Goal: Task Accomplishment & Management: Manage account settings

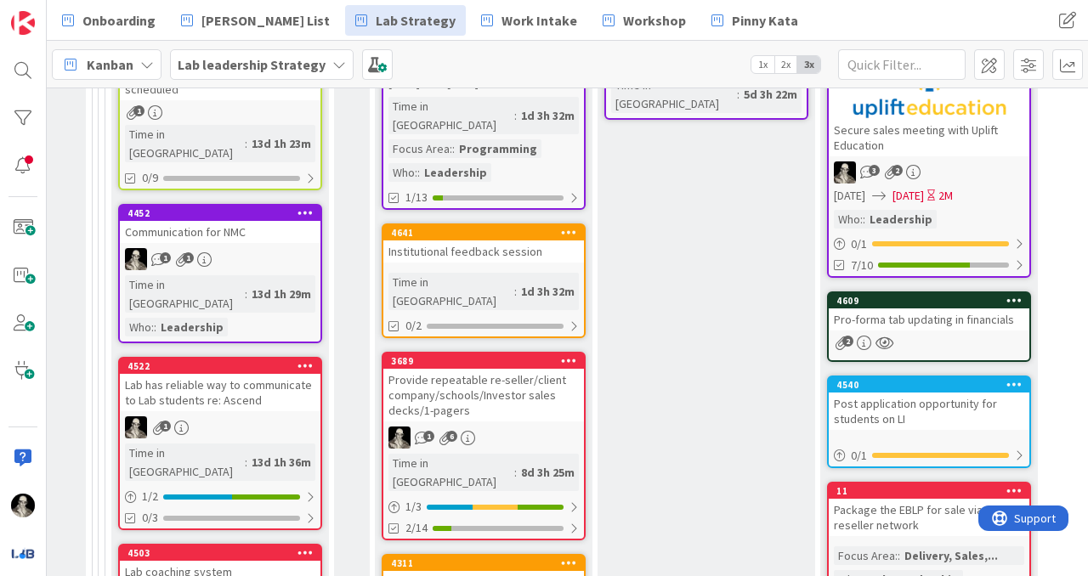
scroll to position [872, 2561]
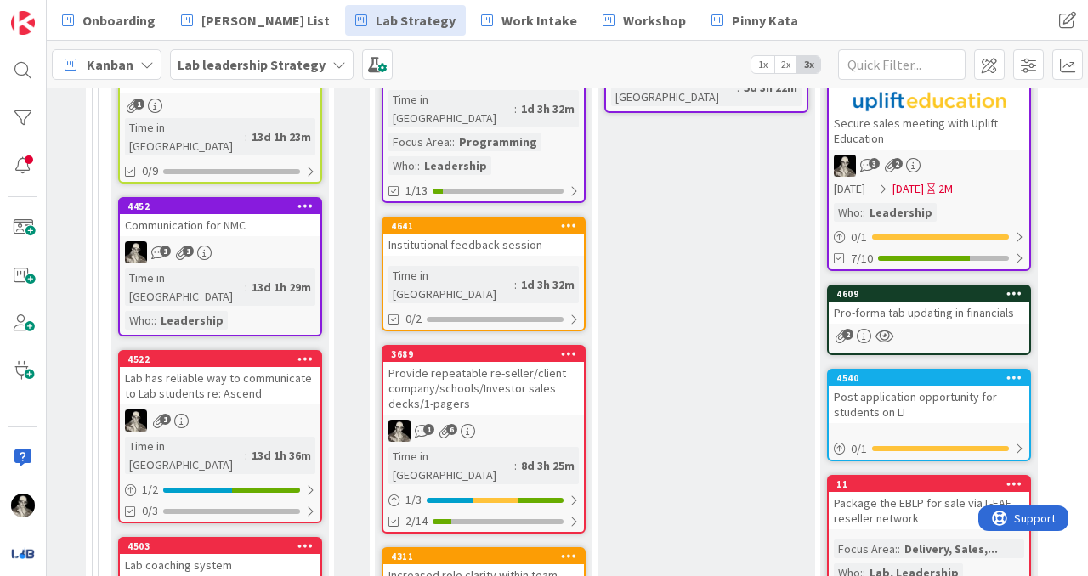
click at [551, 362] on div "Provide repeatable re-seller/client company/schools/Investor sales decks/1-page…" at bounding box center [483, 388] width 201 height 53
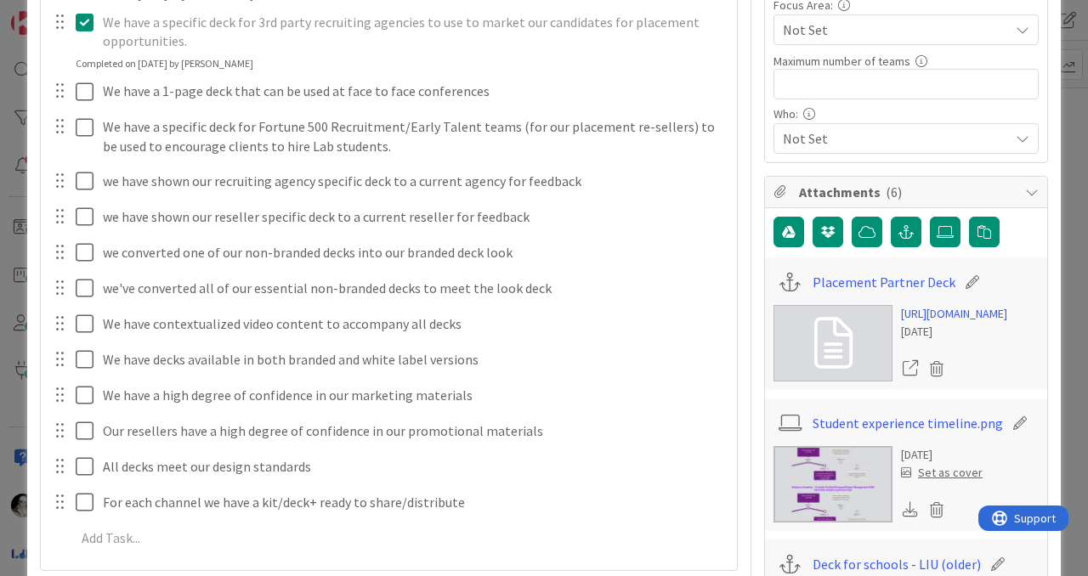
scroll to position [429, 0]
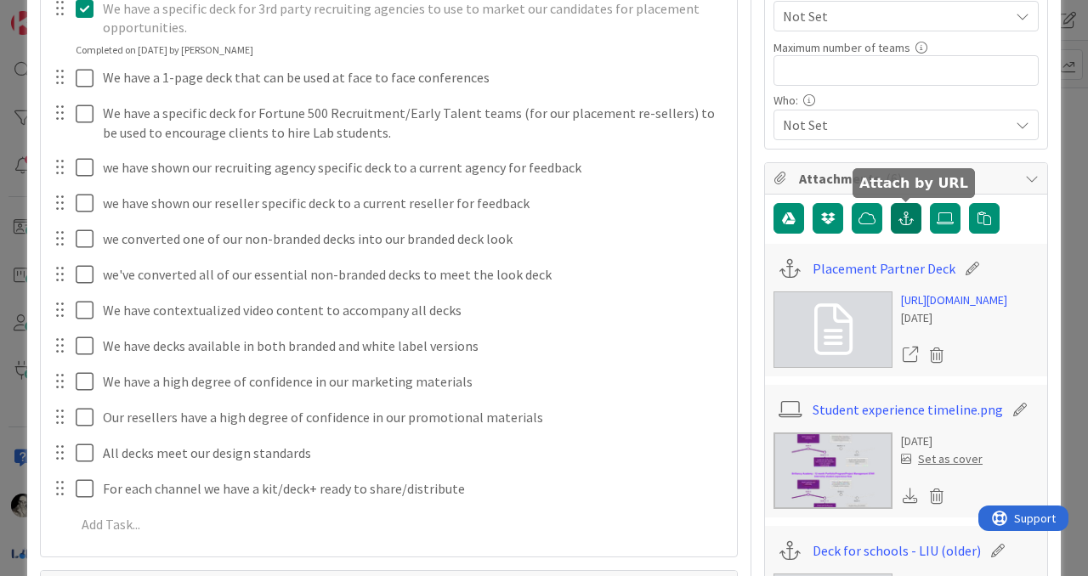
click at [905, 213] on icon "button" at bounding box center [906, 219] width 15 height 14
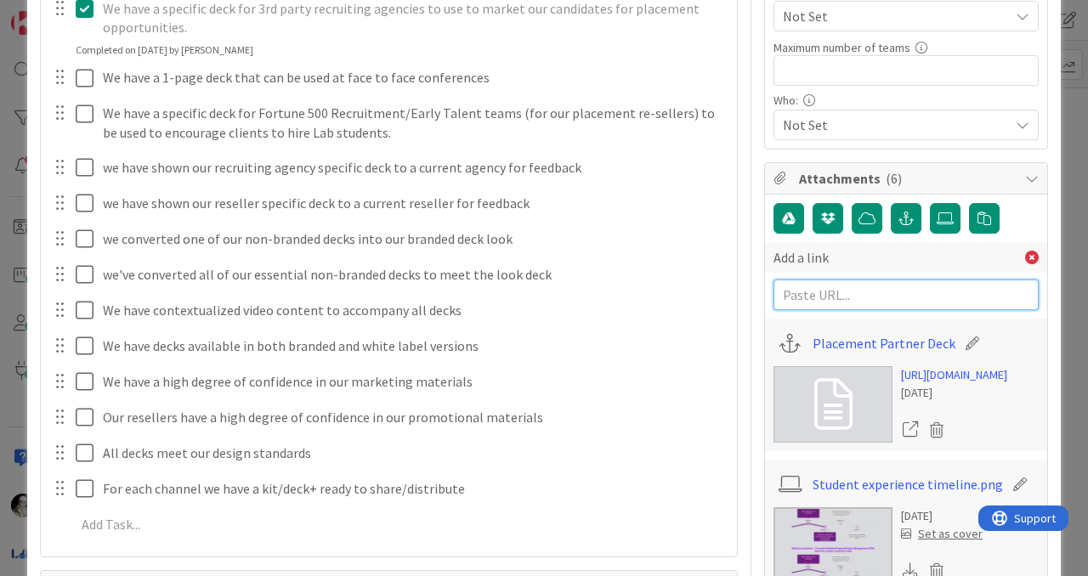
click at [820, 292] on input "text" at bounding box center [906, 295] width 265 height 31
paste input "[URL][DOMAIN_NAME]"
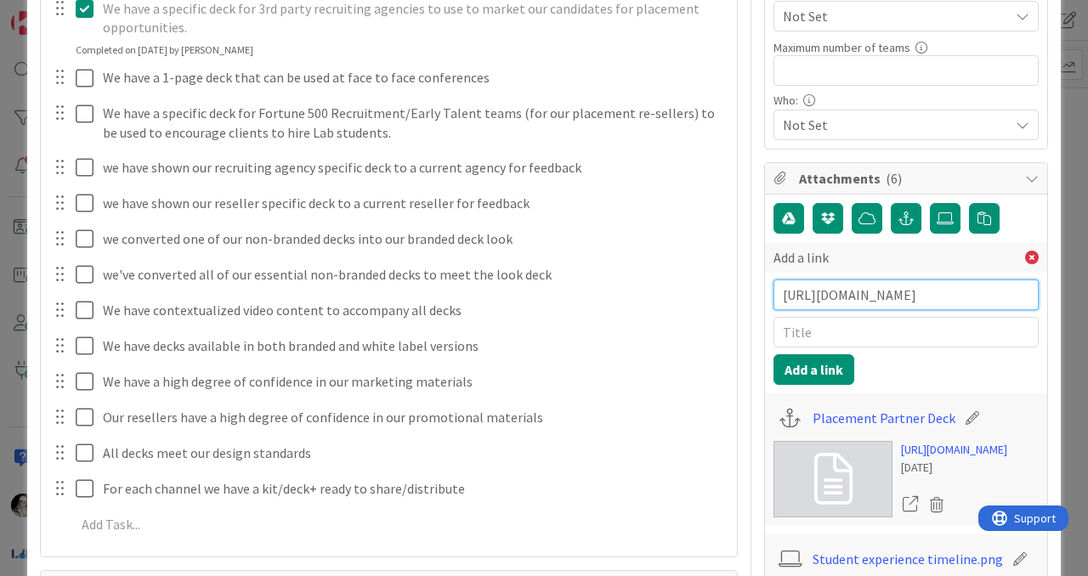
type input "[URL][DOMAIN_NAME]"
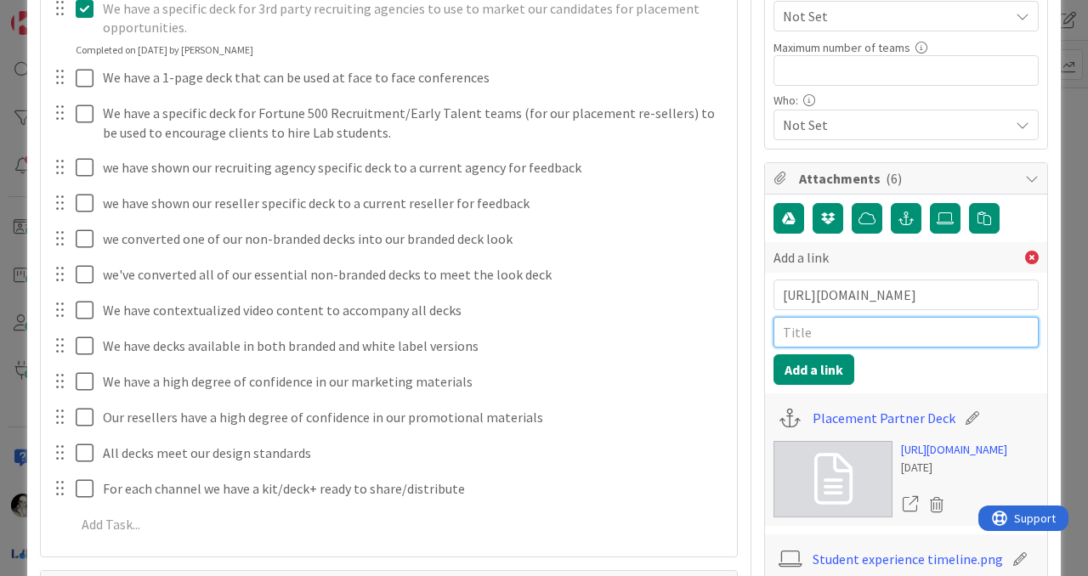
scroll to position [0, 0]
click at [820, 335] on input "text" at bounding box center [906, 332] width 265 height 31
type input "Student applicant deck"
click at [830, 367] on button "Add a link" at bounding box center [814, 370] width 81 height 31
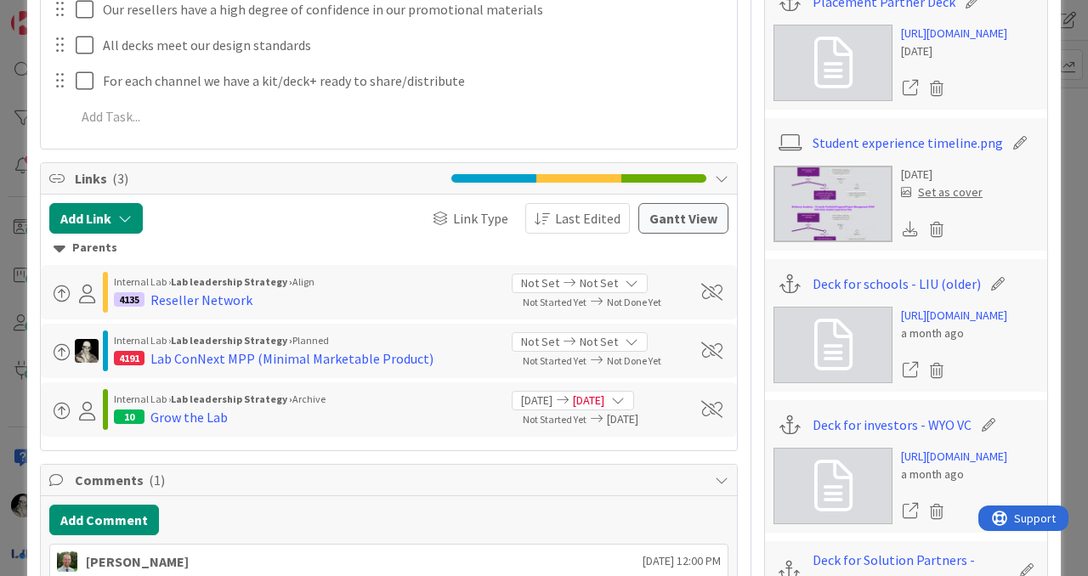
scroll to position [842, 0]
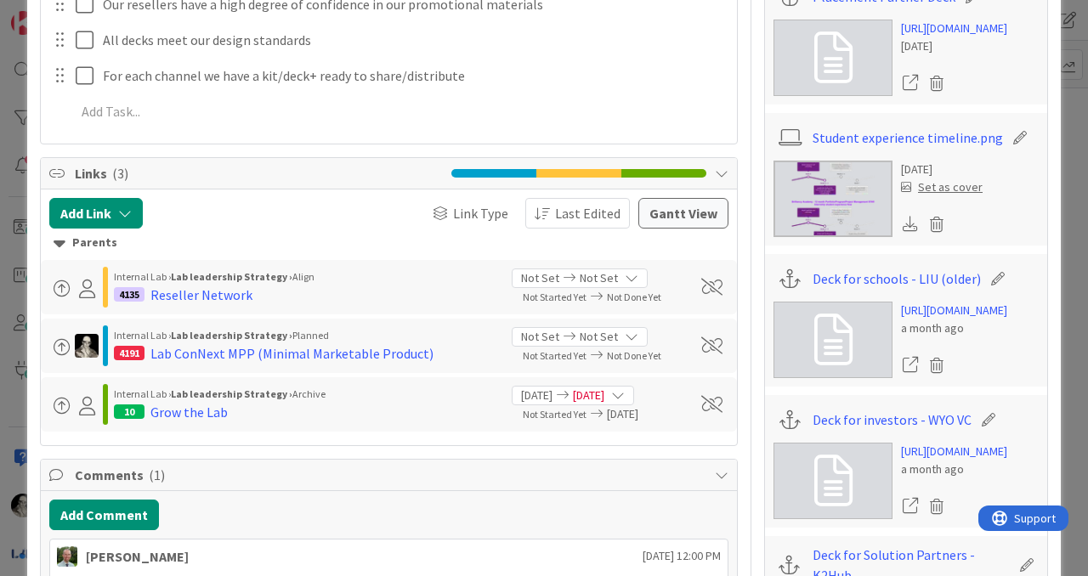
click at [828, 237] on img at bounding box center [833, 199] width 119 height 77
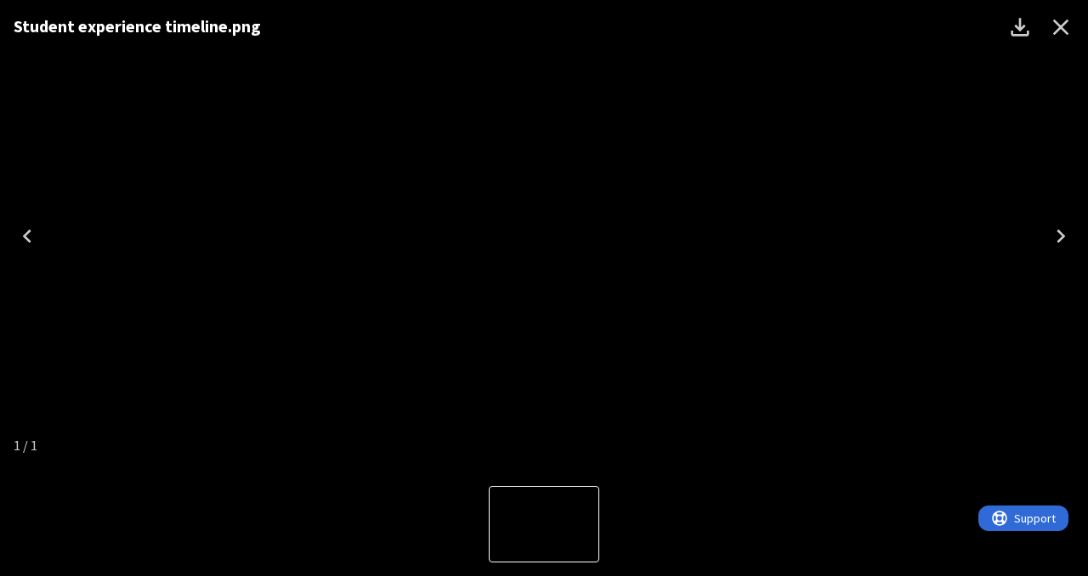
click at [1067, 26] on icon "Close" at bounding box center [1060, 27] width 27 height 27
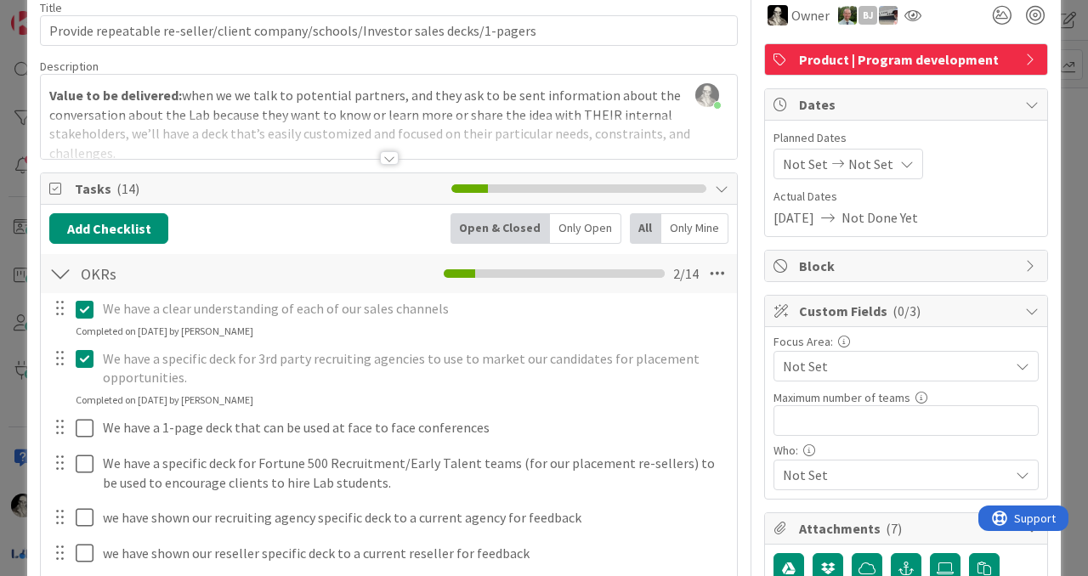
scroll to position [0, 0]
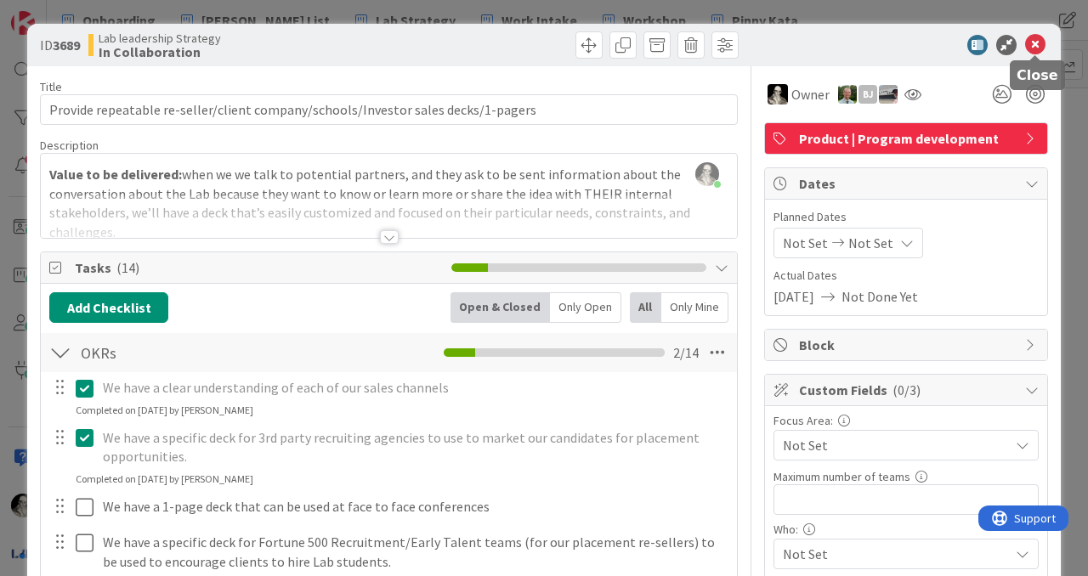
click at [1032, 47] on icon at bounding box center [1035, 45] width 20 height 20
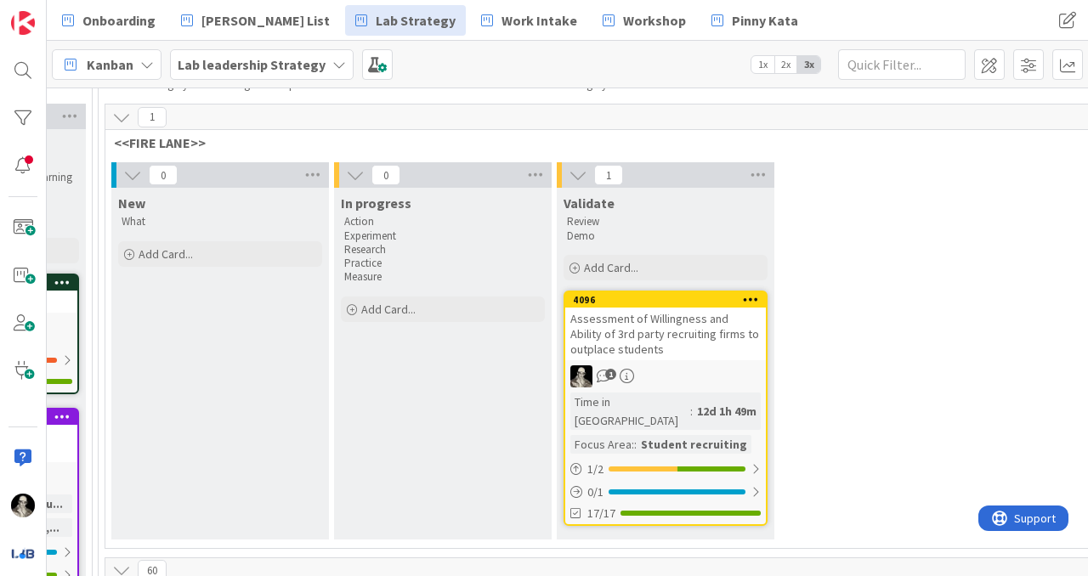
scroll to position [119, 2561]
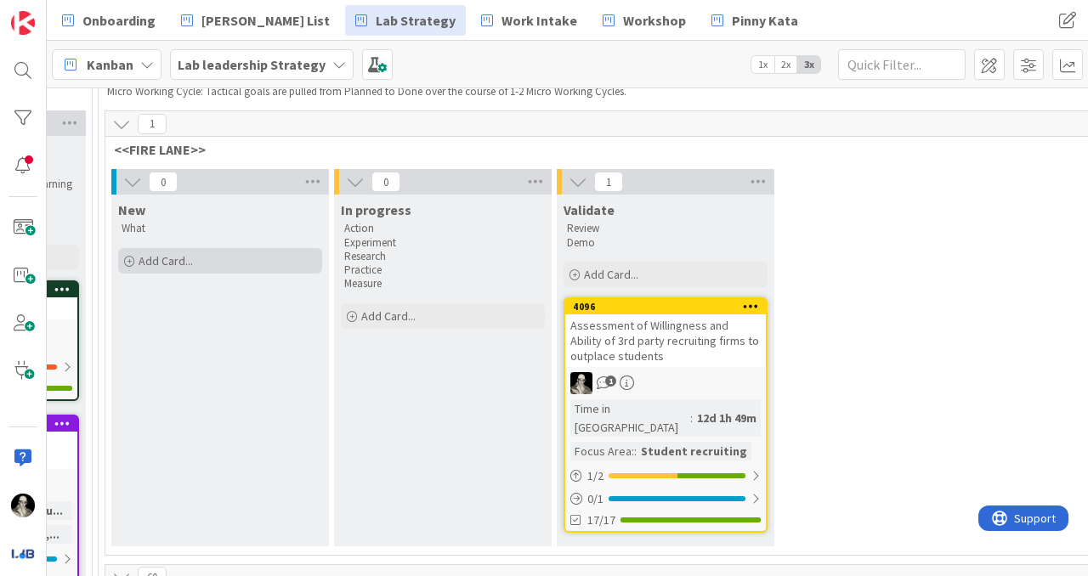
click at [175, 257] on span "Add Card..." at bounding box center [166, 260] width 54 height 15
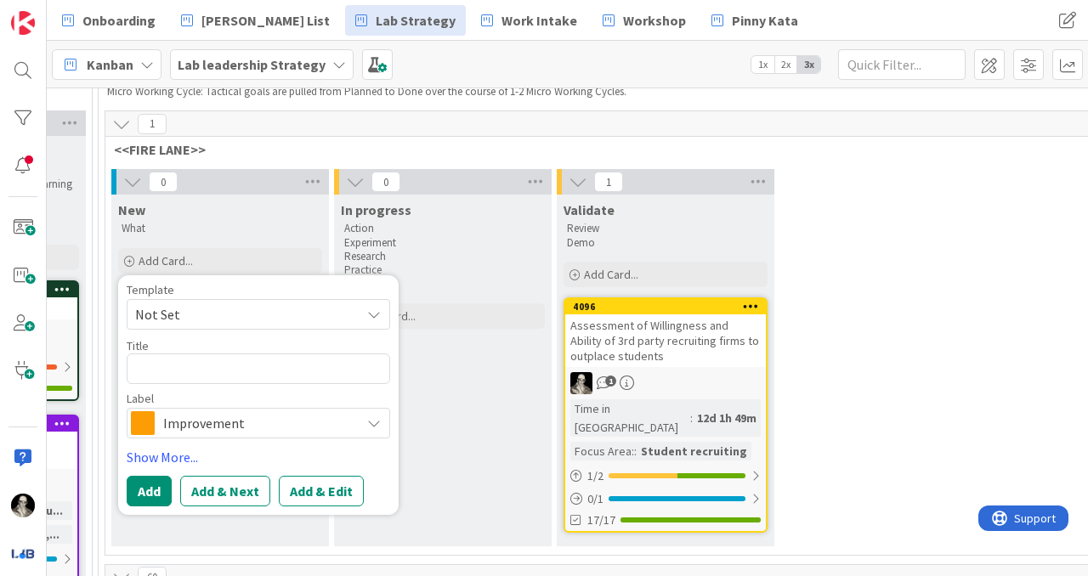
click at [198, 423] on span "Improvement" at bounding box center [257, 423] width 189 height 24
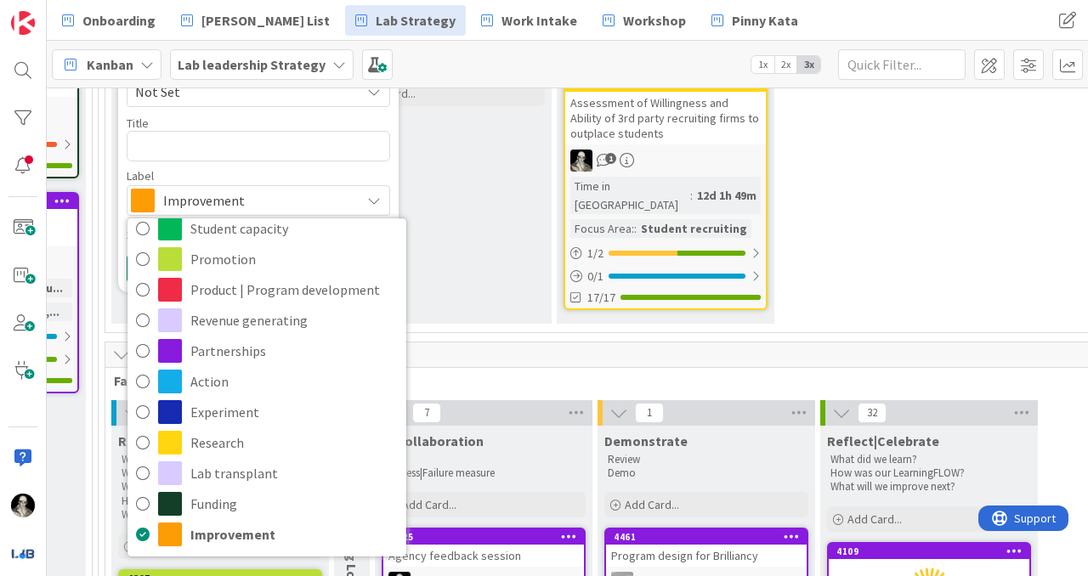
scroll to position [347, 2561]
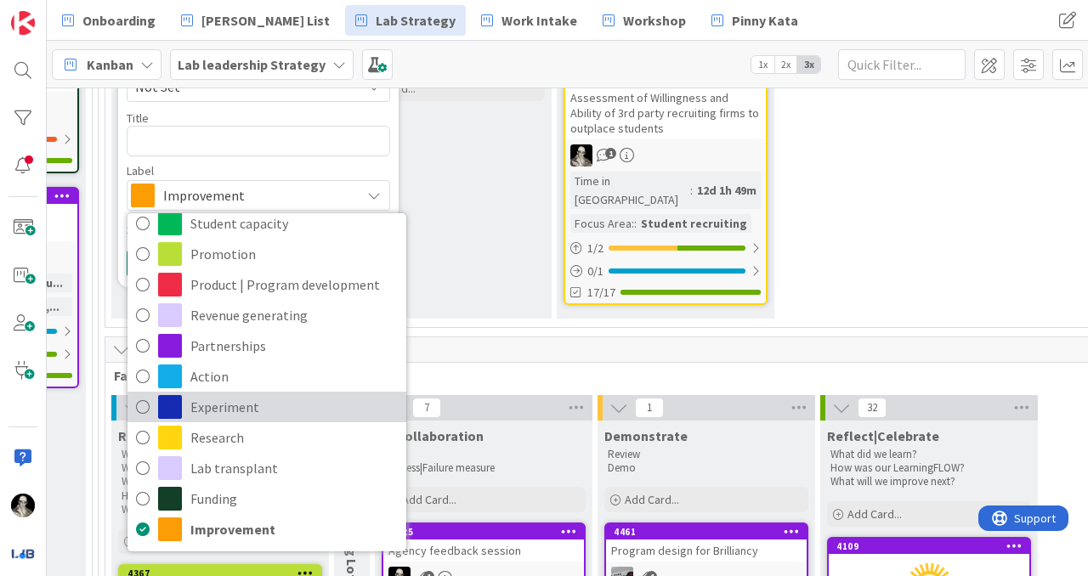
click at [141, 400] on icon at bounding box center [143, 407] width 14 height 26
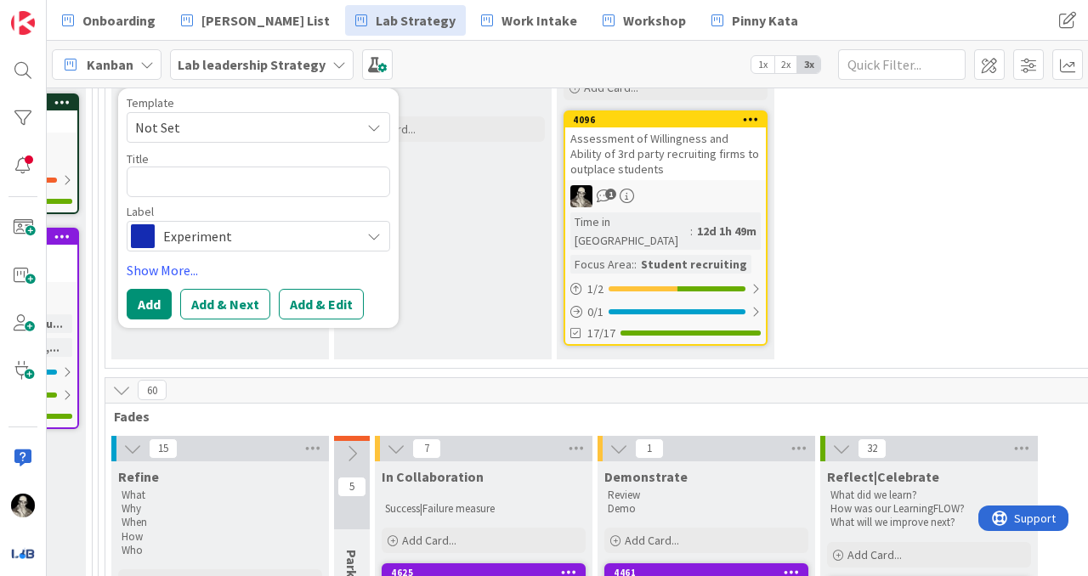
scroll to position [302, 2561]
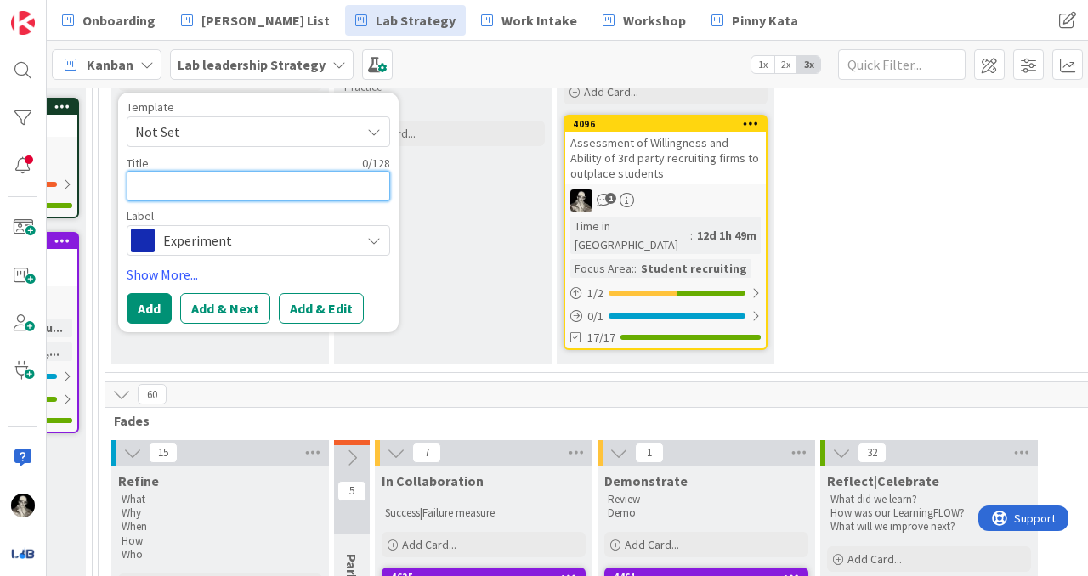
click at [218, 184] on textarea at bounding box center [259, 186] width 264 height 31
type textarea "x"
type textarea "S"
type textarea "x"
type textarea "St"
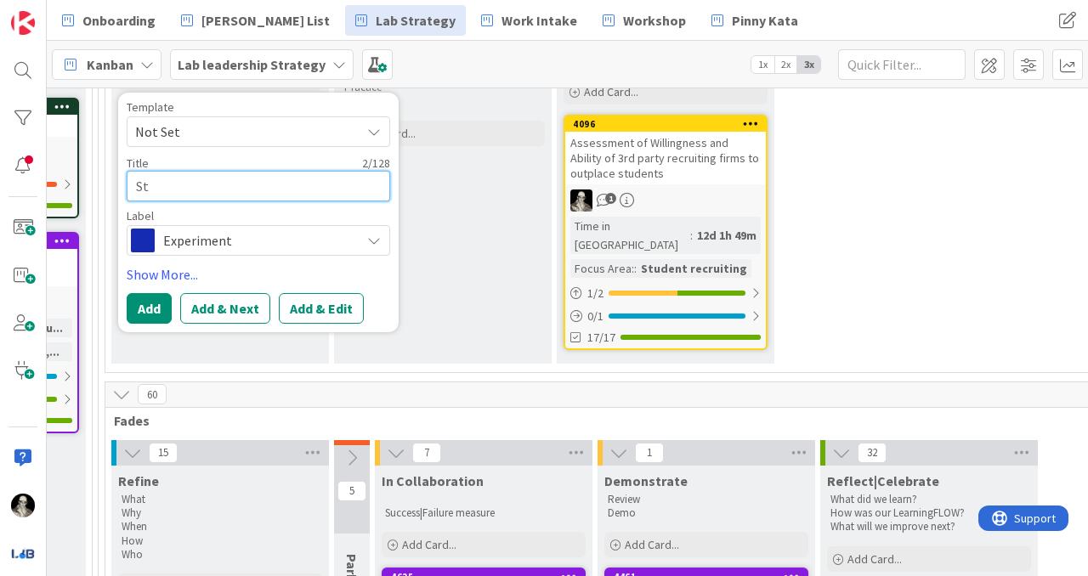
type textarea "x"
type textarea "Stu"
type textarea "x"
type textarea "St"
type textarea "x"
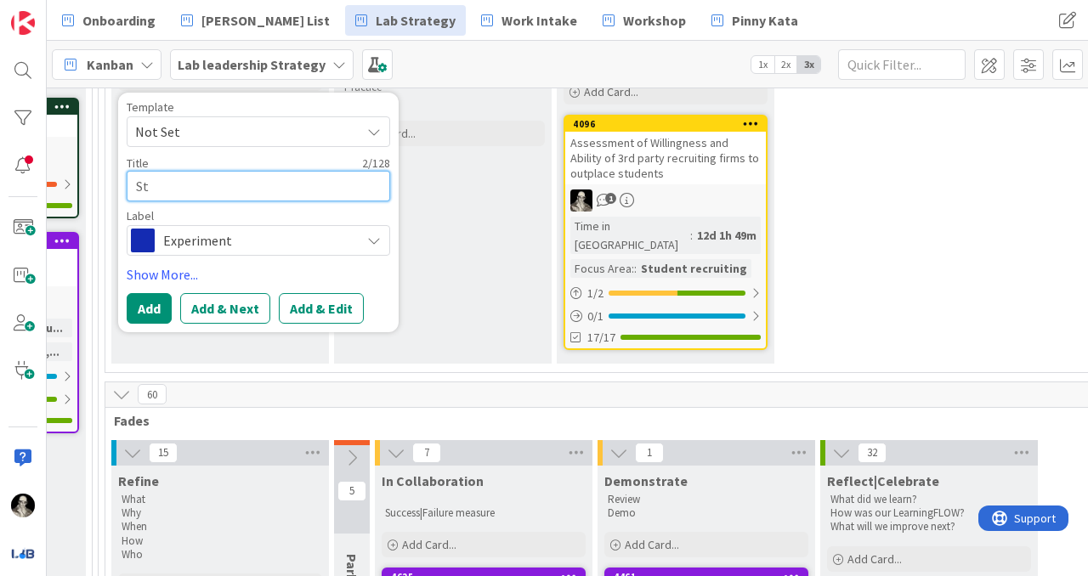
type textarea "S"
type textarea "x"
type textarea "A"
type textarea "x"
type textarea "Ap"
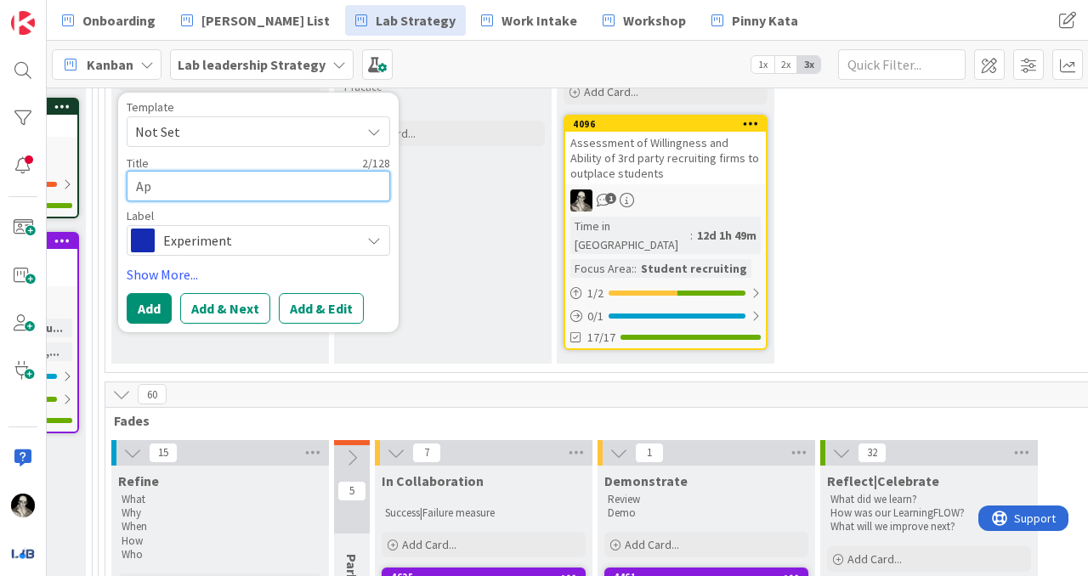
type textarea "x"
type textarea "App"
type textarea "x"
type textarea "Appl"
type textarea "x"
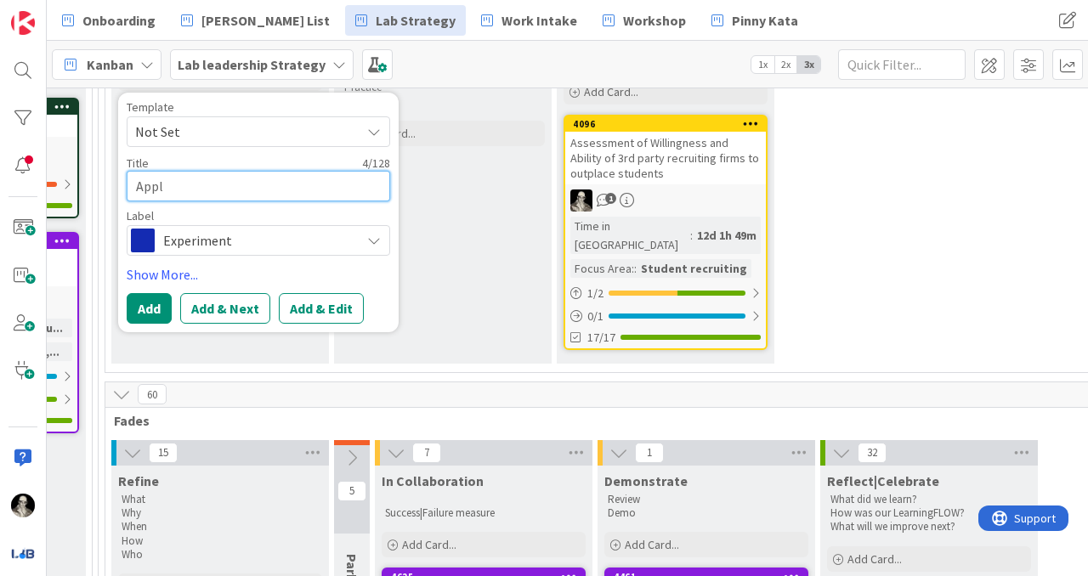
type textarea "Appli"
type textarea "x"
type textarea "Applic"
type textarea "x"
type textarea "Applica"
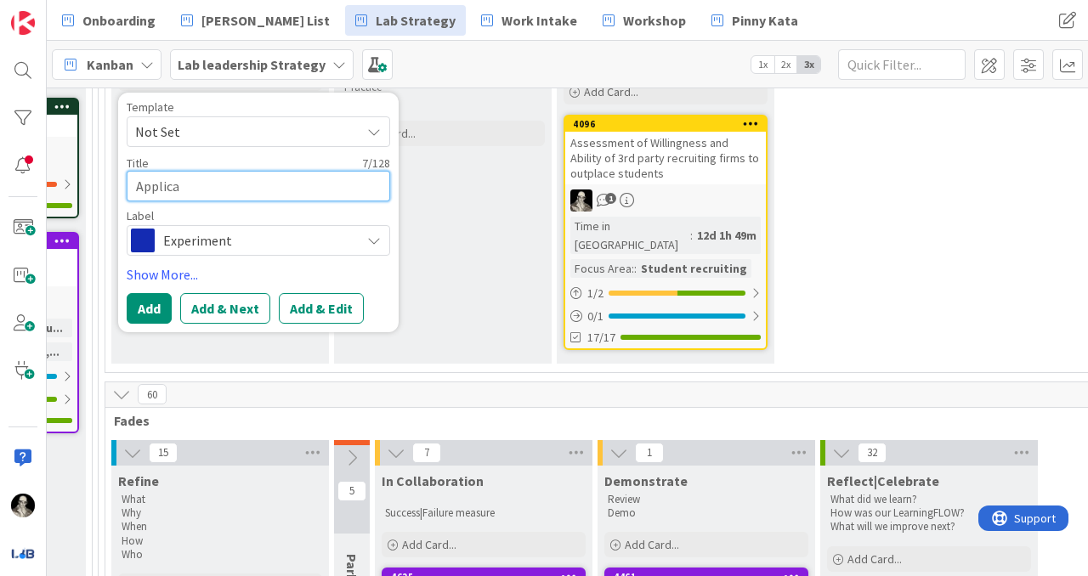
type textarea "x"
type textarea "Applican"
type textarea "x"
type textarea "Applicant"
type textarea "x"
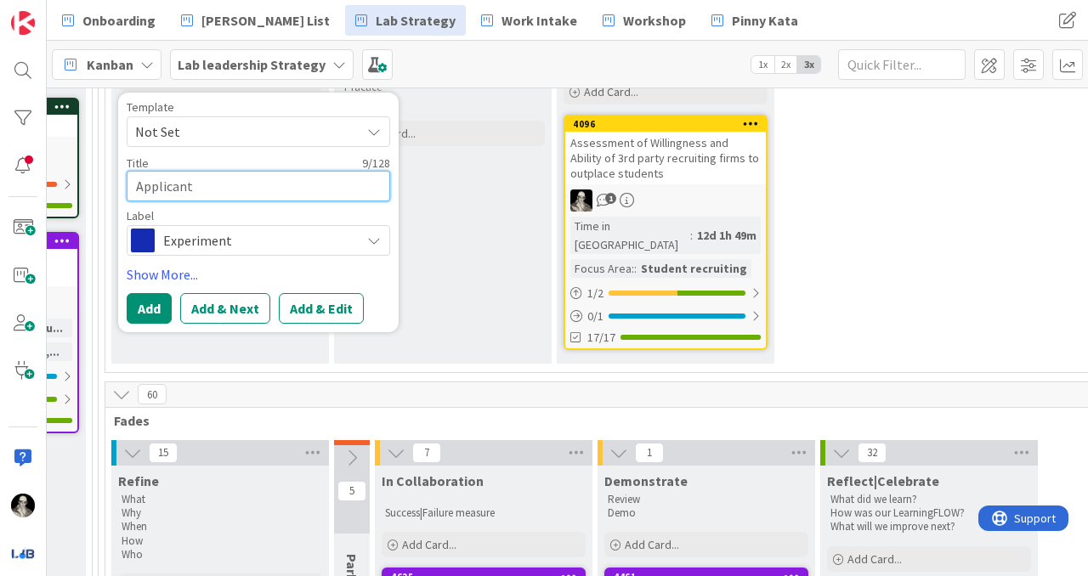
type textarea "Applicant"
type textarea "x"
type textarea "Applicant i"
type textarea "x"
type textarea "Applicant in"
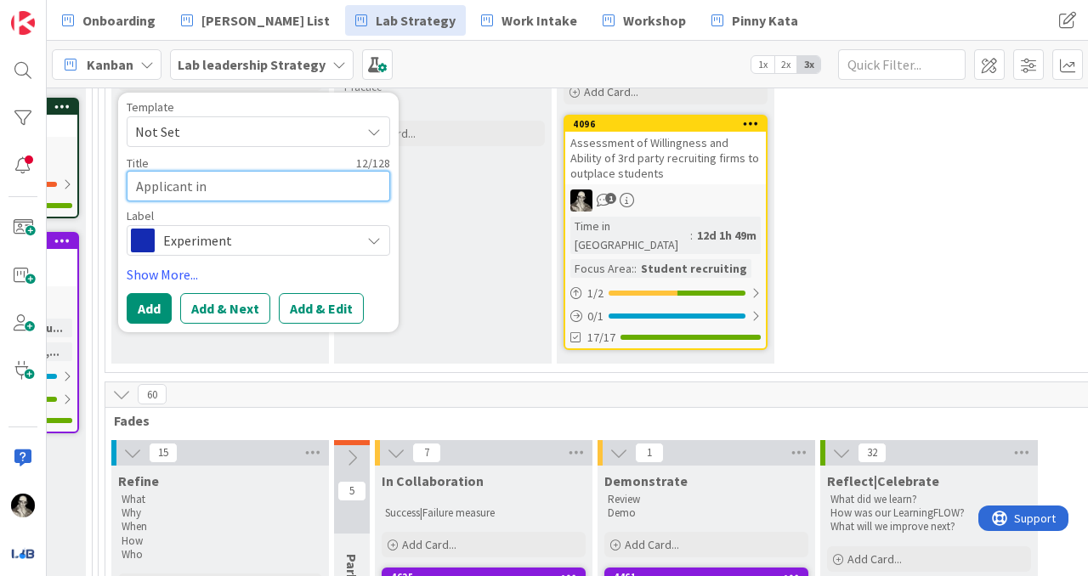
type textarea "x"
type textarea "Applicant inf"
type textarea "x"
type textarea "Applicant info"
type textarea "x"
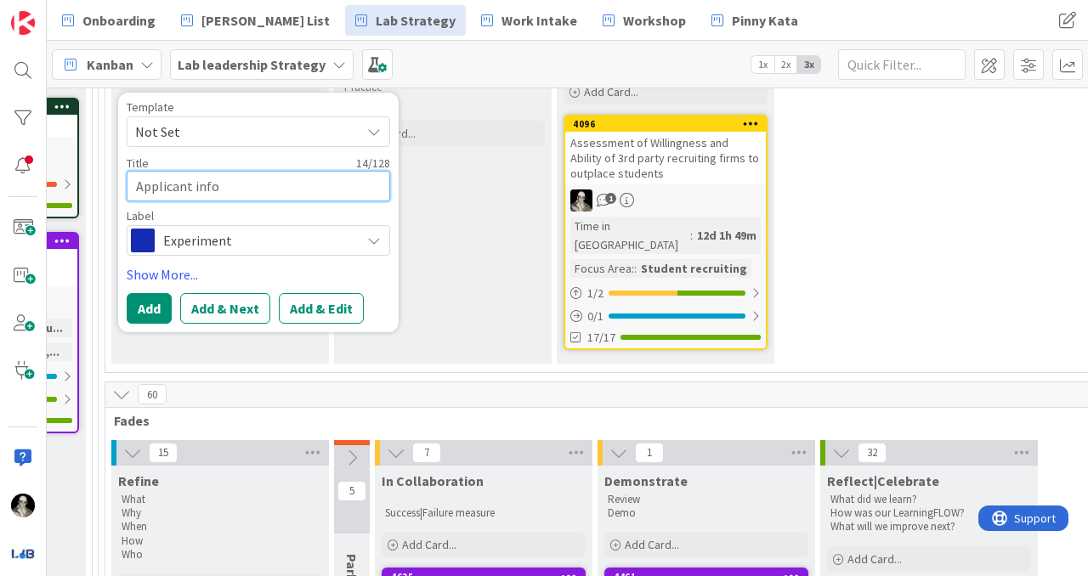
type textarea "Applicant info"
type textarea "x"
type textarea "Applicant info s"
type textarea "x"
type textarea "Applicant info se"
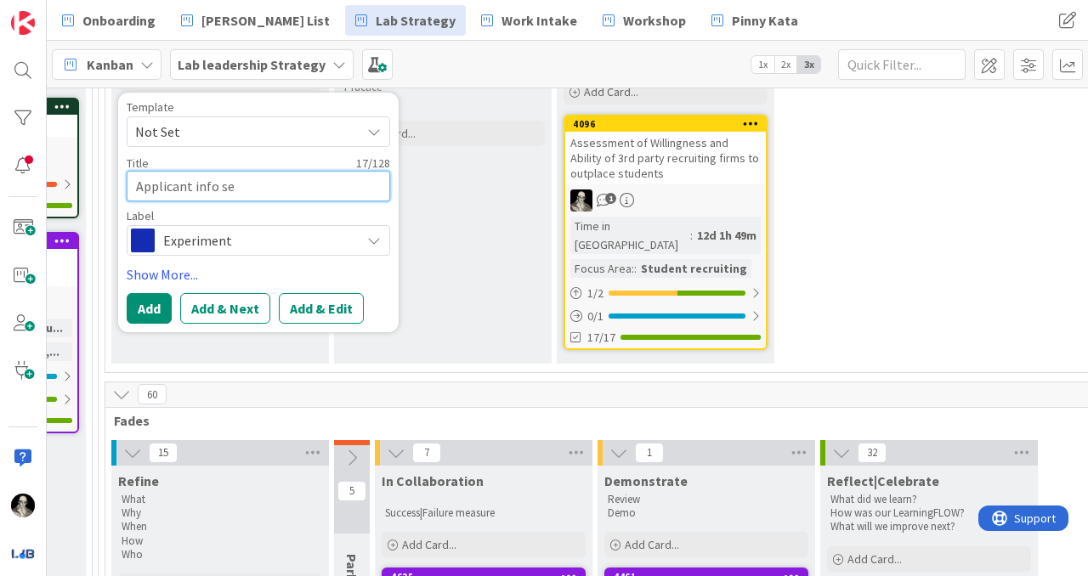
type textarea "x"
type textarea "Applicant info ses"
type textarea "x"
type textarea "Applicant info sess"
type textarea "x"
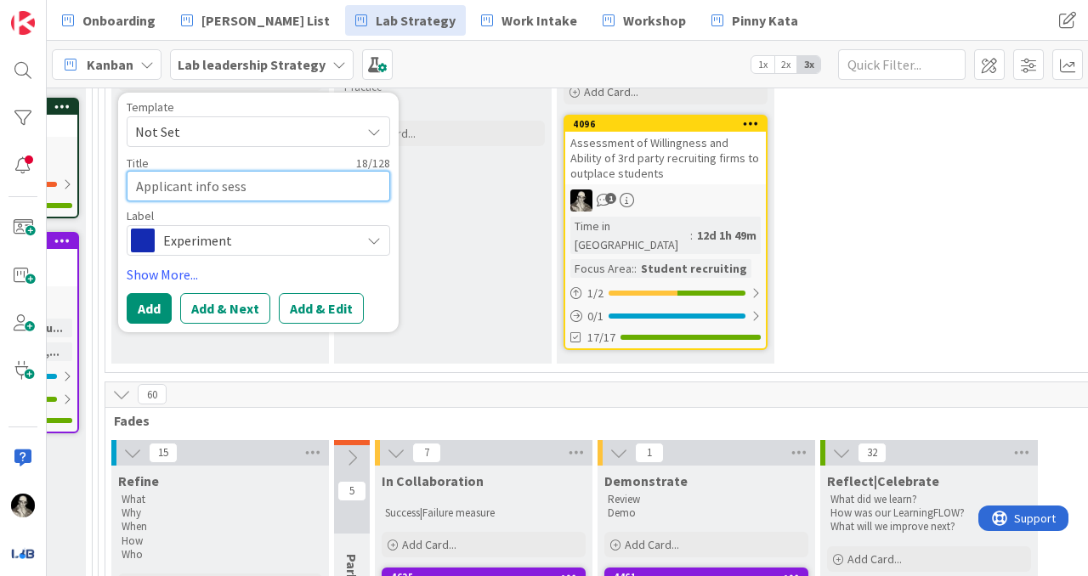
type textarea "Applicant info sessi"
type textarea "x"
type textarea "Applicant info sessio"
type textarea "x"
type textarea "Applicant info session"
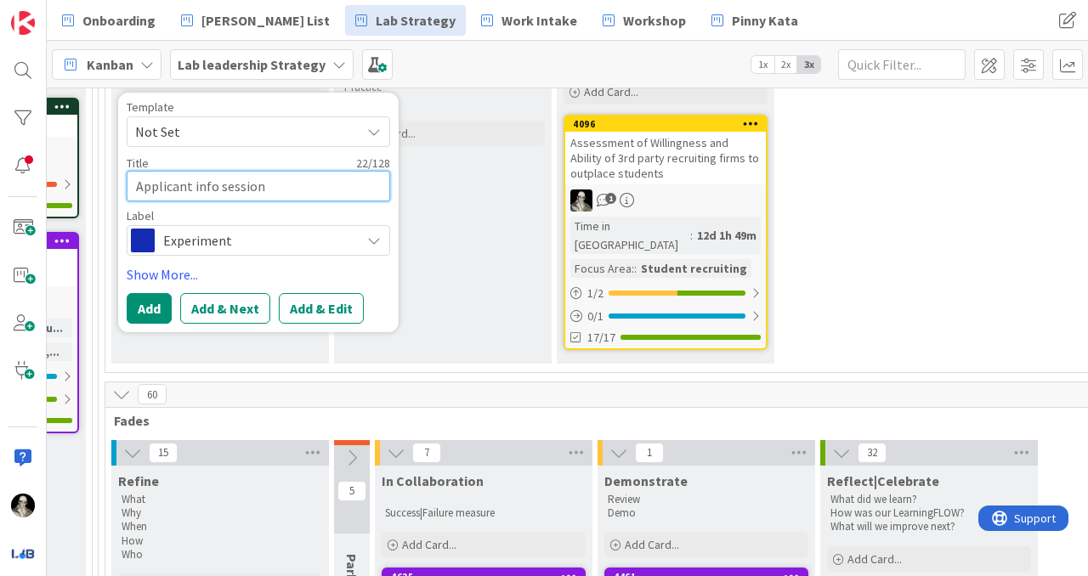
click at [191, 186] on textarea "Applicant info session" at bounding box center [259, 186] width 264 height 31
type textarea "x"
type textarea "Applicant Zinfo session"
type textarea "x"
type textarea "Applicant Zoinfo session"
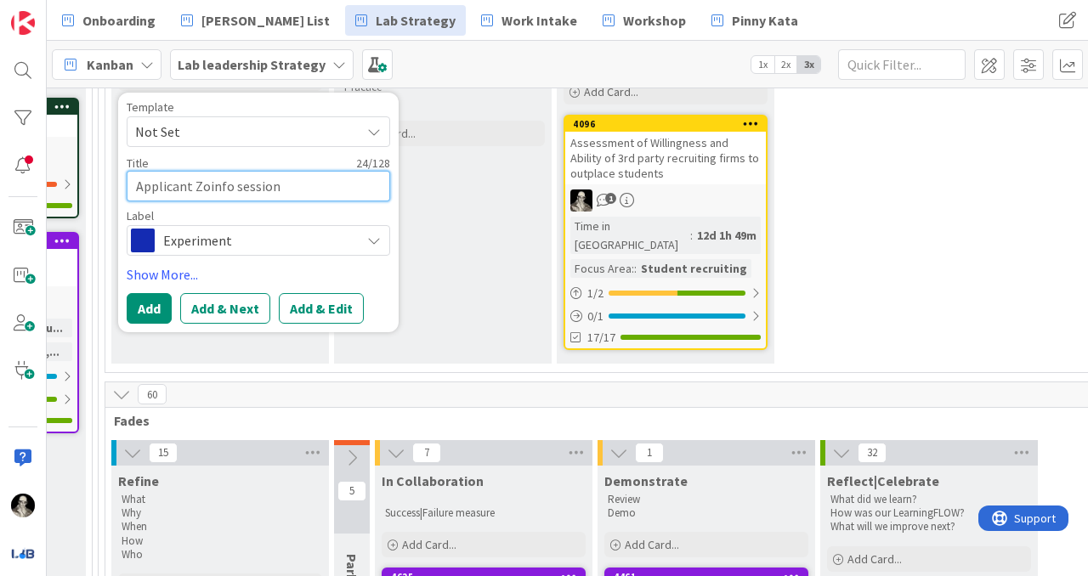
type textarea "x"
type textarea "Applicant Zooinfo session"
type textarea "x"
type textarea "Applicant Zoominfo session"
type textarea "x"
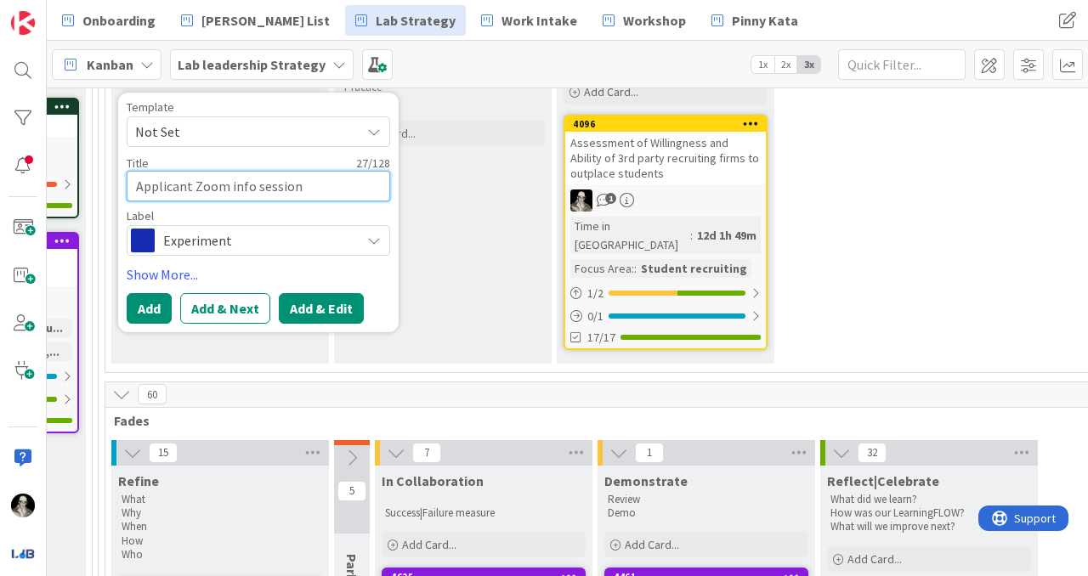
type textarea "Applicant Zoom info session"
click at [306, 299] on button "Add & Edit" at bounding box center [321, 308] width 85 height 31
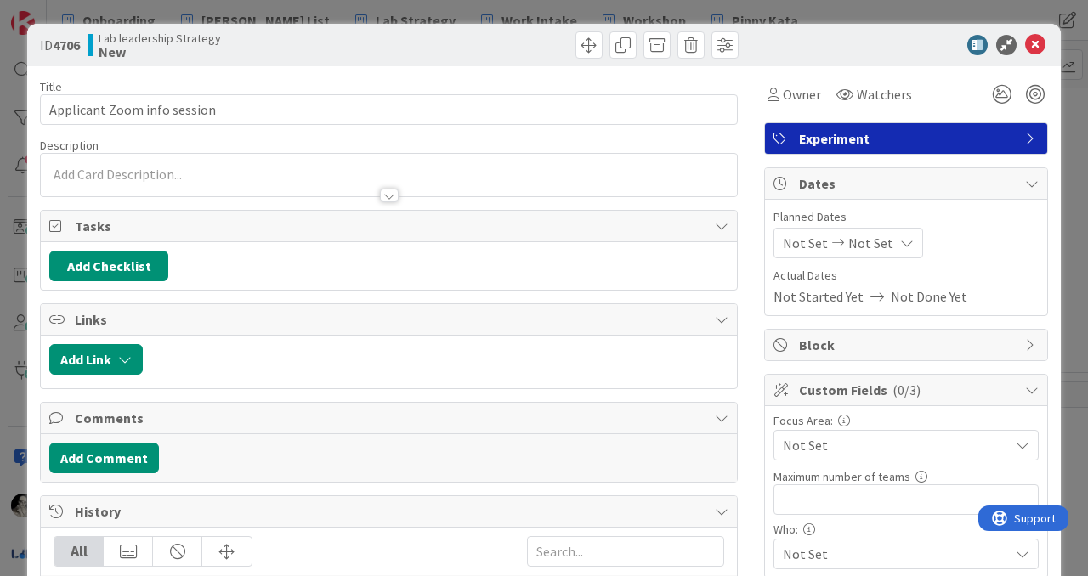
click at [206, 170] on div at bounding box center [389, 175] width 696 height 43
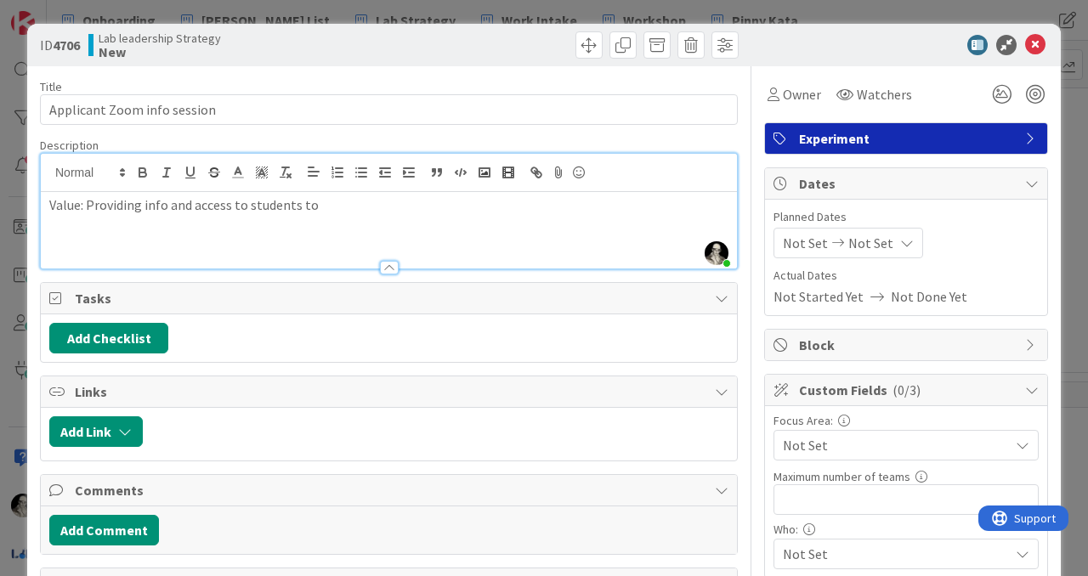
click at [65, 206] on p "Value: Providing info and access to students to" at bounding box center [388, 206] width 679 height 20
click at [142, 168] on icon "button" at bounding box center [142, 170] width 6 height 4
click at [366, 210] on p "Value : Providing info and access to students to" at bounding box center [388, 206] width 679 height 20
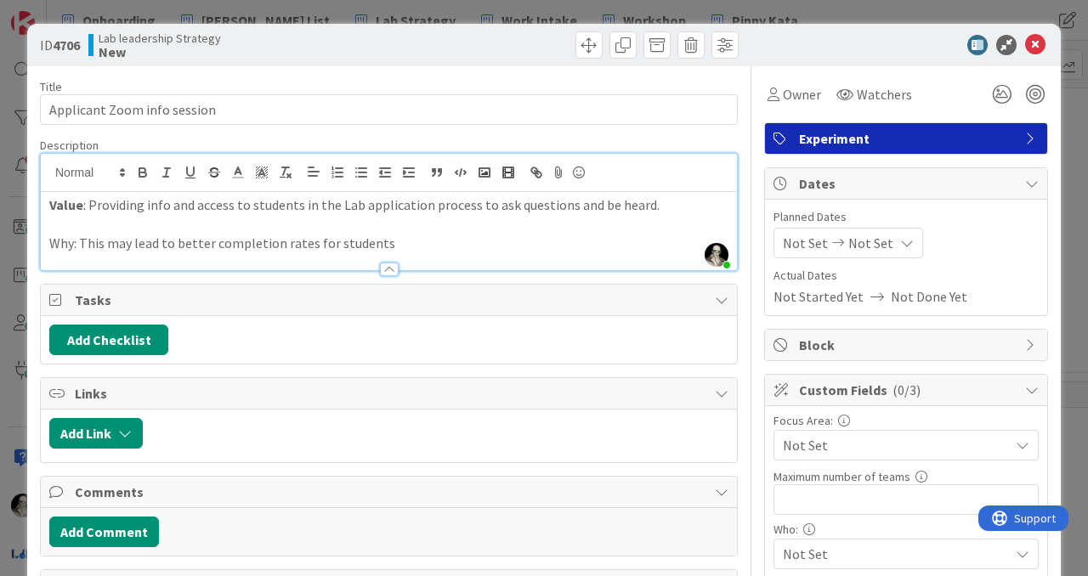
click at [214, 240] on p "Why: This may lead to better completion rates for students" at bounding box center [388, 244] width 679 height 20
click at [453, 241] on p "Why: This may lead to better oboarding completion rates for students" at bounding box center [388, 244] width 679 height 20
click at [218, 247] on p "Why: This may lead to better oboarding completion rates for students in the Lab" at bounding box center [388, 244] width 679 height 20
click at [63, 241] on p "Why: This may lead to better onboarding completion rates for students in the Lab" at bounding box center [388, 244] width 679 height 20
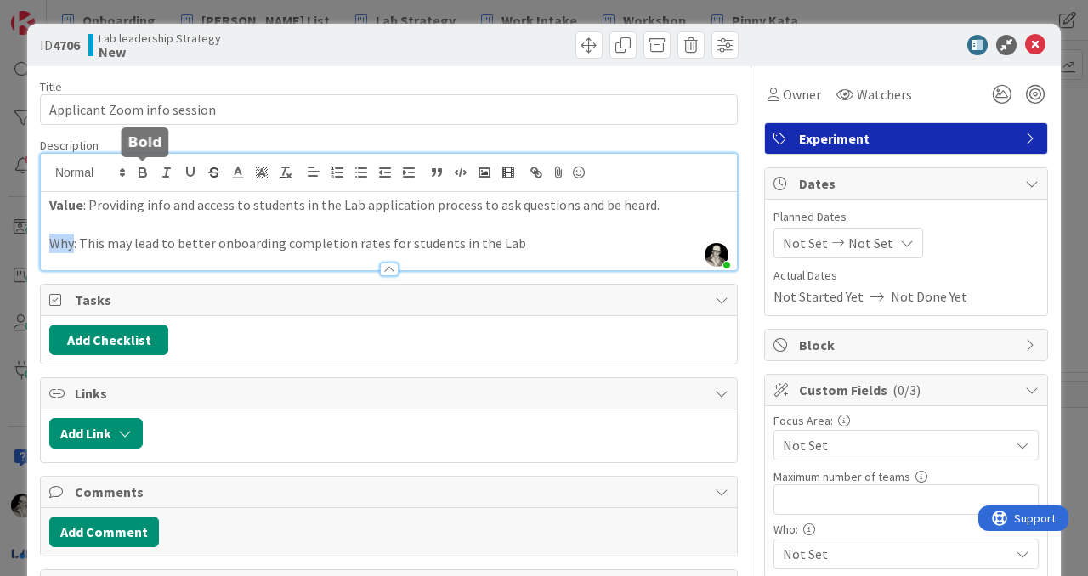
click at [145, 174] on icon "button" at bounding box center [142, 175] width 7 height 4
click at [560, 247] on p "Why : This may lead to better onboarding completion rates for students in the L…" at bounding box center [388, 244] width 679 height 20
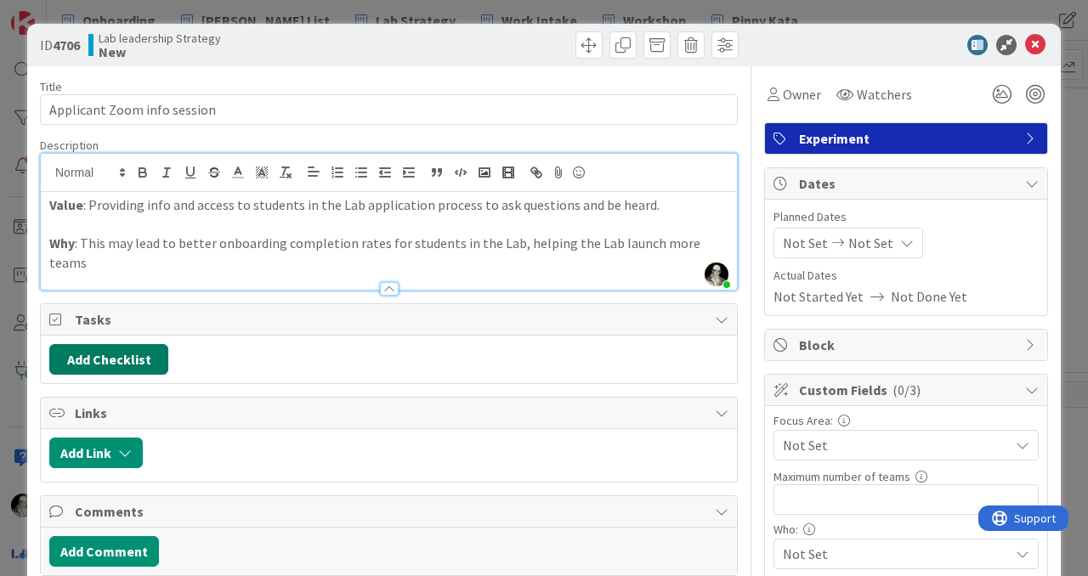
click at [145, 344] on button "Add Checklist" at bounding box center [108, 359] width 119 height 31
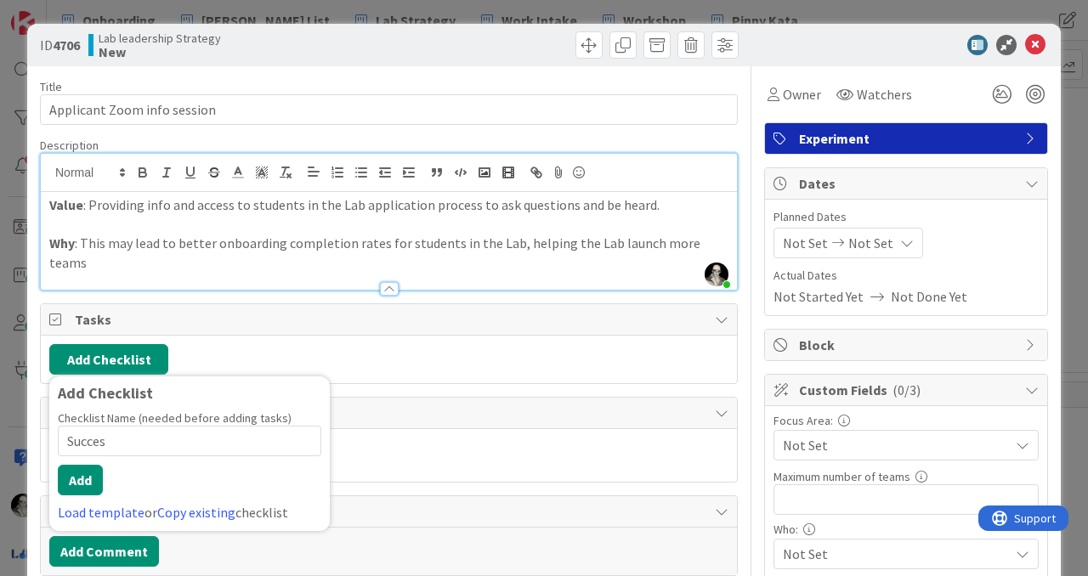
type input "Success"
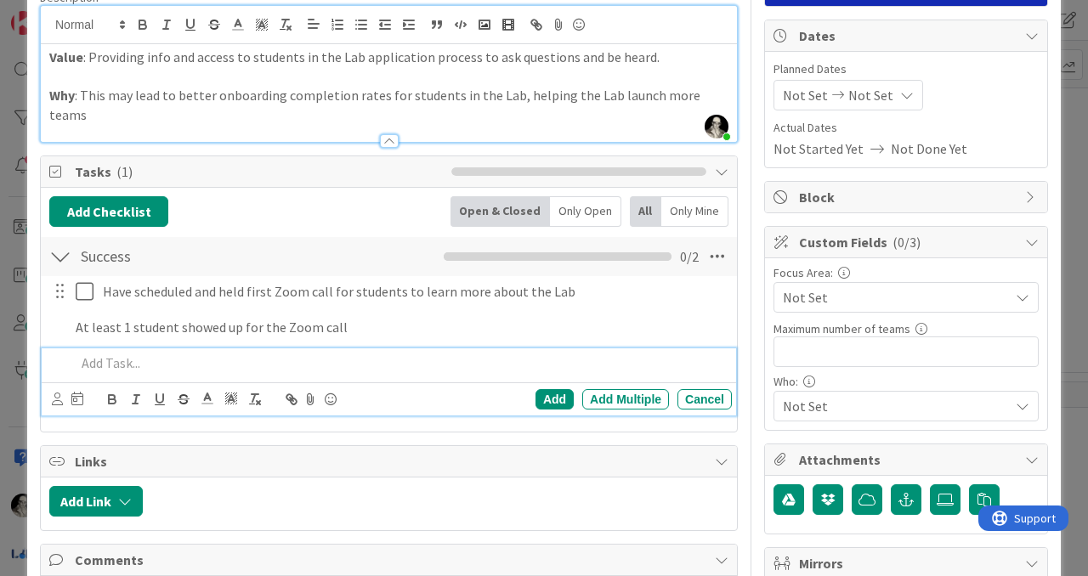
scroll to position [184, 0]
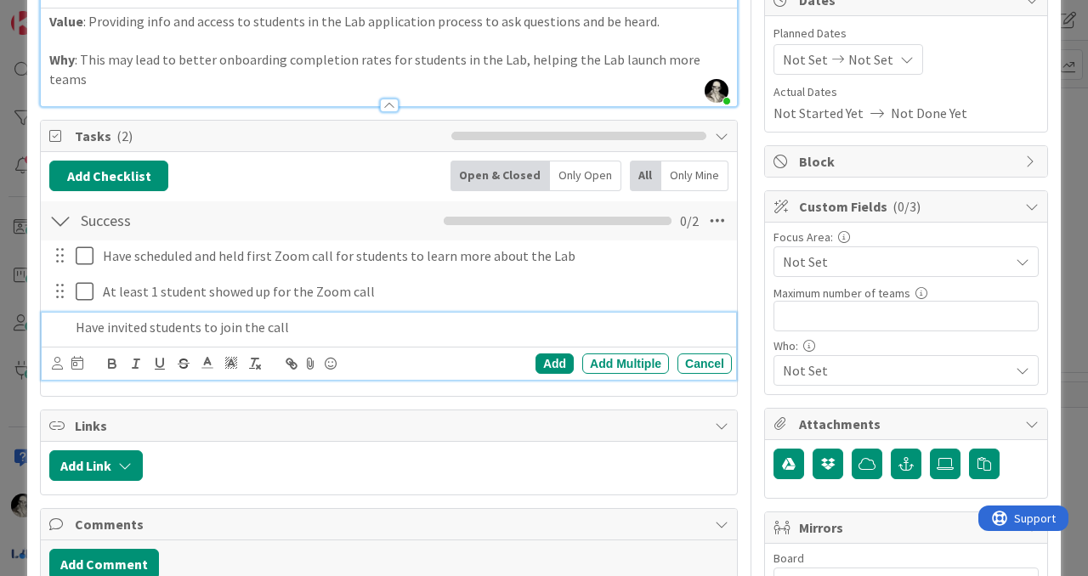
click at [202, 318] on p "Have invited students to join the call" at bounding box center [401, 328] width 650 height 20
click at [549, 354] on div "Add" at bounding box center [555, 364] width 38 height 20
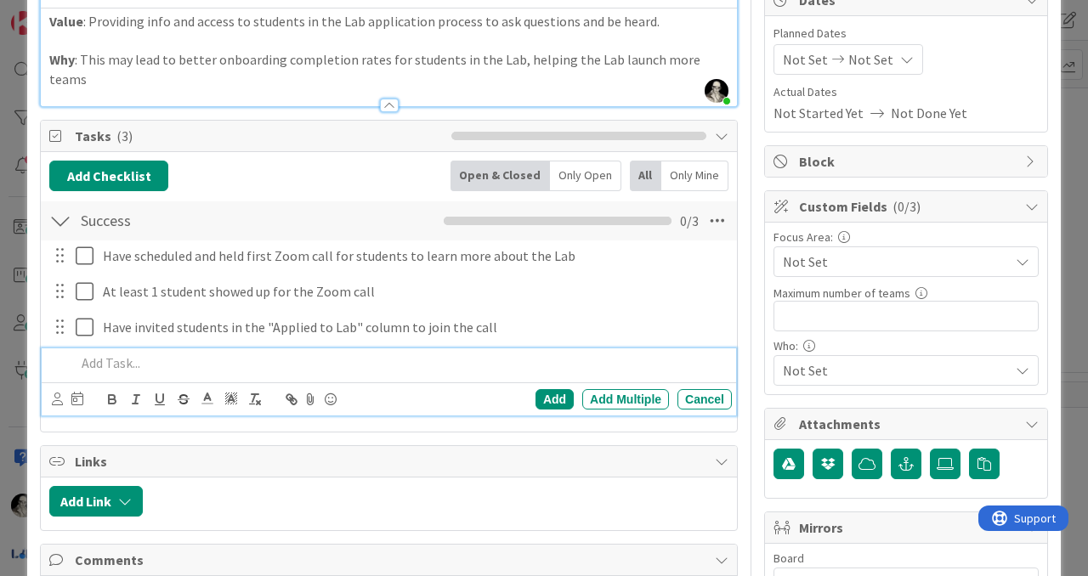
click at [117, 354] on p at bounding box center [401, 364] width 650 height 20
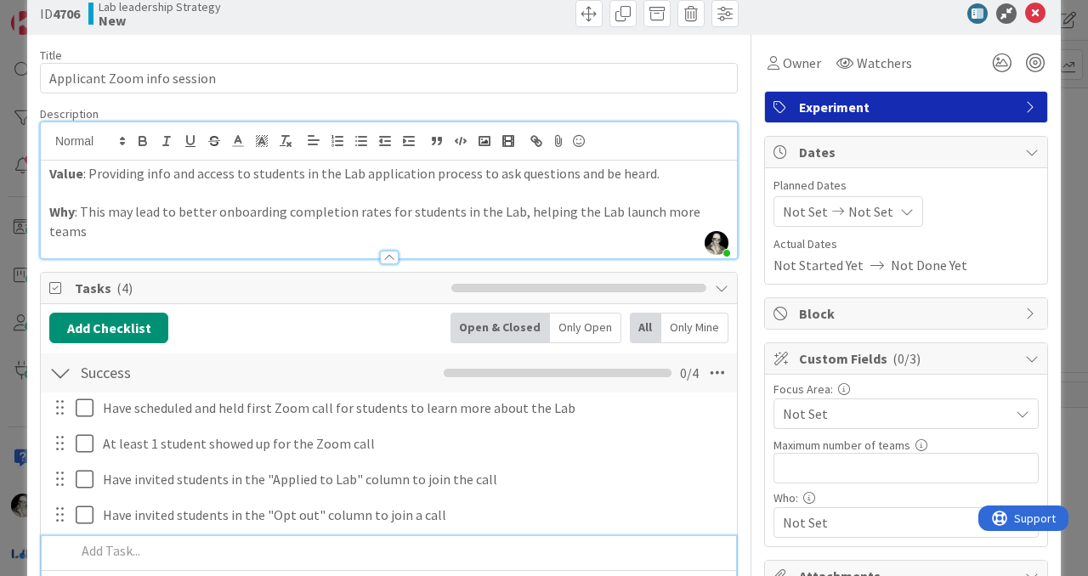
scroll to position [0, 0]
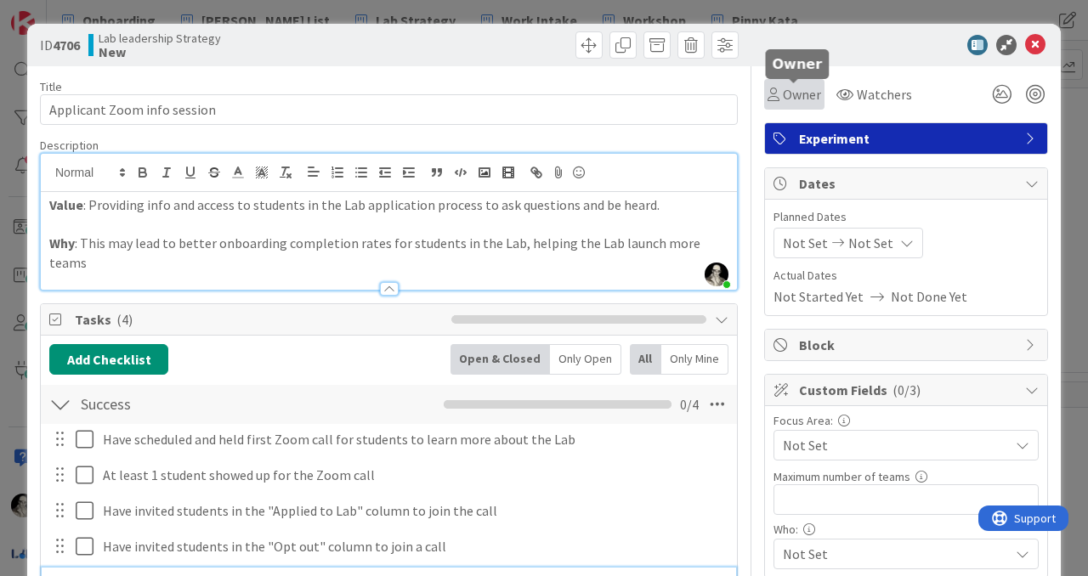
click at [791, 87] on span "Owner" at bounding box center [802, 94] width 38 height 20
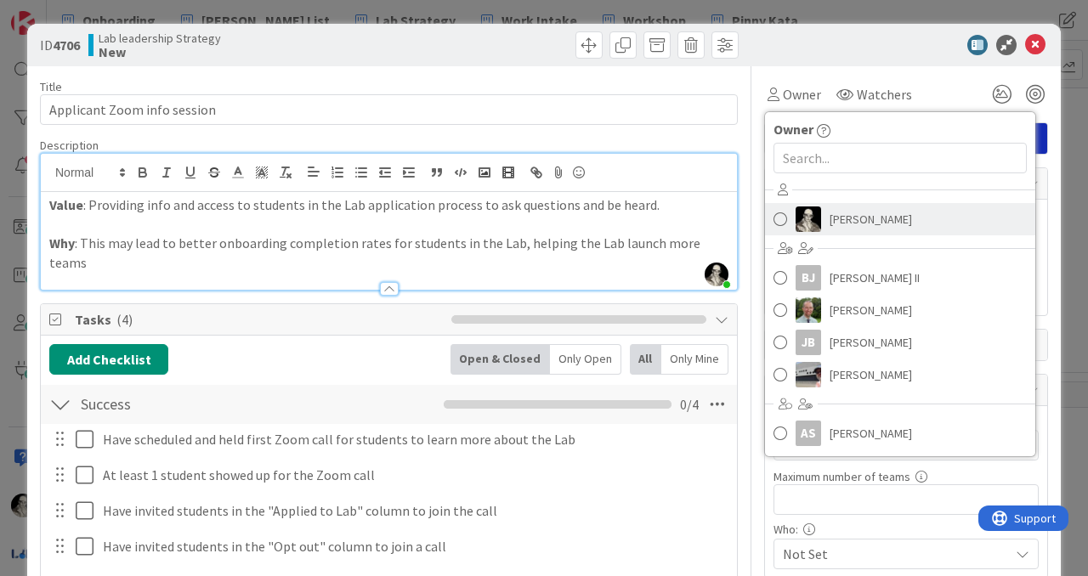
click at [783, 219] on span at bounding box center [781, 220] width 14 height 26
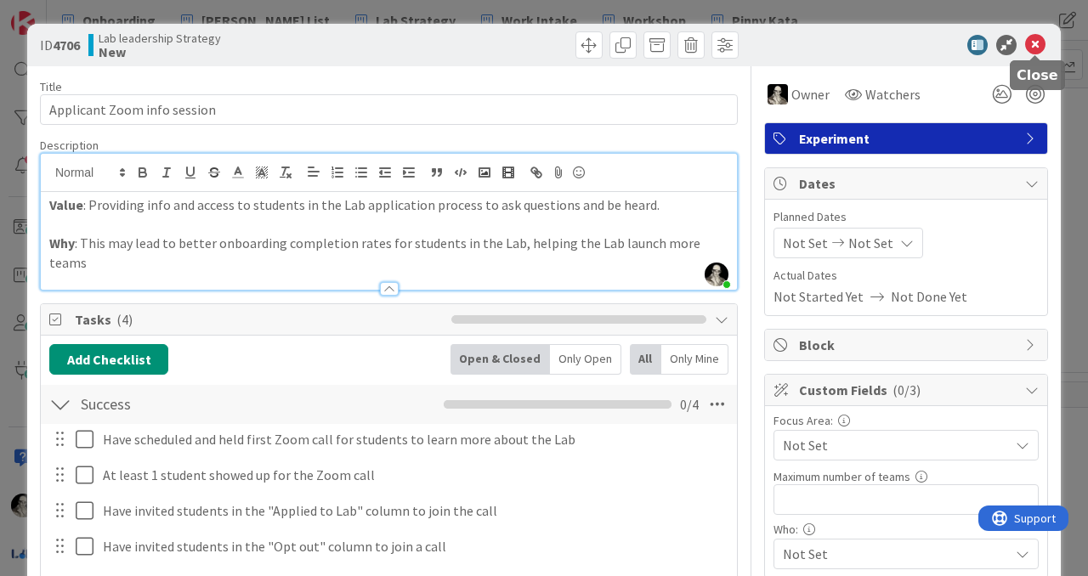
click at [1036, 41] on icon at bounding box center [1035, 45] width 20 height 20
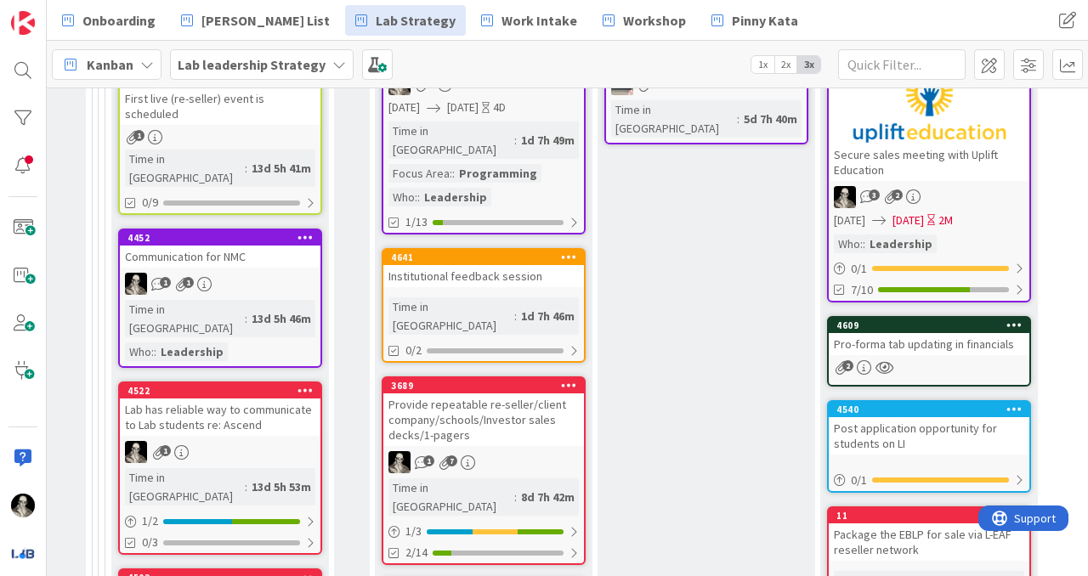
scroll to position [842, 2561]
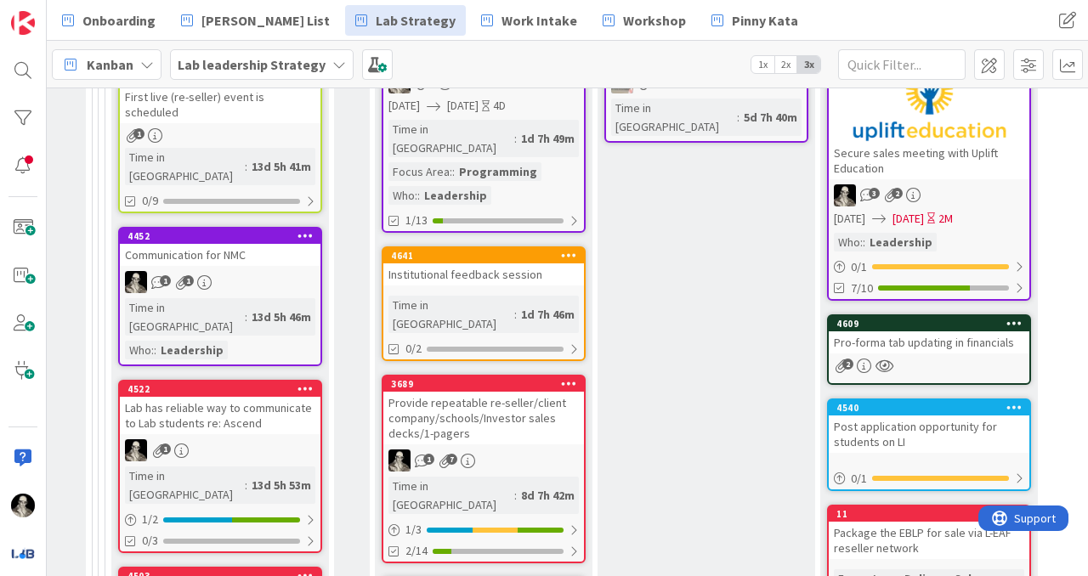
click at [517, 264] on div "Institutional feedback session" at bounding box center [483, 275] width 201 height 22
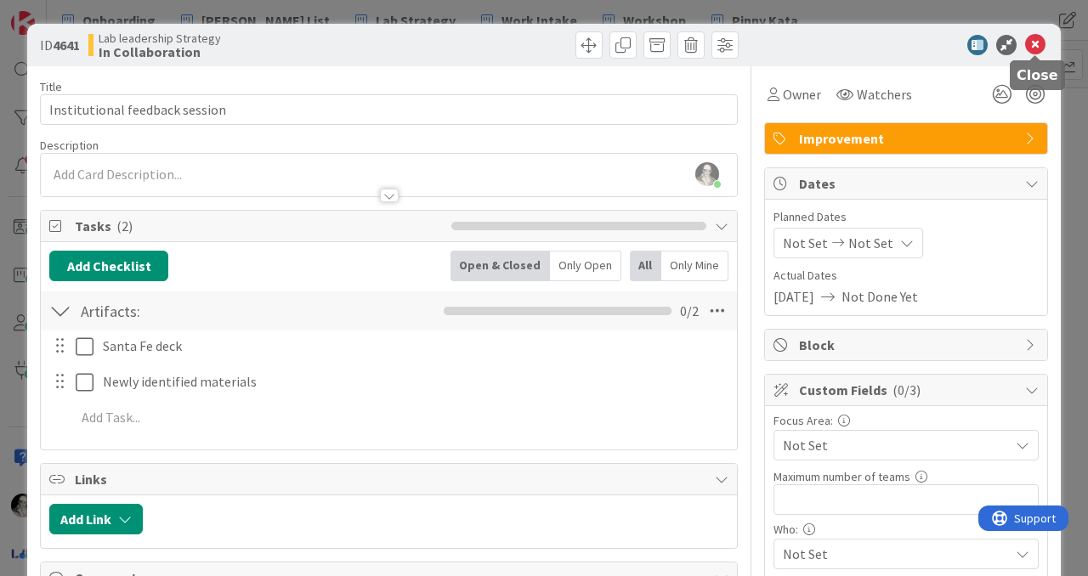
click at [1035, 43] on icon at bounding box center [1035, 45] width 20 height 20
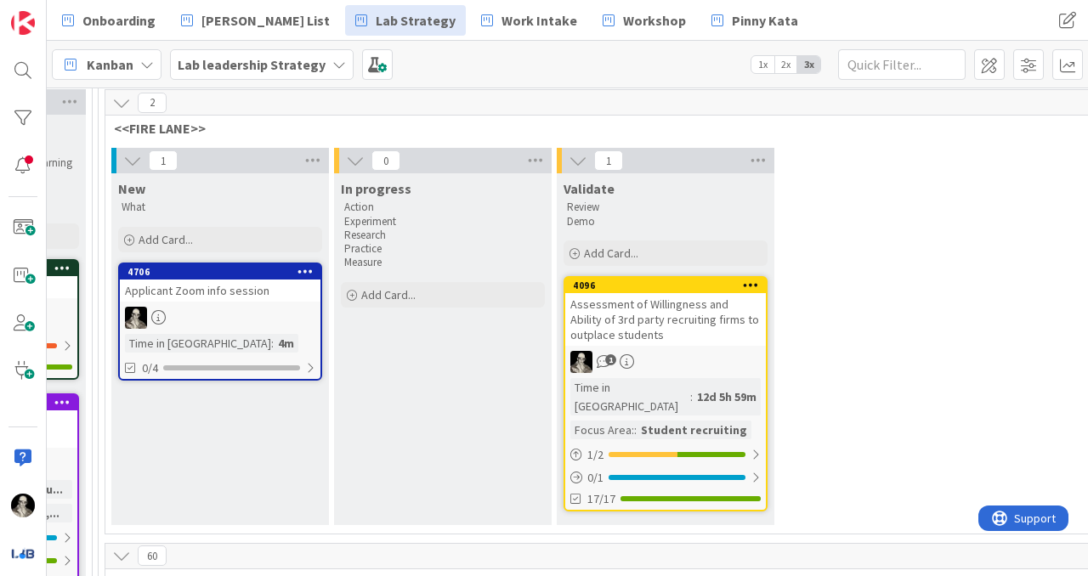
scroll to position [142, 2561]
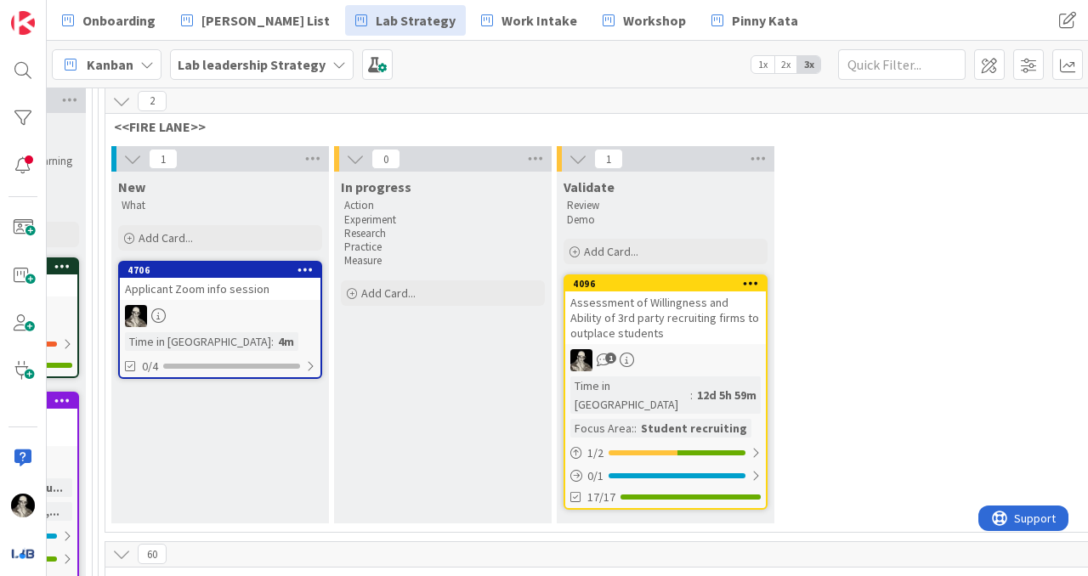
click at [239, 301] on link "4706 Applicant Zoom info session Time in Column : 4m 0/4" at bounding box center [220, 320] width 204 height 118
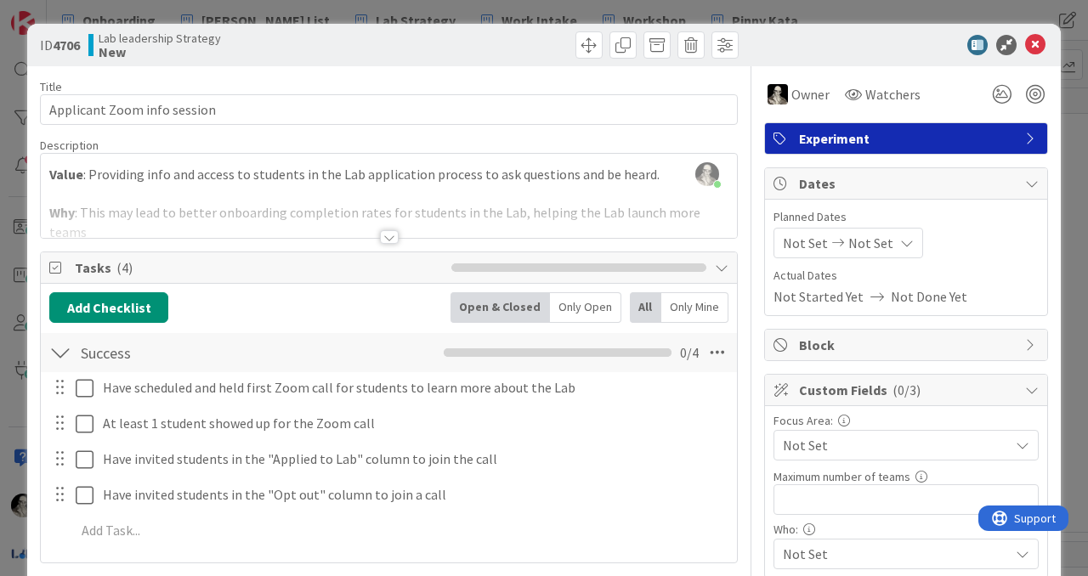
click at [390, 233] on div at bounding box center [389, 237] width 19 height 14
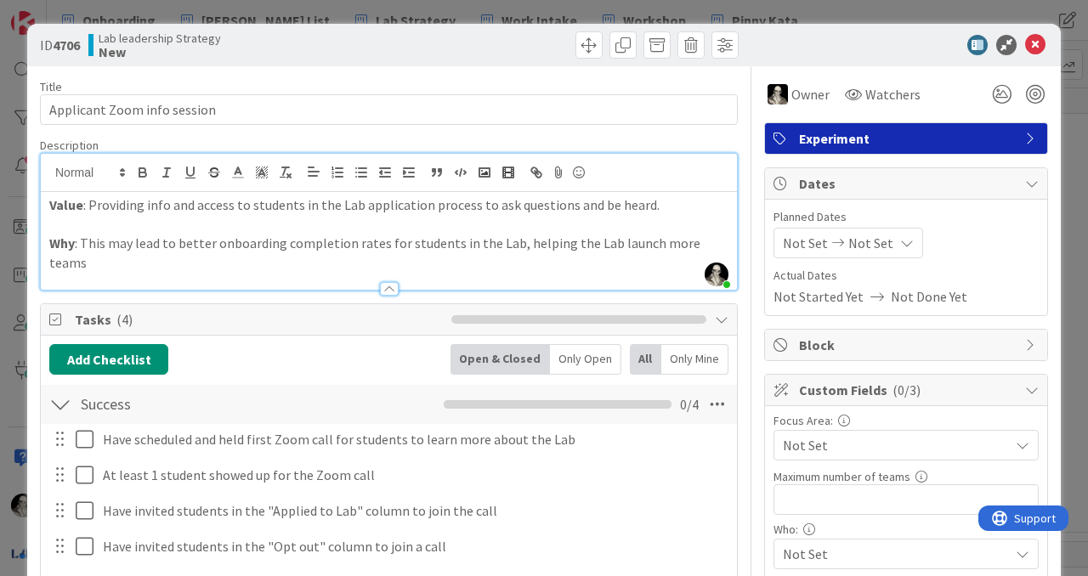
click at [732, 241] on div "Value : Providing info and access to students in the Lab application process to…" at bounding box center [389, 241] width 696 height 98
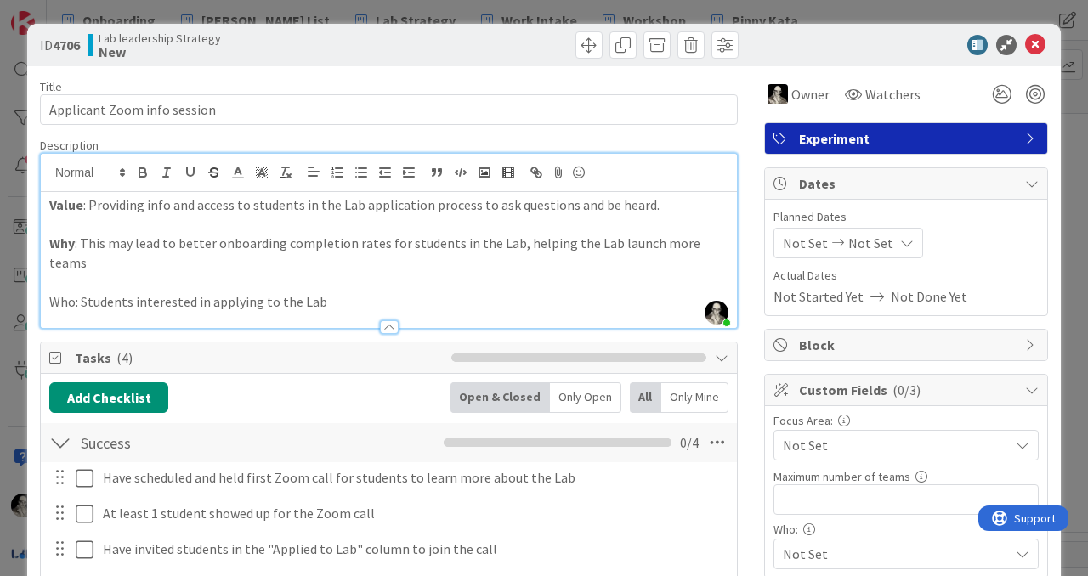
click at [356, 292] on p "Who: Students interested in applying to the Lab" at bounding box center [388, 302] width 679 height 20
click at [61, 292] on p "Who: Students interested in applying to the Lab" at bounding box center [388, 302] width 679 height 20
click at [147, 169] on icon "button" at bounding box center [142, 172] width 15 height 15
click at [326, 292] on p "Who : Students interested in applying to the Lab" at bounding box center [388, 302] width 679 height 20
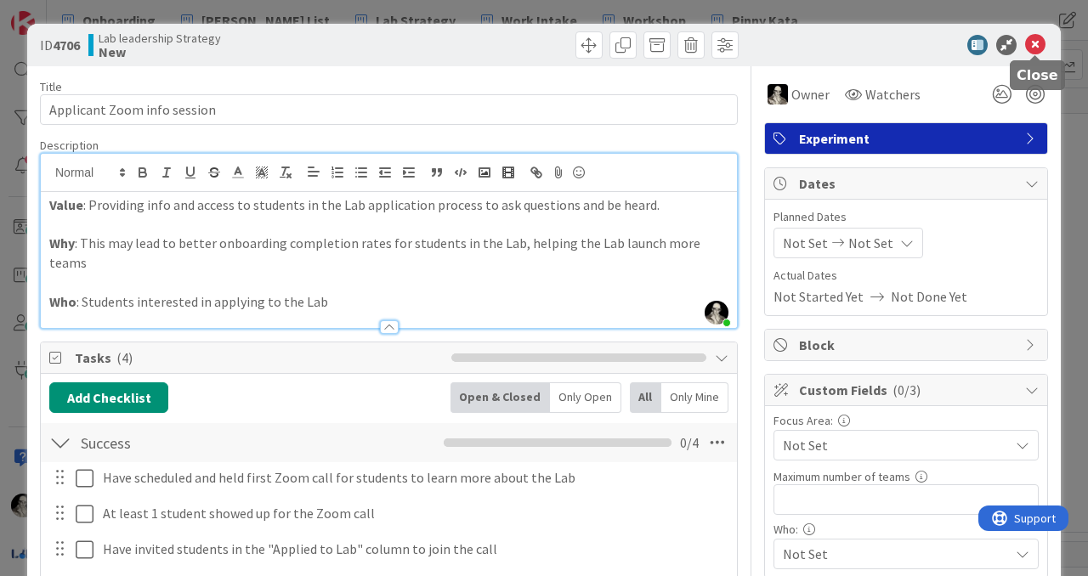
click at [1040, 39] on icon at bounding box center [1035, 45] width 20 height 20
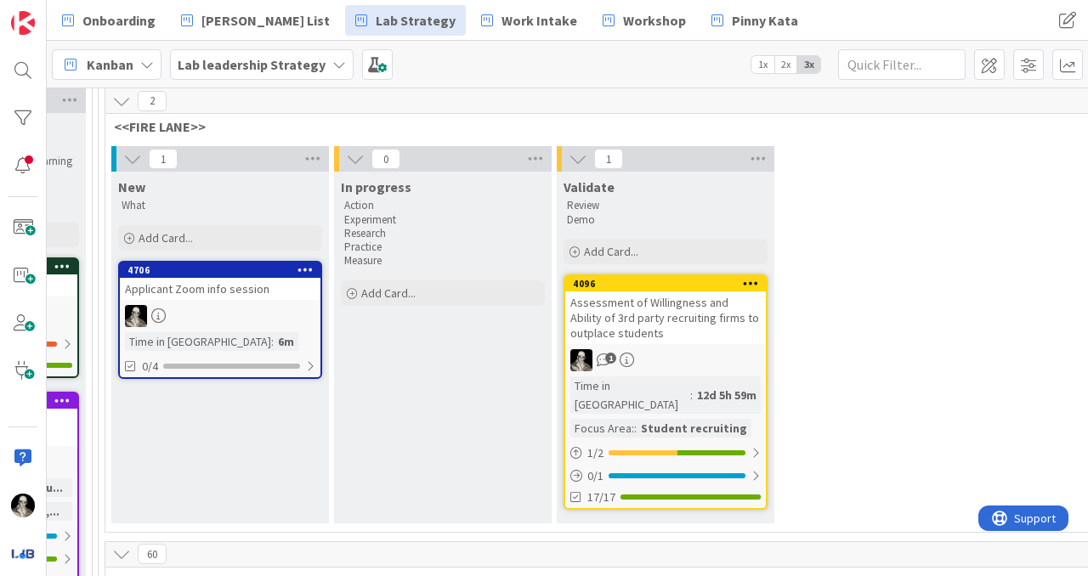
click at [273, 292] on div "Applicant Zoom info session" at bounding box center [220, 289] width 201 height 22
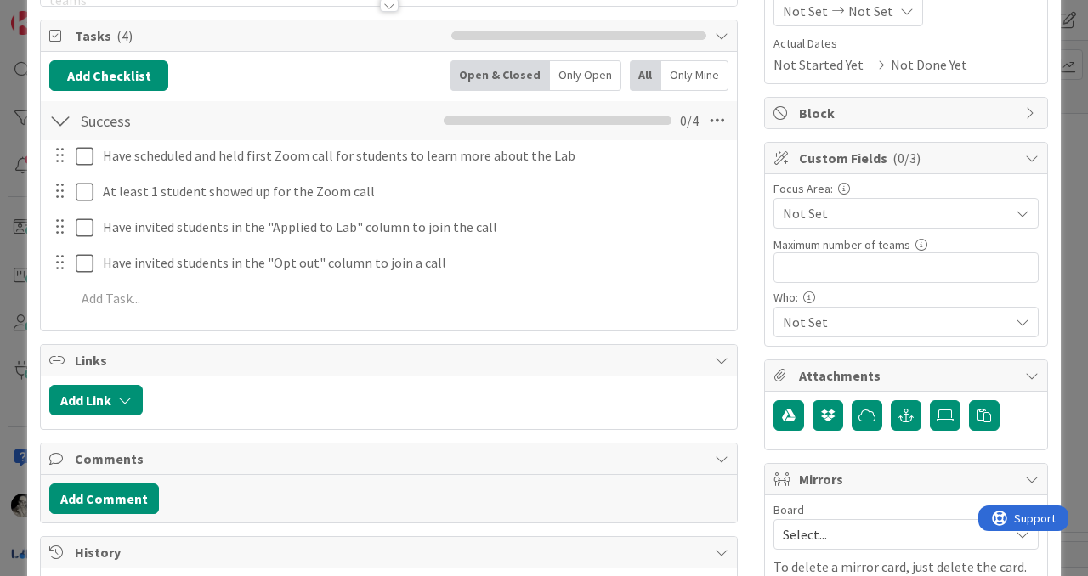
scroll to position [235, 0]
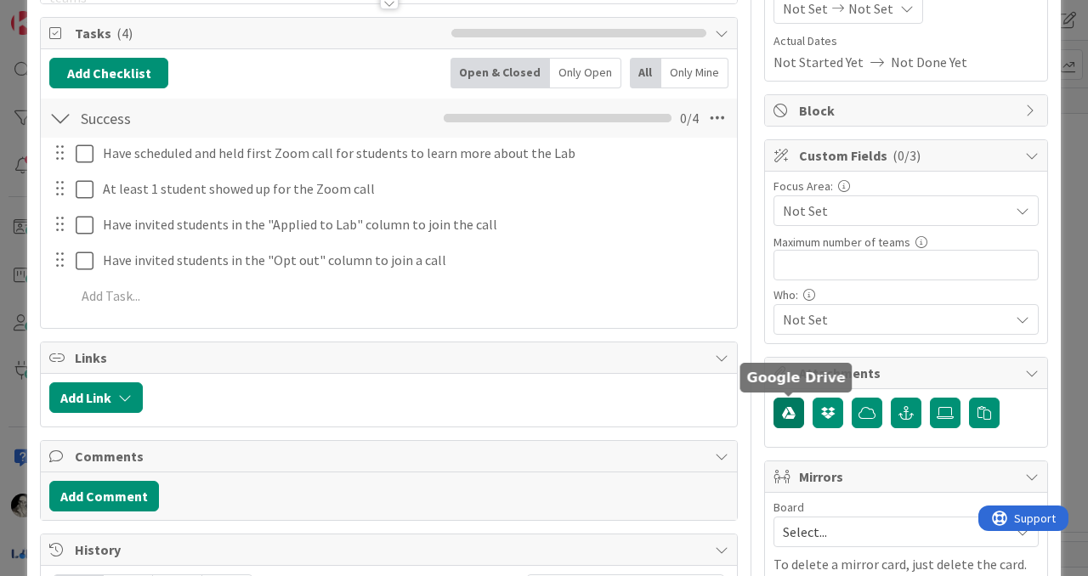
click at [789, 409] on icon "button" at bounding box center [789, 413] width 14 height 14
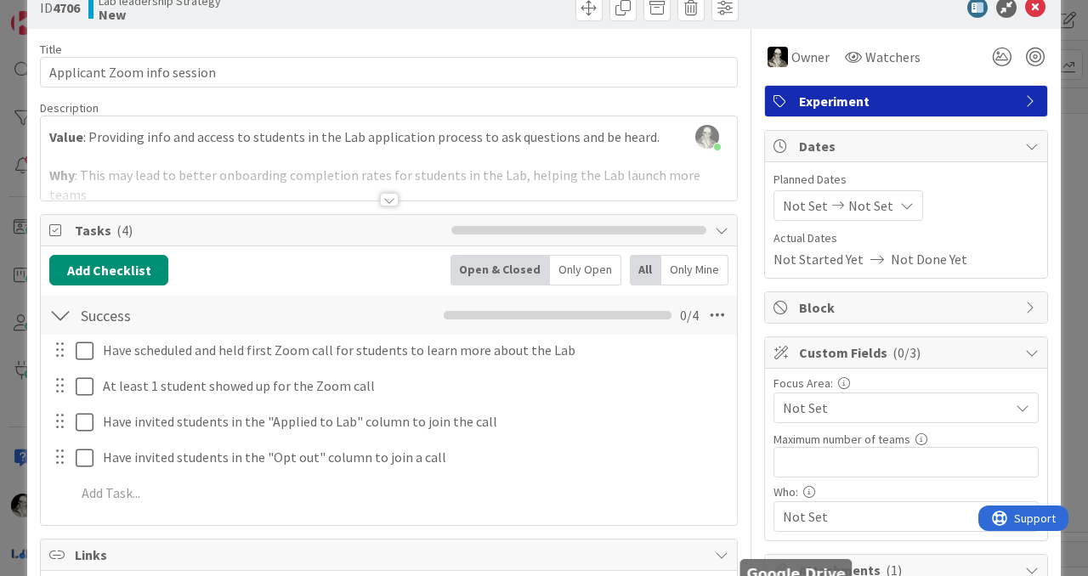
scroll to position [41, 0]
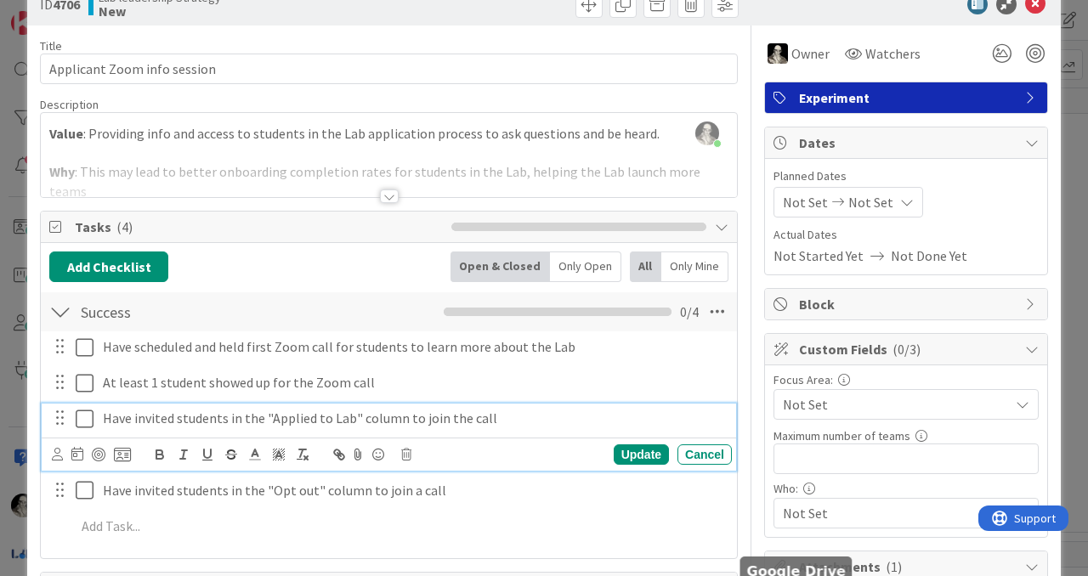
click at [82, 418] on icon at bounding box center [85, 419] width 18 height 20
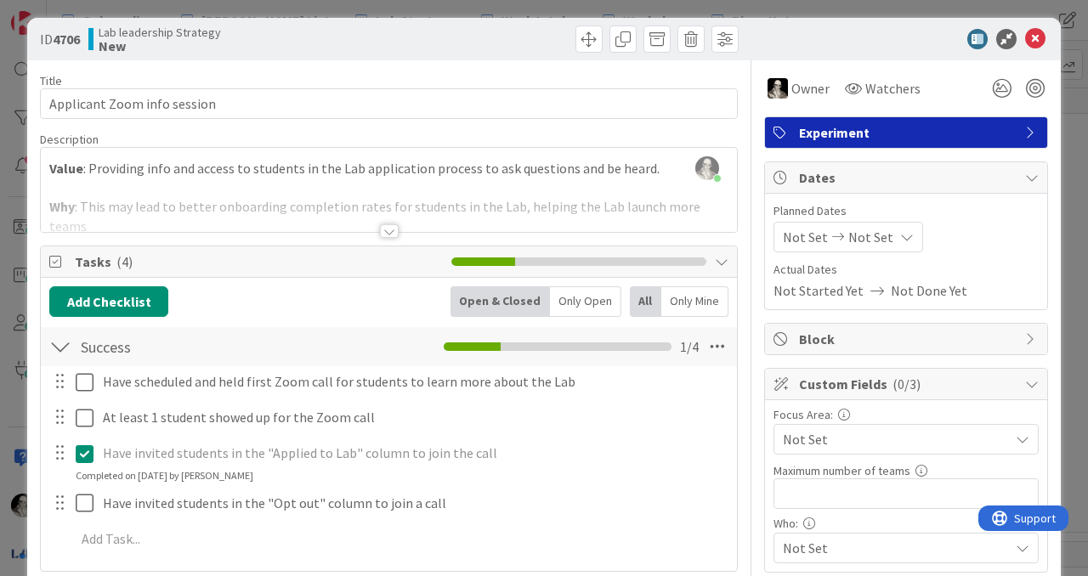
scroll to position [0, 0]
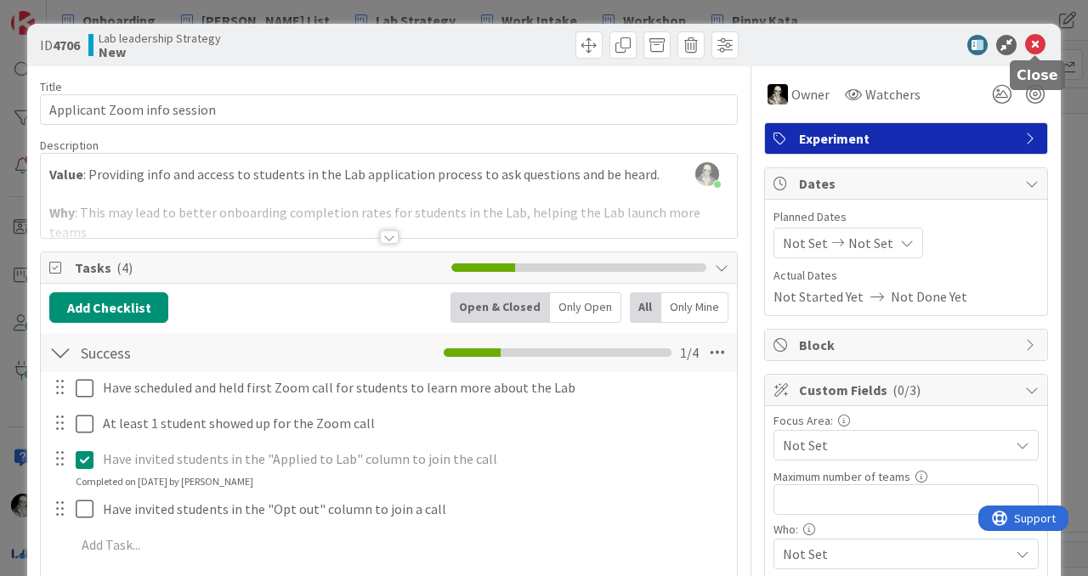
click at [1037, 40] on icon at bounding box center [1035, 45] width 20 height 20
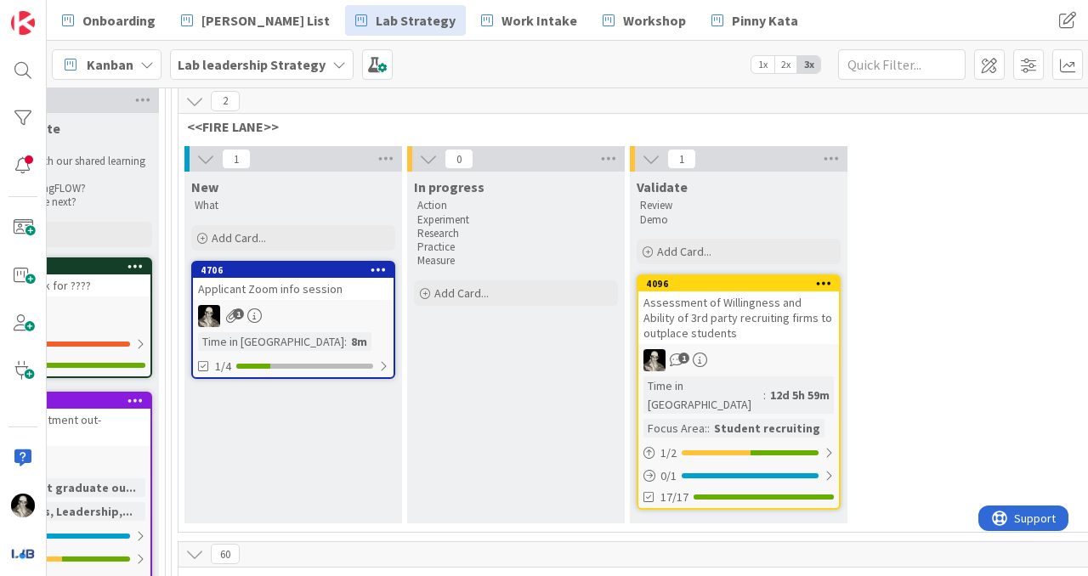
scroll to position [142, 2448]
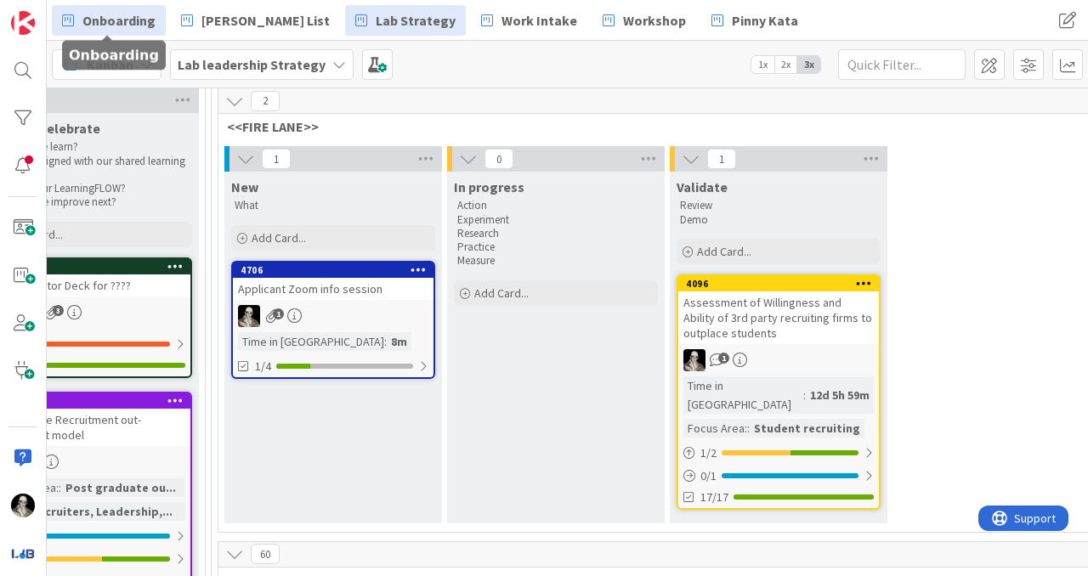
click at [99, 24] on span "Onboarding" at bounding box center [118, 20] width 73 height 20
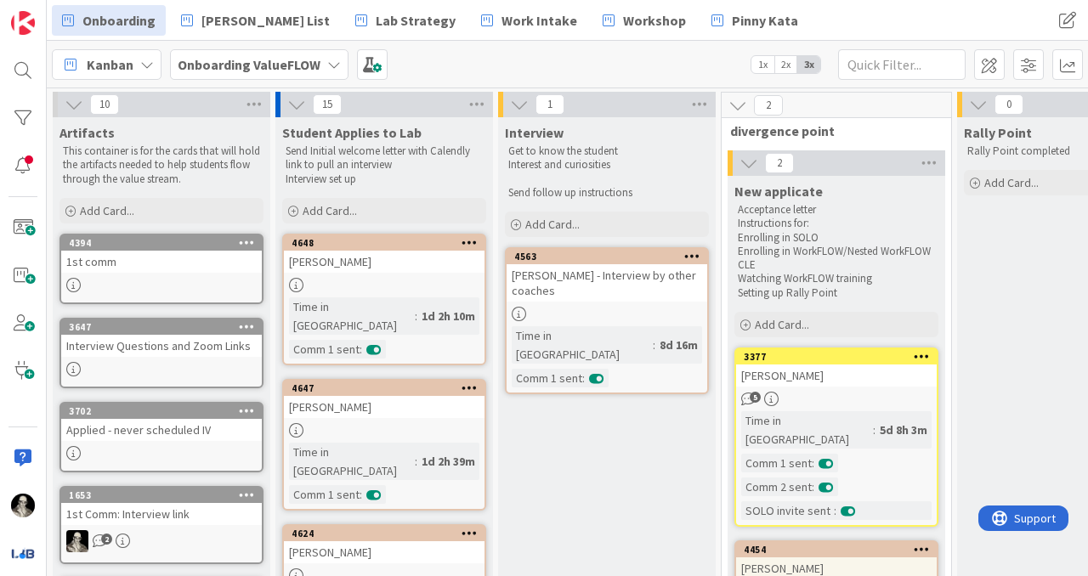
click at [332, 63] on icon at bounding box center [334, 65] width 14 height 14
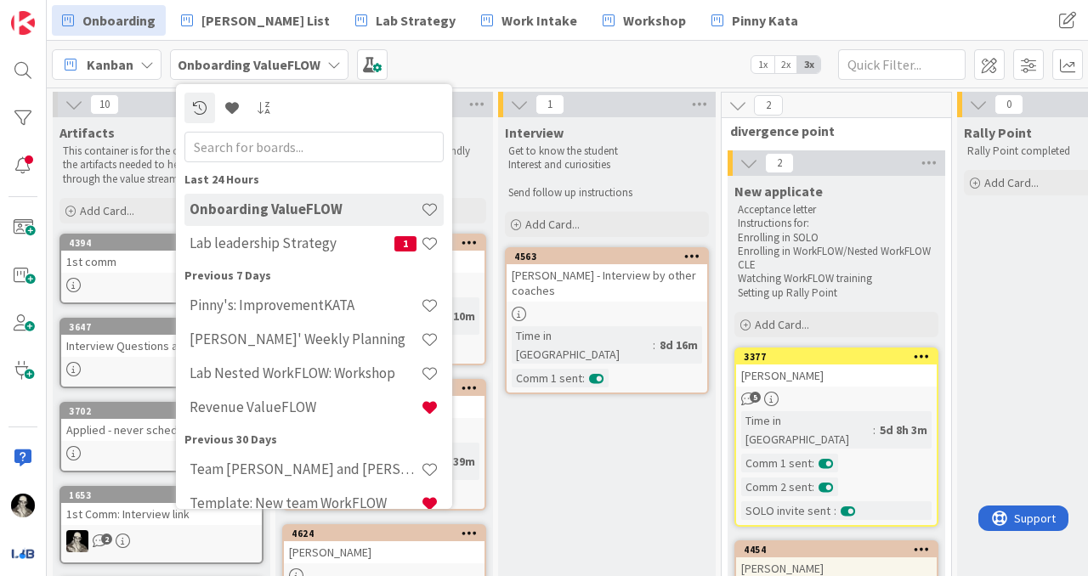
click at [332, 63] on icon at bounding box center [334, 65] width 14 height 14
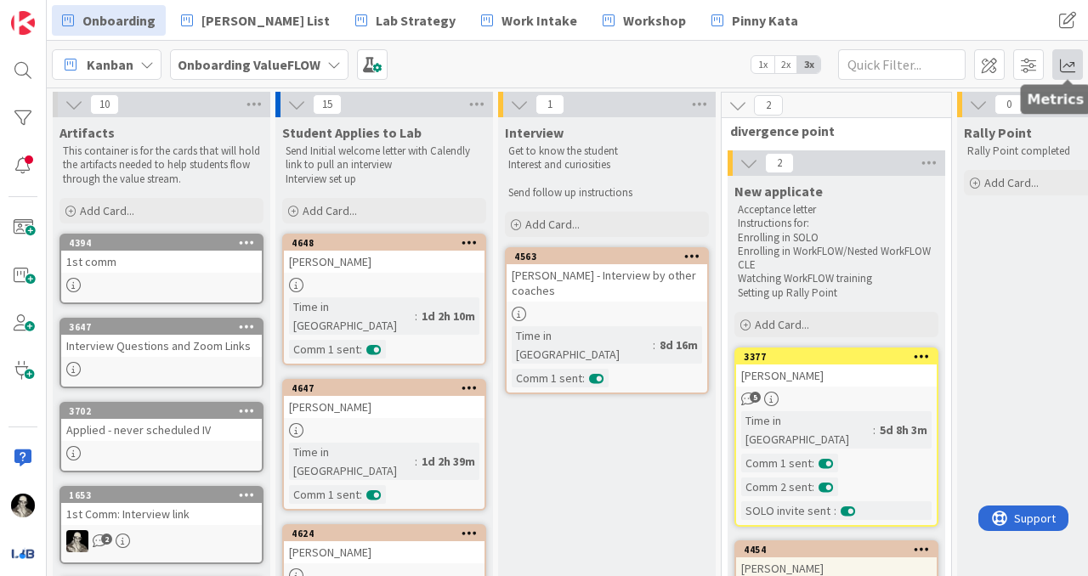
click at [1070, 53] on span at bounding box center [1067, 64] width 31 height 31
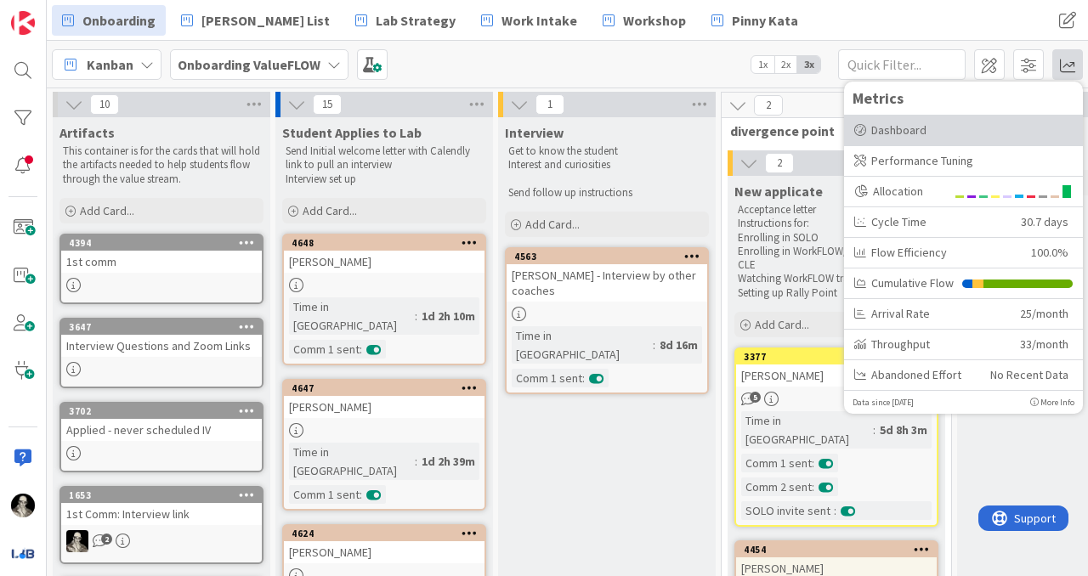
click at [905, 122] on div "Dashboard" at bounding box center [963, 131] width 218 height 18
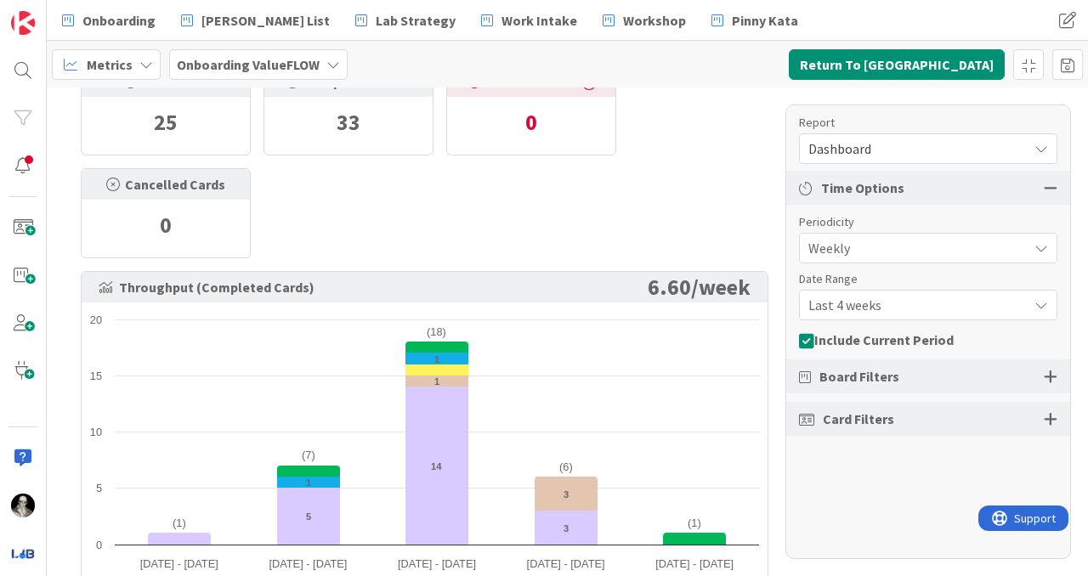
scroll to position [43, 0]
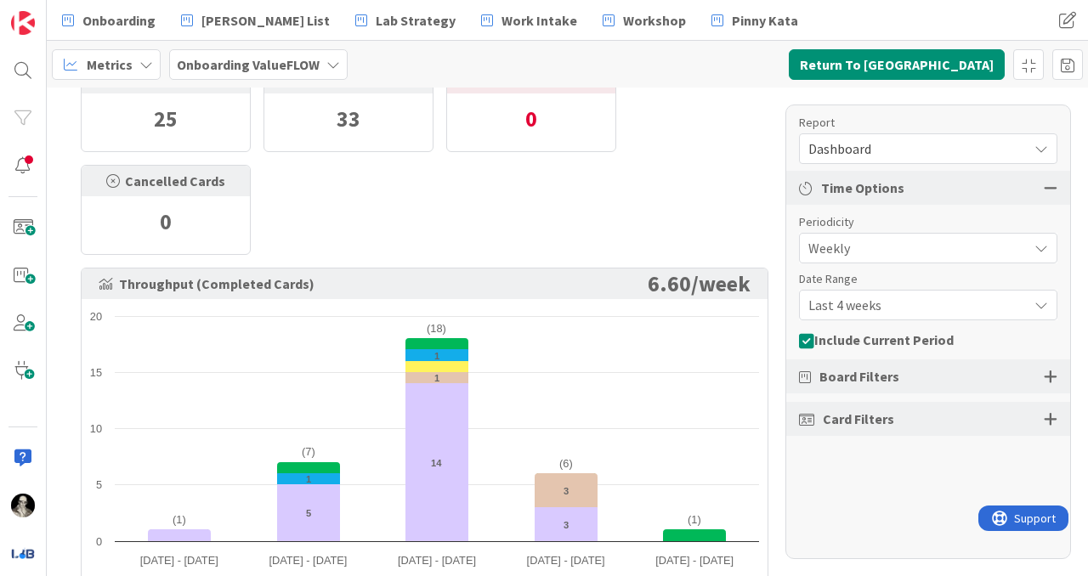
click at [243, 281] on span "Throughput (Completed Cards)" at bounding box center [207, 284] width 216 height 14
click at [100, 277] on icon at bounding box center [106, 284] width 14 height 14
click at [101, 282] on icon at bounding box center [106, 284] width 14 height 14
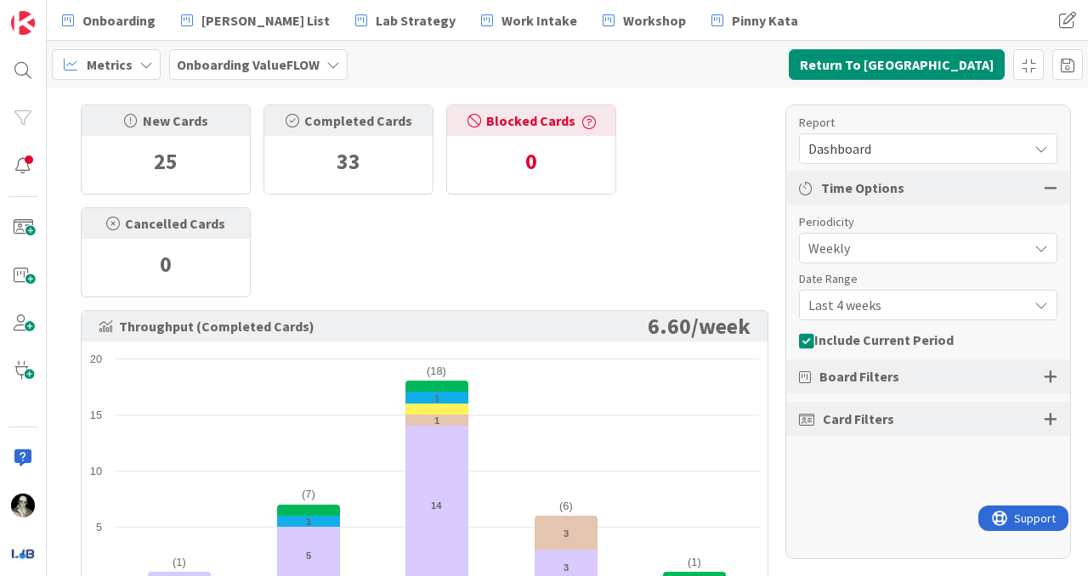
click at [170, 136] on div "25" at bounding box center [166, 161] width 168 height 51
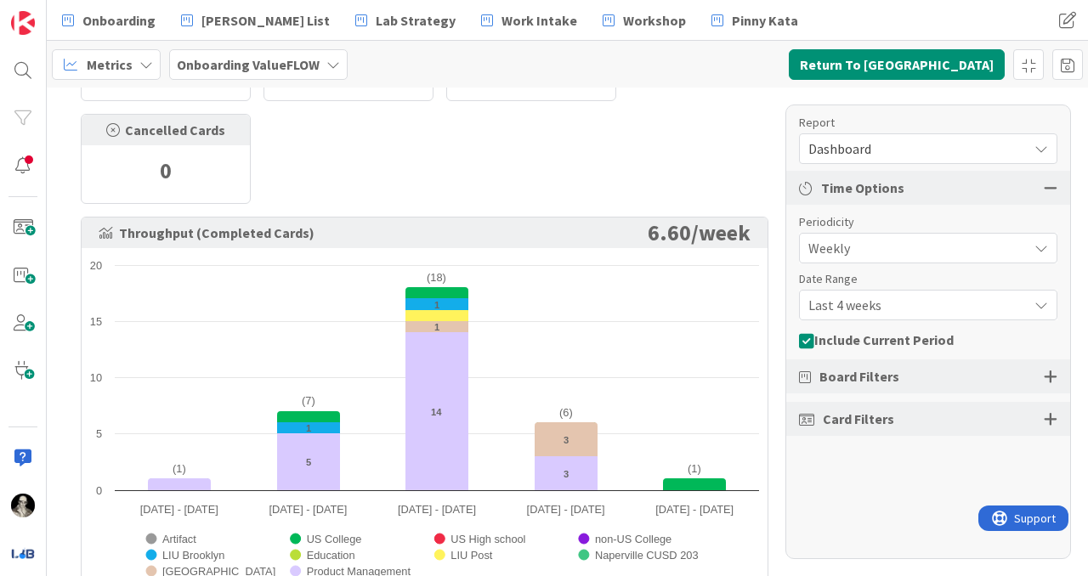
scroll to position [94, 0]
click at [1050, 416] on div at bounding box center [1051, 418] width 14 height 15
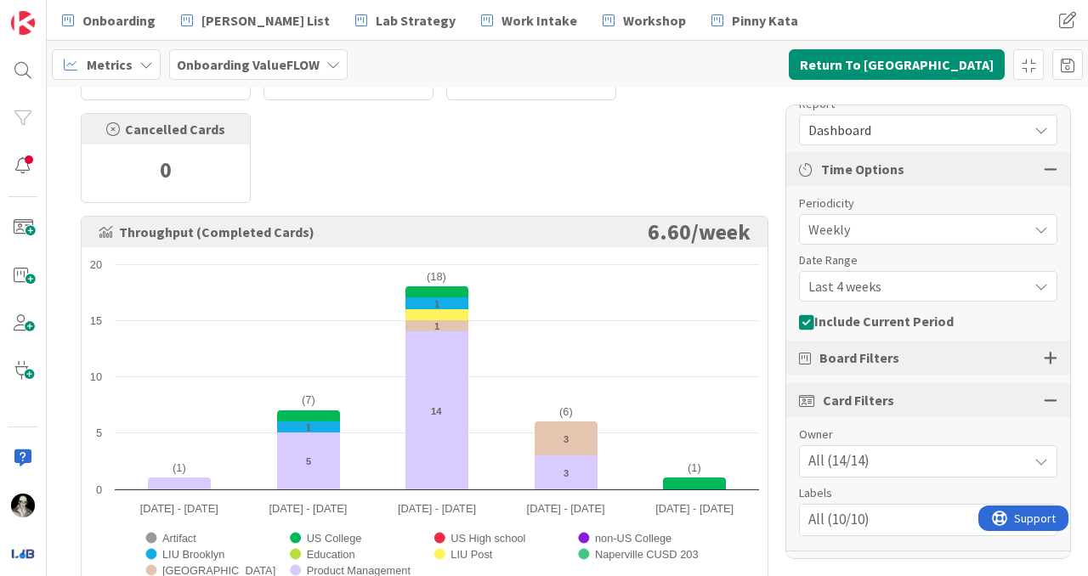
scroll to position [0, 0]
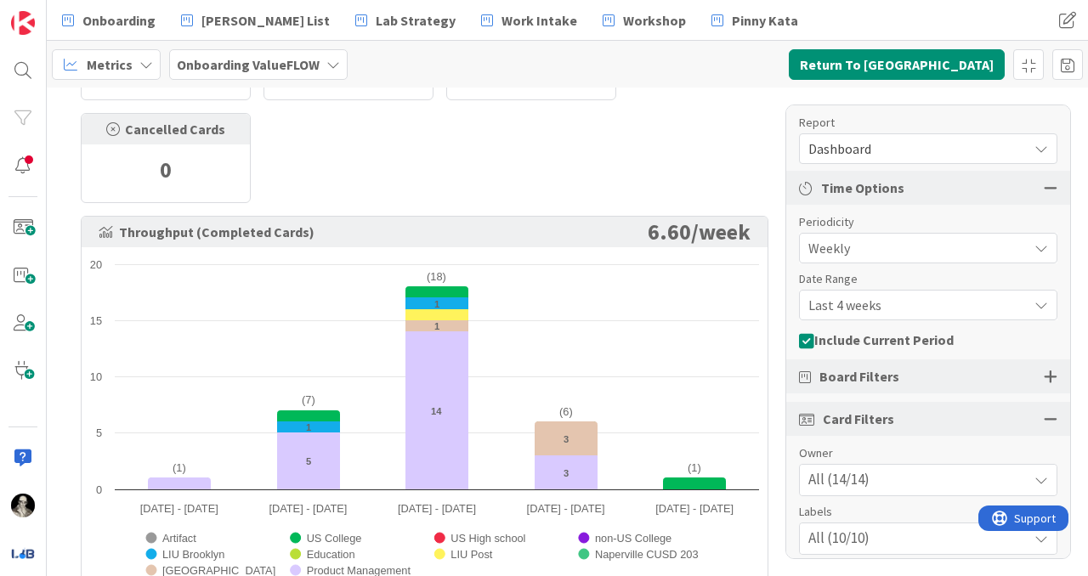
click at [1049, 144] on div "Dashboard" at bounding box center [928, 148] width 258 height 31
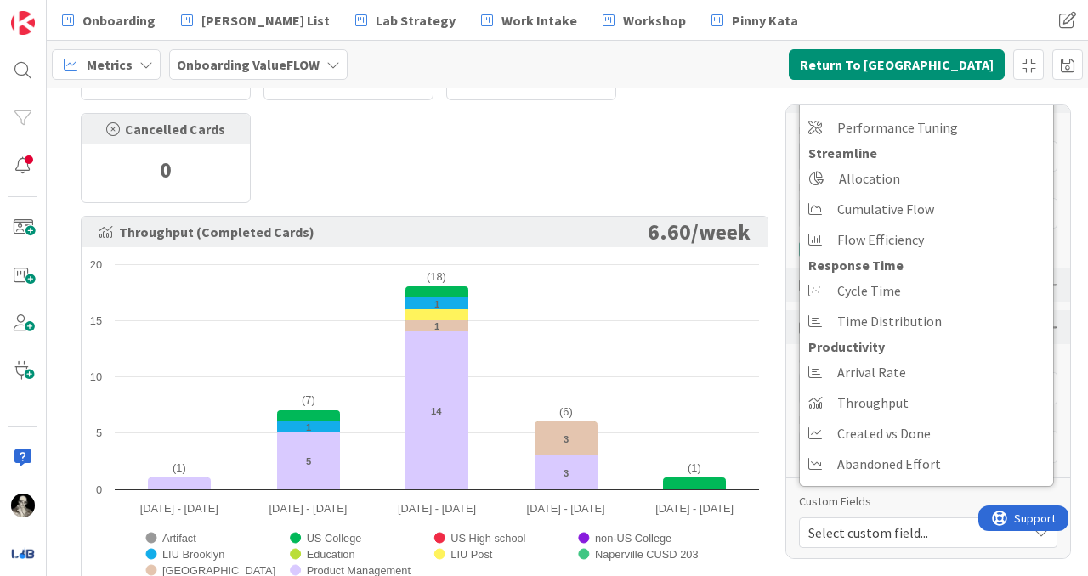
scroll to position [97, 0]
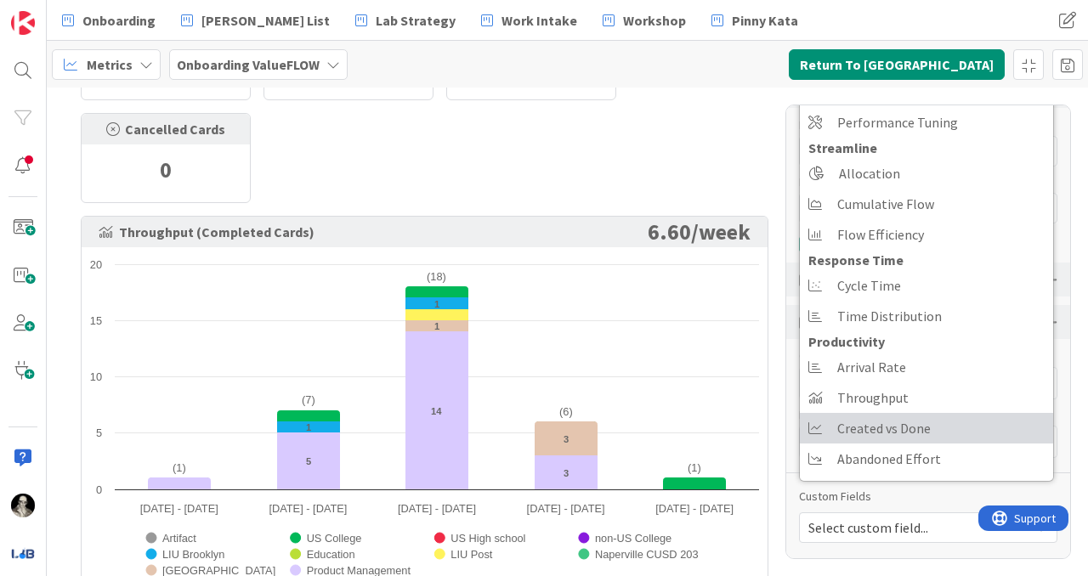
click at [891, 424] on span "Created vs Done" at bounding box center [884, 429] width 94 height 26
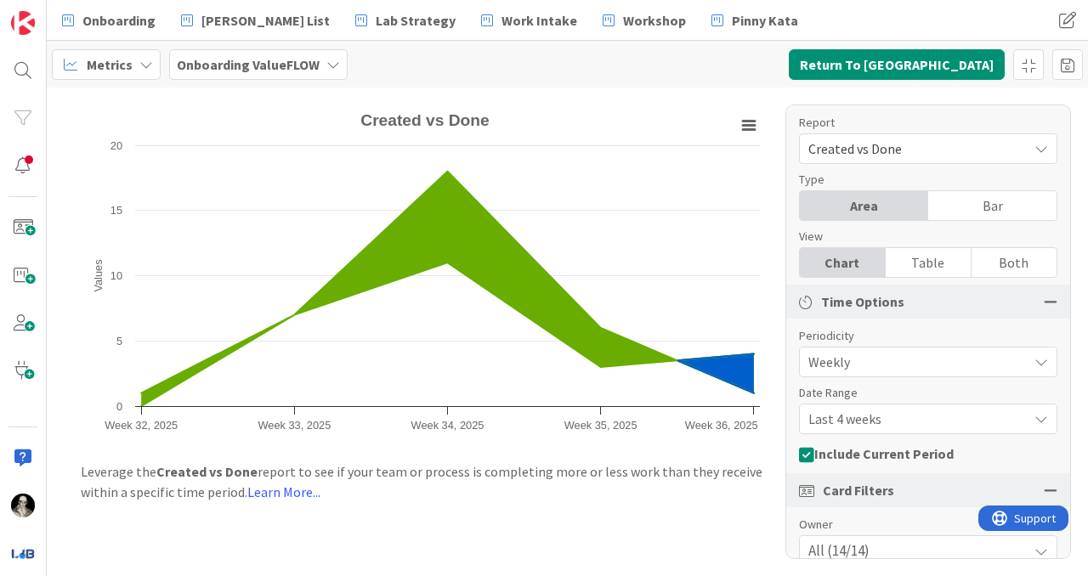
click at [1043, 150] on icon at bounding box center [1042, 149] width 14 height 14
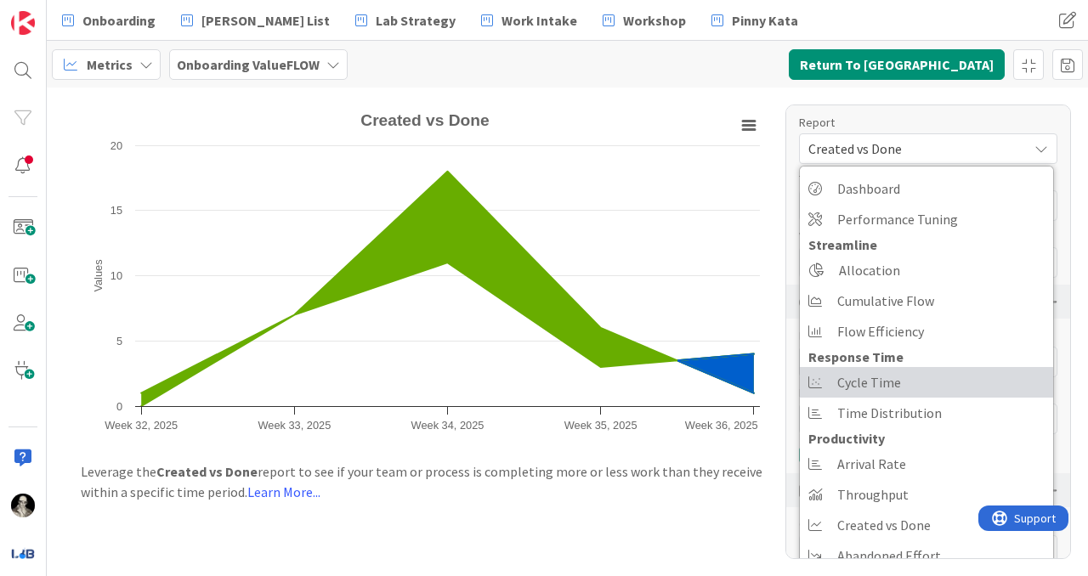
click at [911, 378] on link "Cycle Time" at bounding box center [926, 382] width 253 height 31
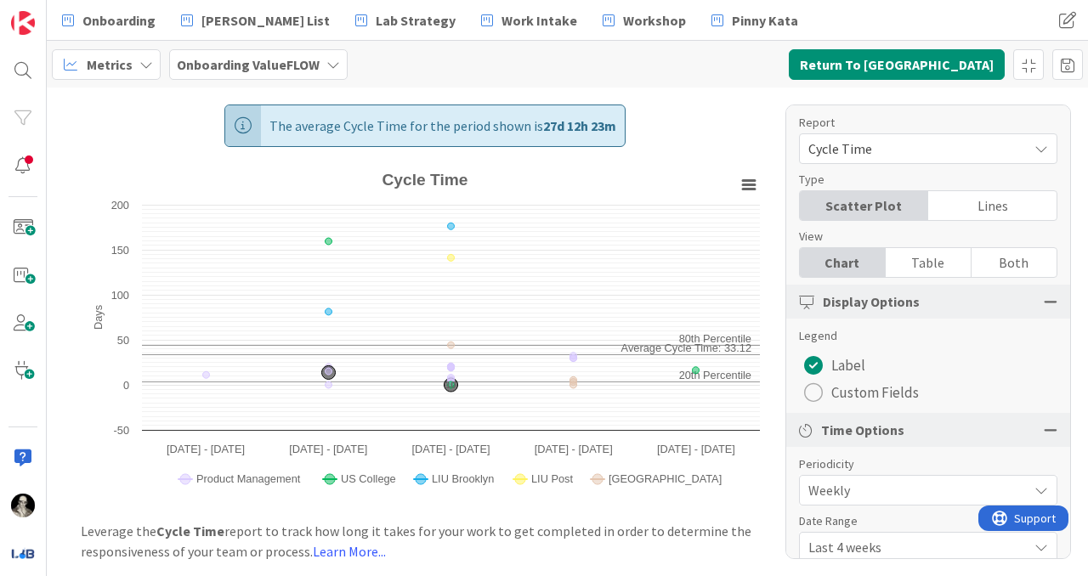
click at [905, 144] on span "Cycle Time" at bounding box center [913, 149] width 211 height 24
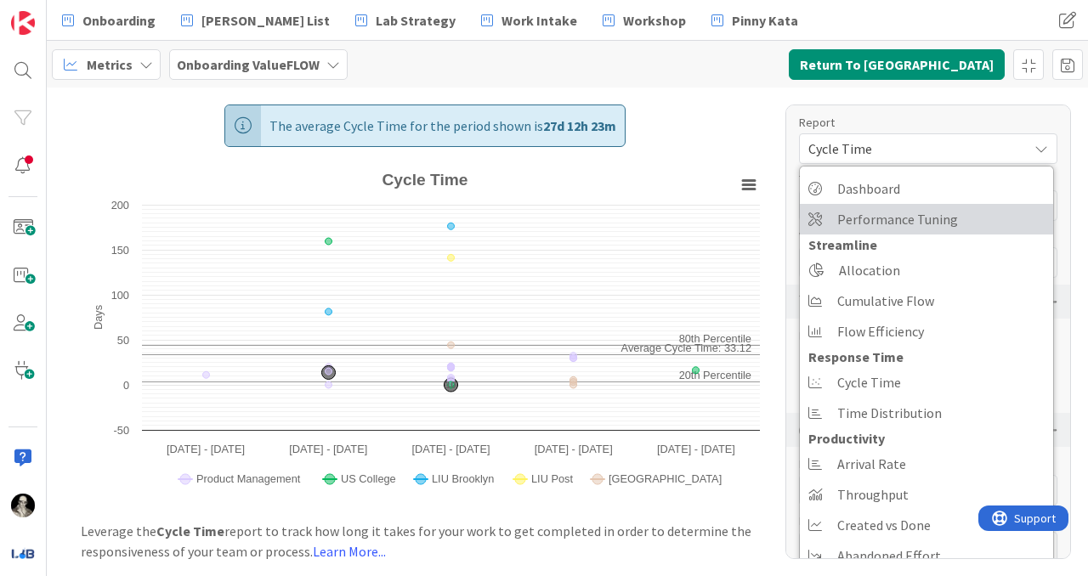
click at [900, 216] on span "Performance Tuning" at bounding box center [897, 220] width 121 height 26
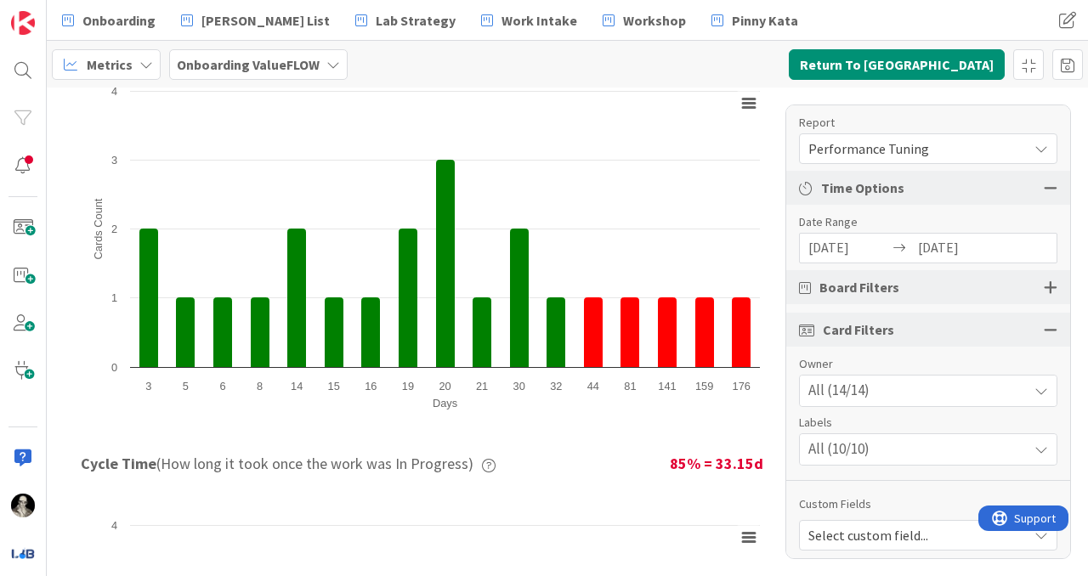
scroll to position [727, 0]
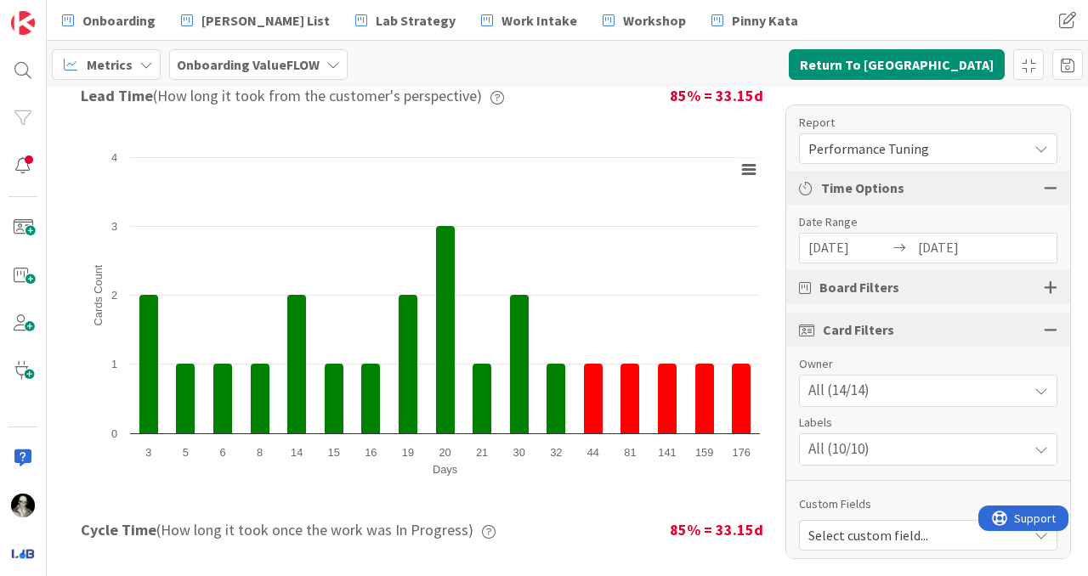
click at [1041, 389] on icon at bounding box center [1042, 391] width 14 height 14
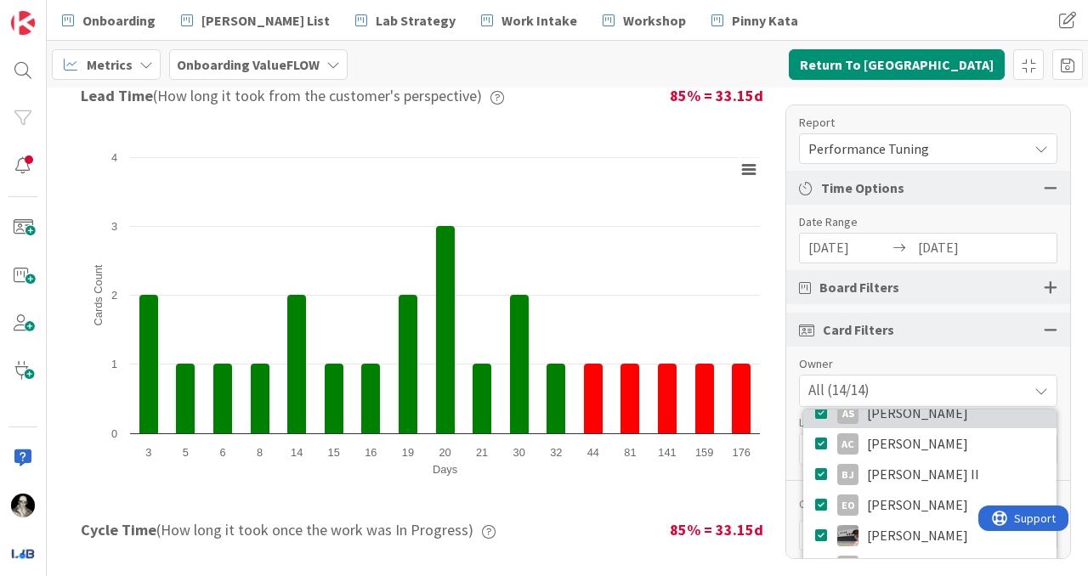
scroll to position [0, 0]
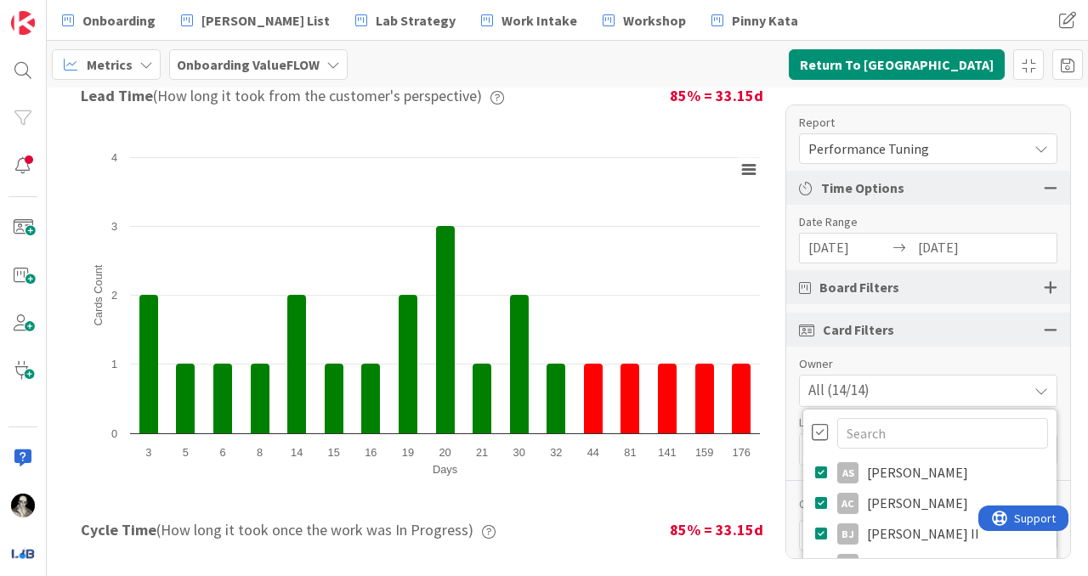
click at [1045, 387] on icon at bounding box center [1042, 391] width 14 height 14
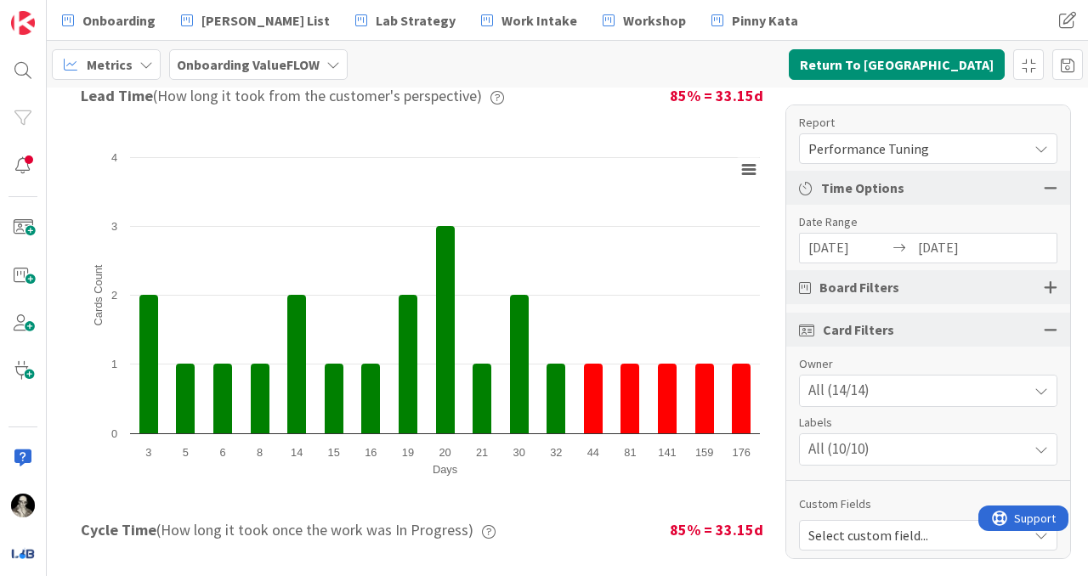
click at [1055, 323] on div at bounding box center [1051, 329] width 14 height 15
click at [1048, 281] on div at bounding box center [1051, 287] width 14 height 15
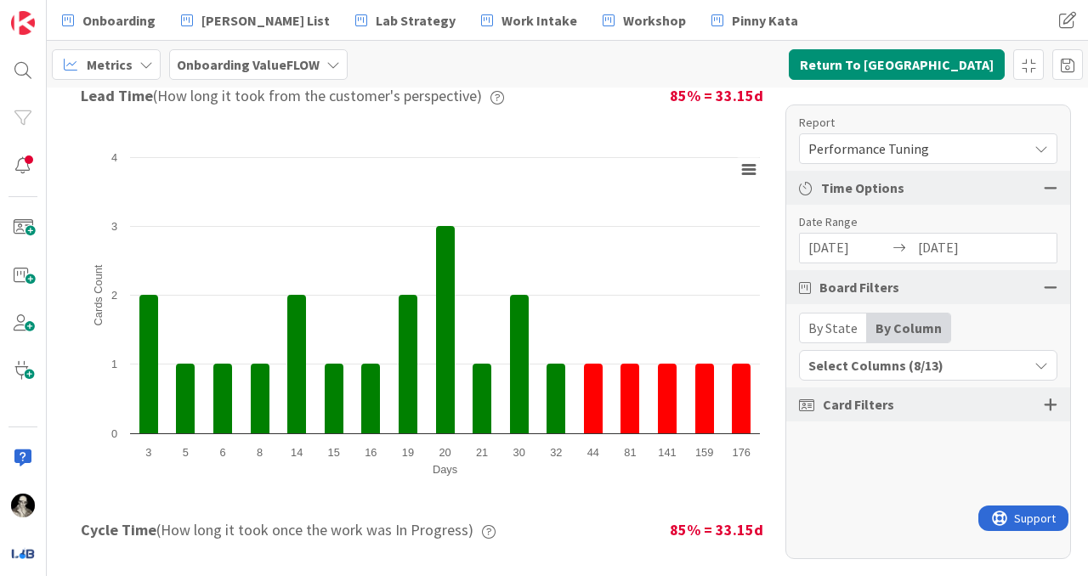
click at [1040, 372] on icon "button" at bounding box center [1042, 366] width 14 height 14
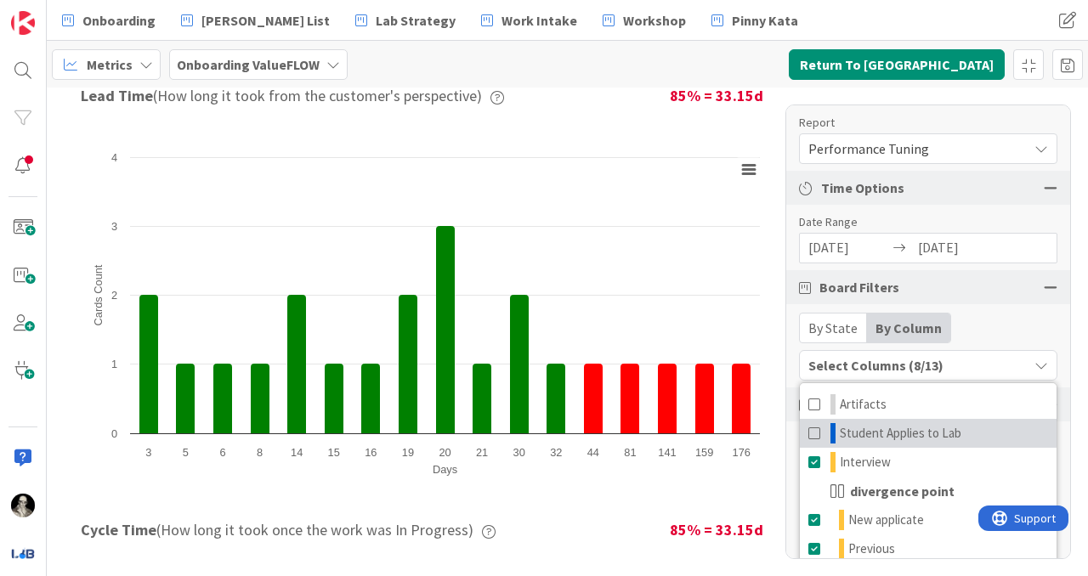
click at [809, 427] on span at bounding box center [815, 433] width 14 height 20
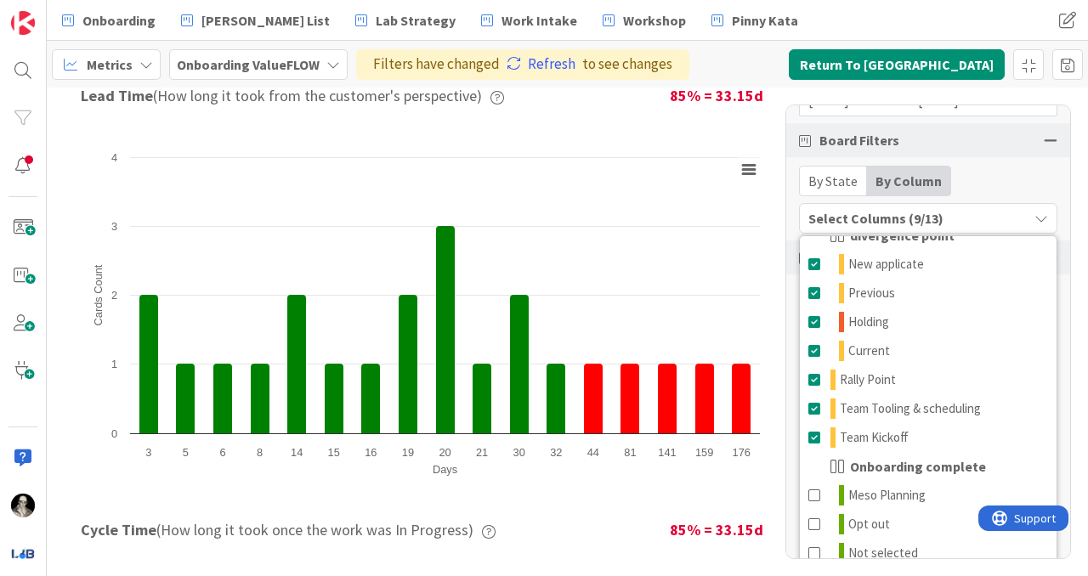
scroll to position [164, 0]
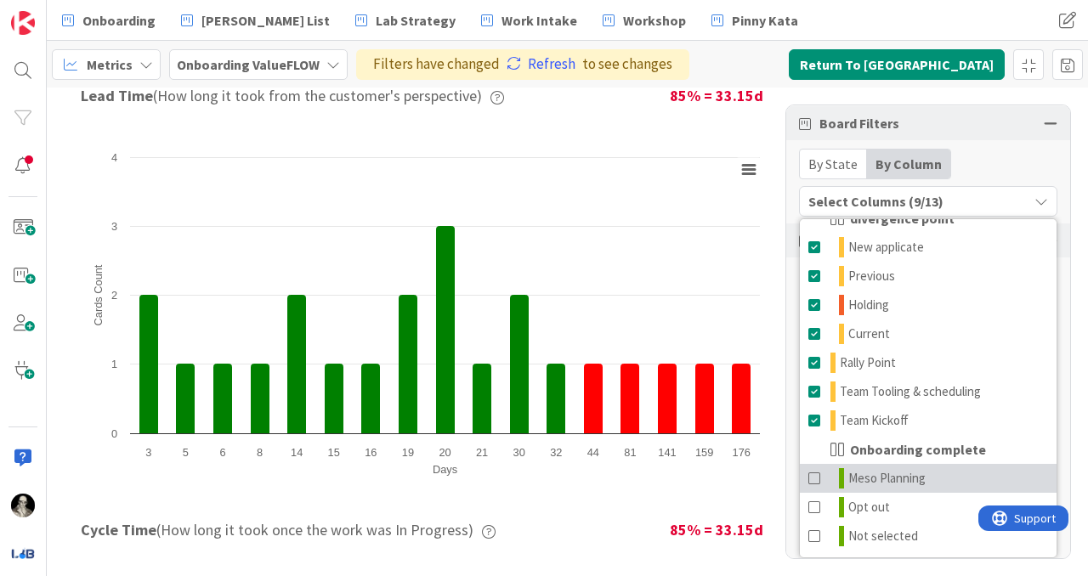
click at [812, 476] on span at bounding box center [815, 478] width 14 height 20
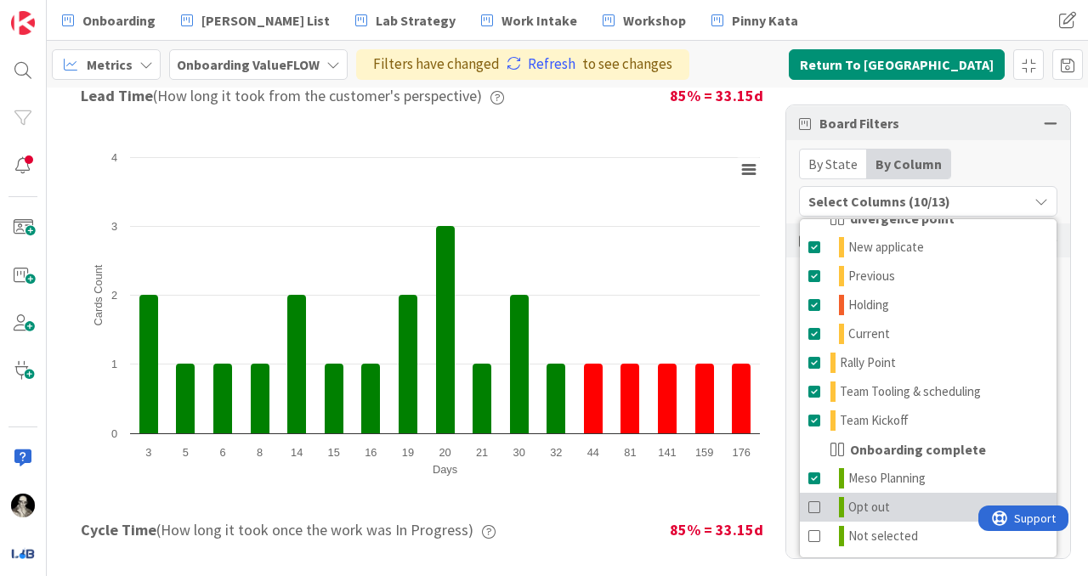
click at [814, 501] on span at bounding box center [815, 507] width 14 height 20
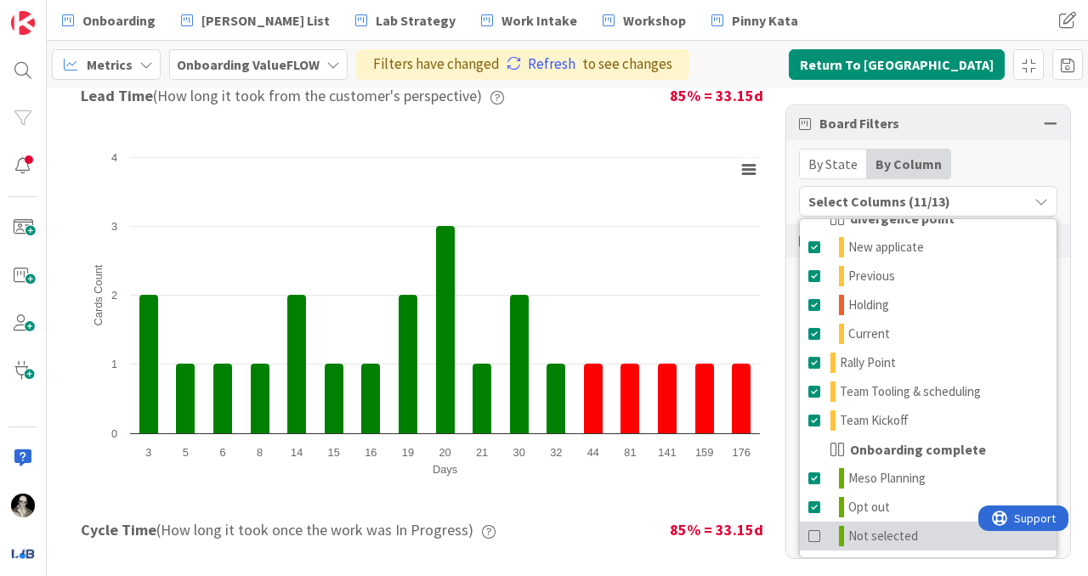
click at [815, 534] on span at bounding box center [815, 536] width 14 height 20
click at [1041, 200] on icon "button" at bounding box center [1042, 202] width 14 height 14
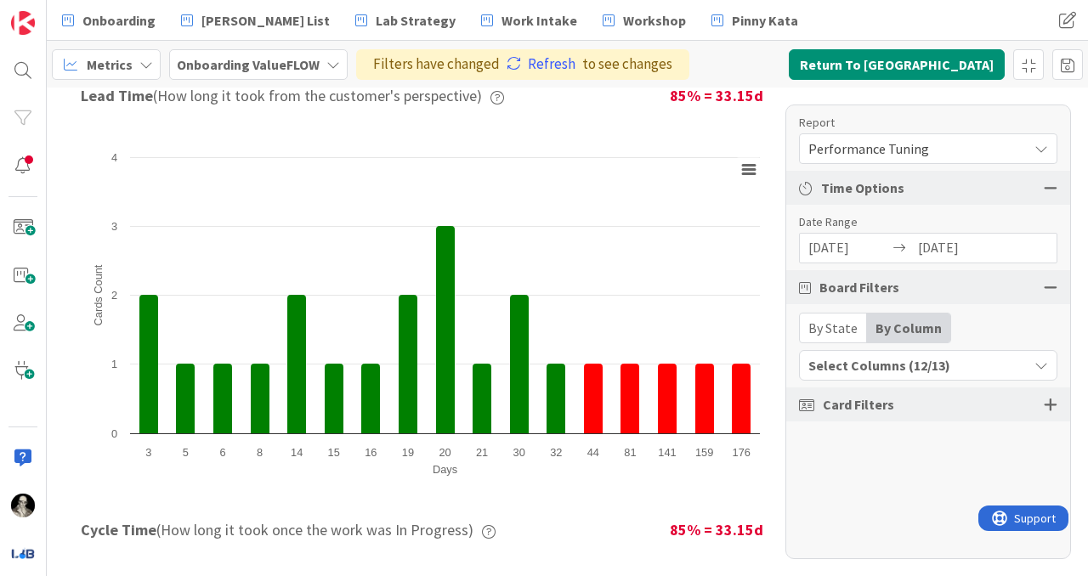
click at [831, 324] on div "By State" at bounding box center [833, 328] width 67 height 29
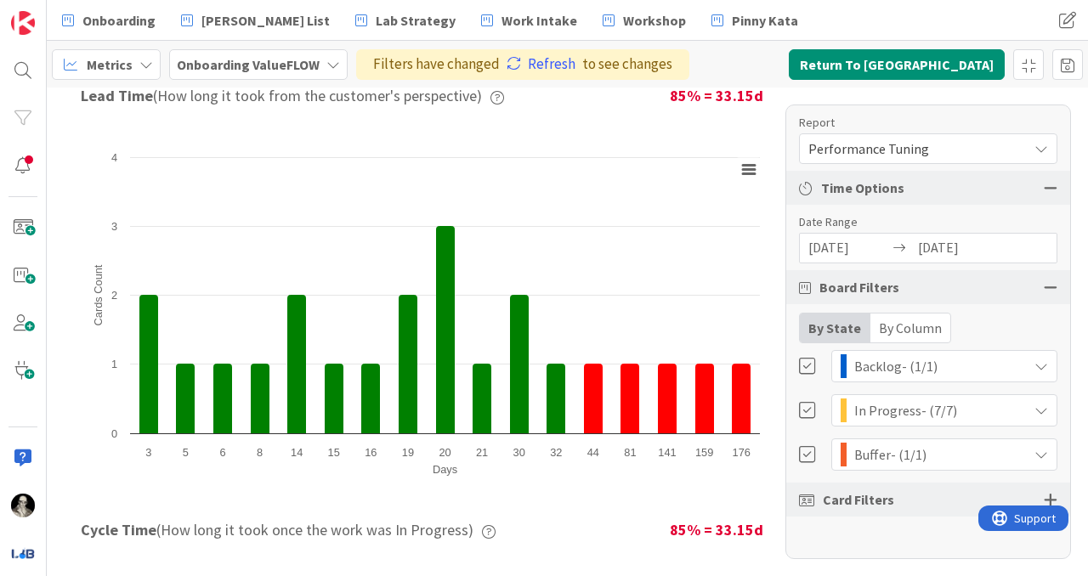
click at [1051, 491] on div "Card Filters" at bounding box center [928, 500] width 284 height 34
click at [1051, 496] on div at bounding box center [1051, 499] width 14 height 15
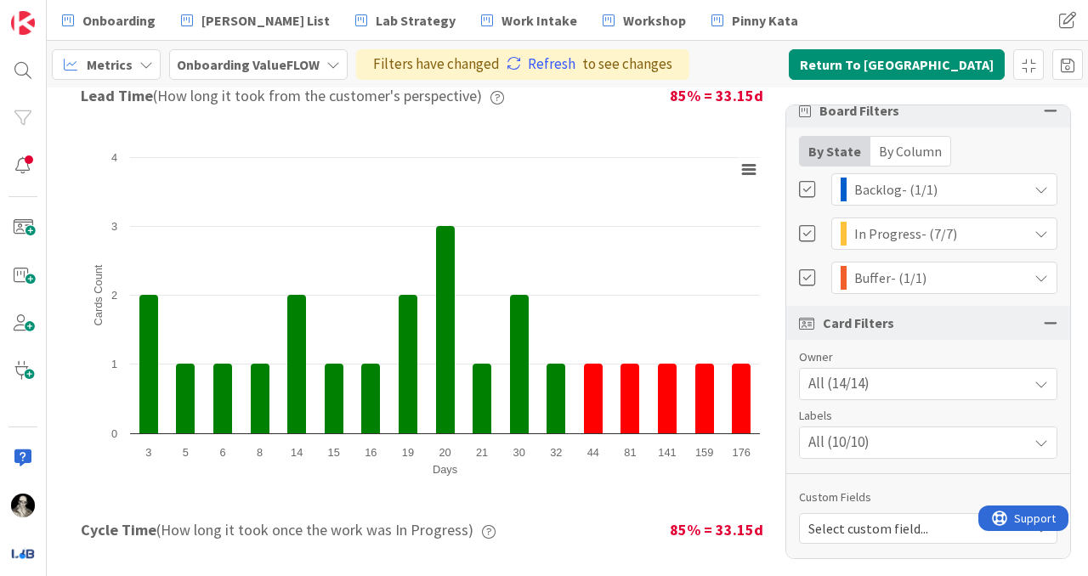
scroll to position [178, 0]
click at [903, 524] on span "Select custom field..." at bounding box center [913, 528] width 211 height 24
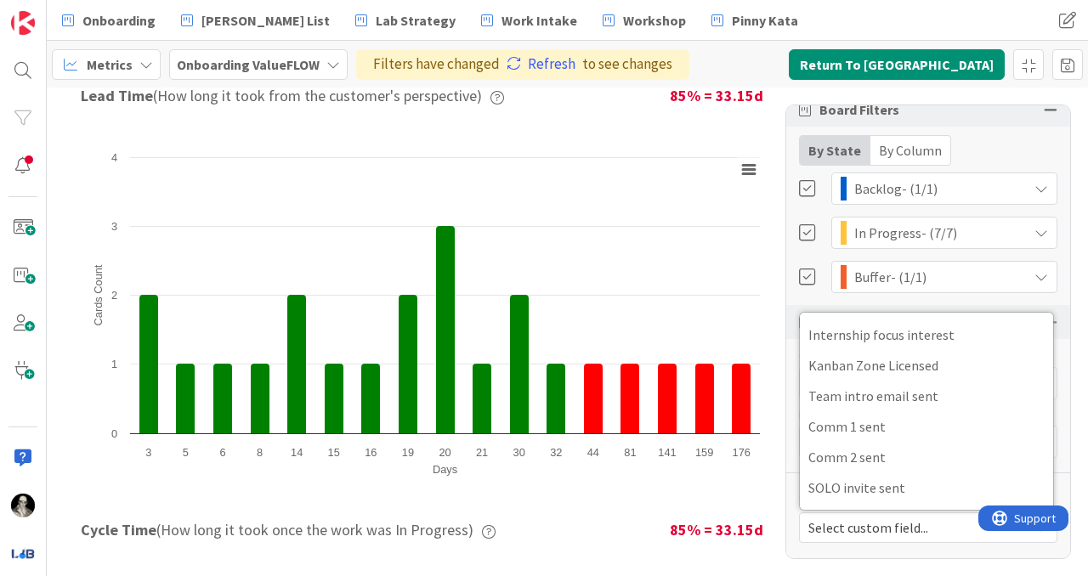
click at [903, 524] on span "Select custom field..." at bounding box center [913, 528] width 211 height 24
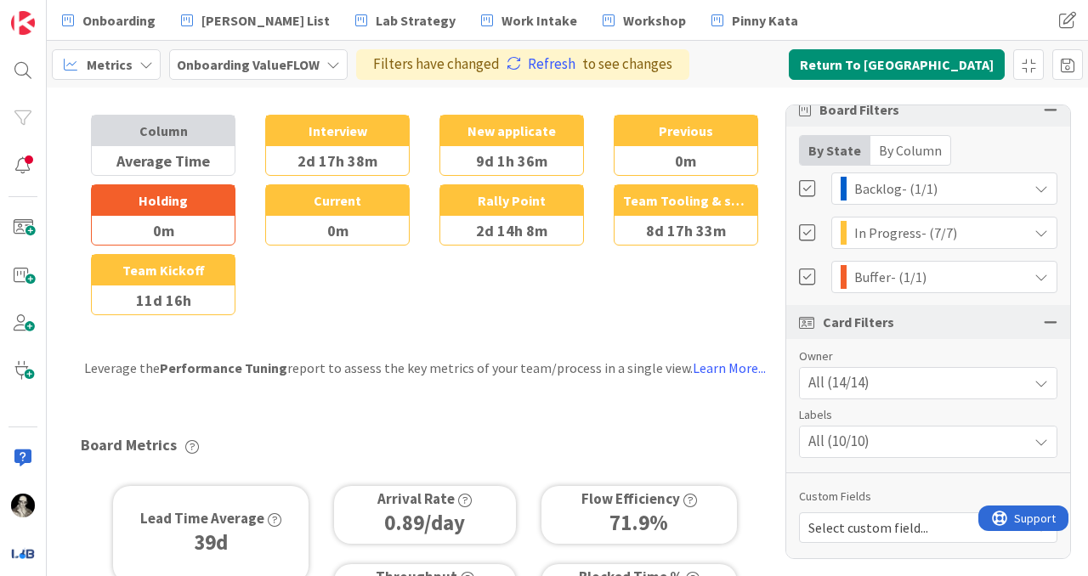
scroll to position [0, 0]
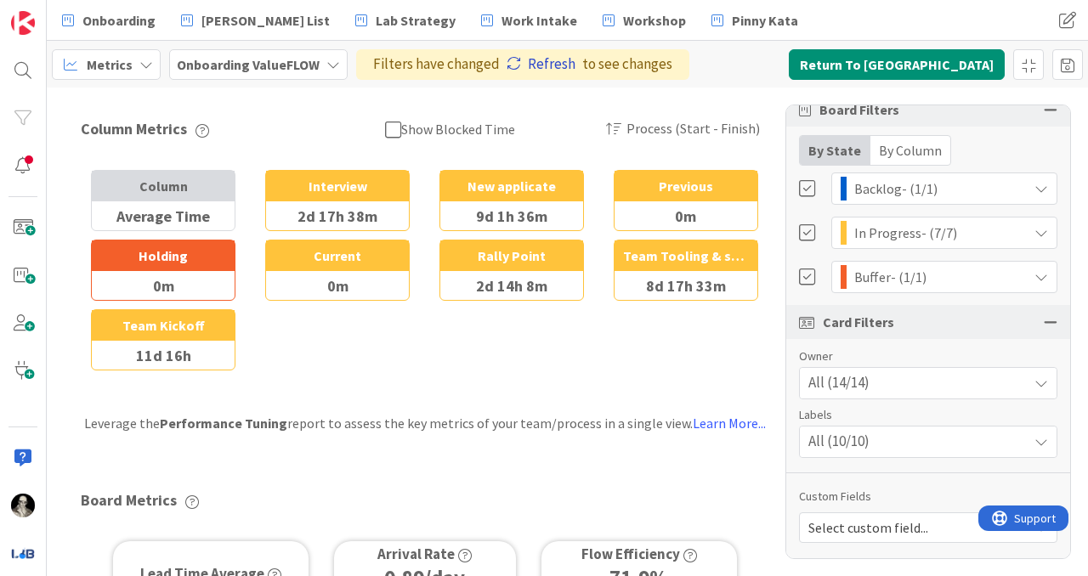
click at [546, 67] on link "Refresh" at bounding box center [541, 65] width 69 height 22
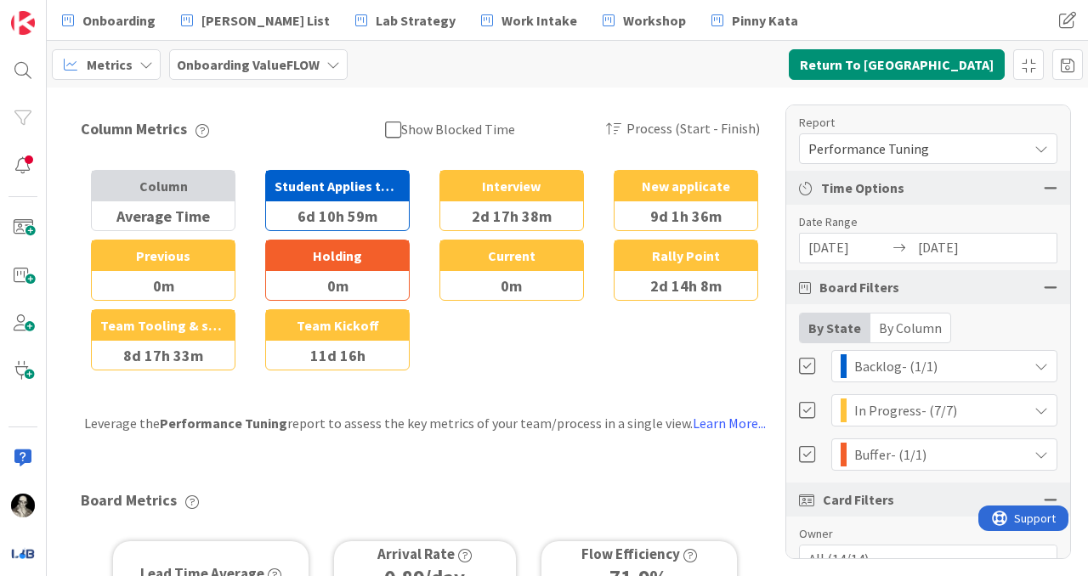
click at [1042, 142] on icon at bounding box center [1042, 149] width 14 height 14
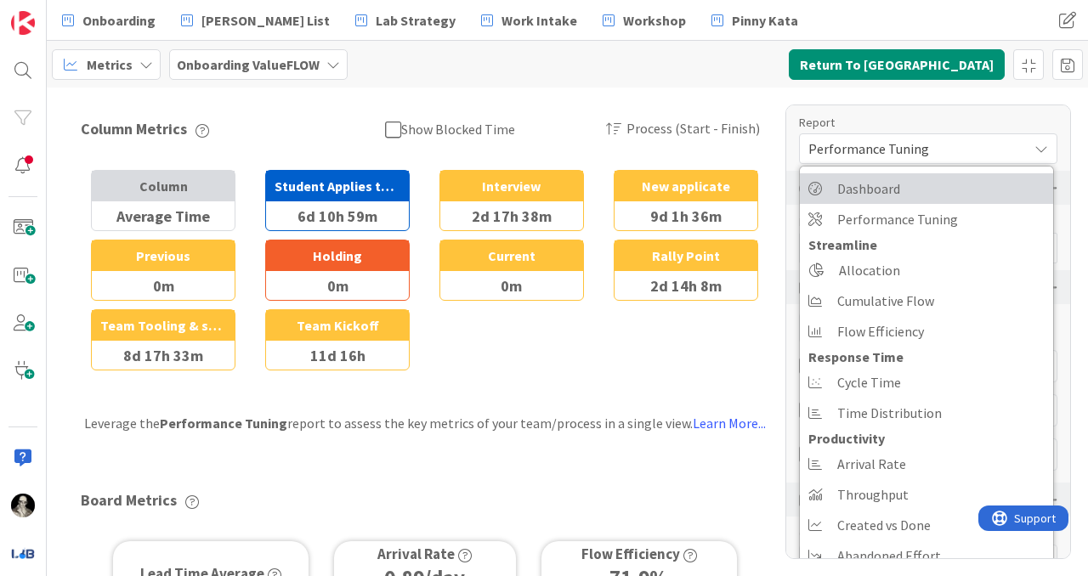
click at [919, 190] on link "Dashboard" at bounding box center [926, 188] width 253 height 31
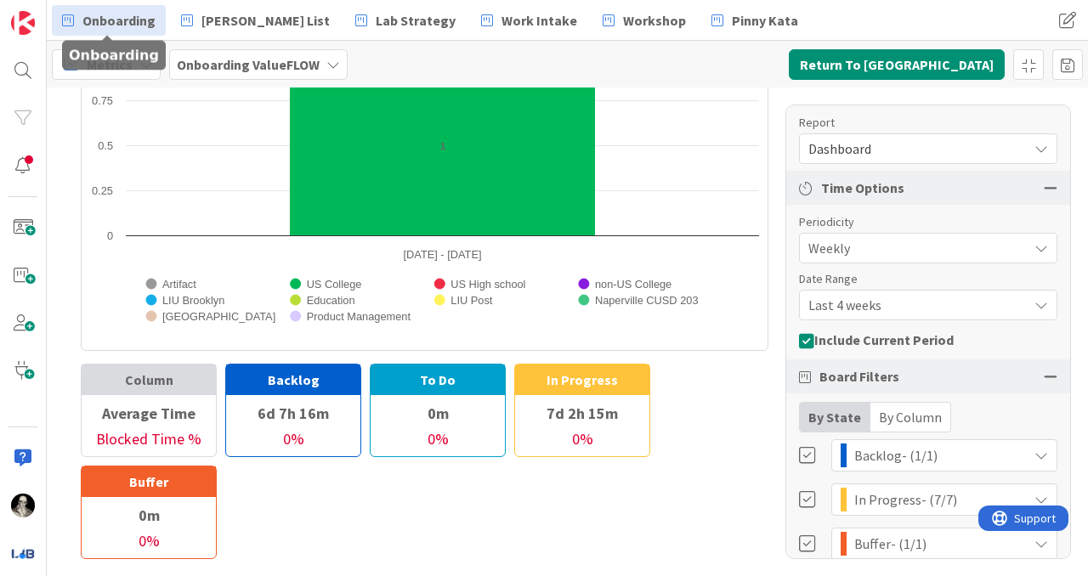
click at [125, 10] on span "Onboarding" at bounding box center [118, 20] width 73 height 20
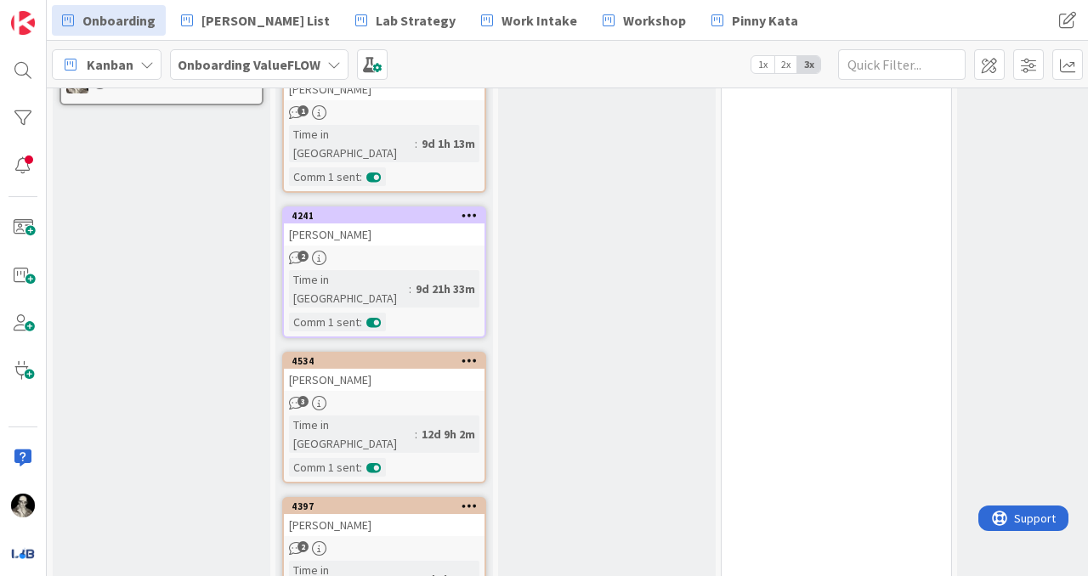
scroll to position [1054, 0]
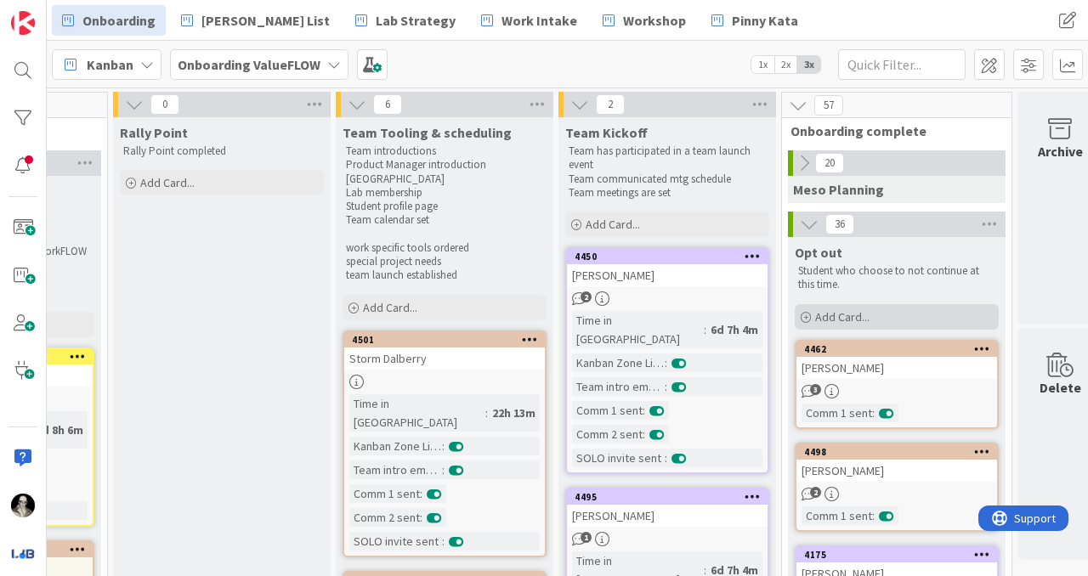
scroll to position [0, 842]
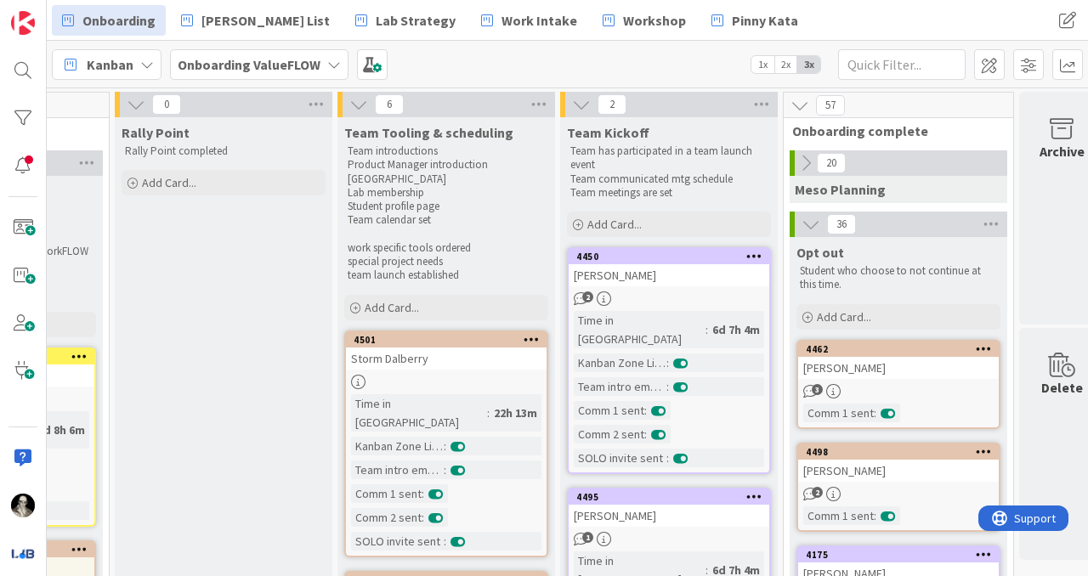
click at [810, 225] on icon at bounding box center [811, 224] width 19 height 19
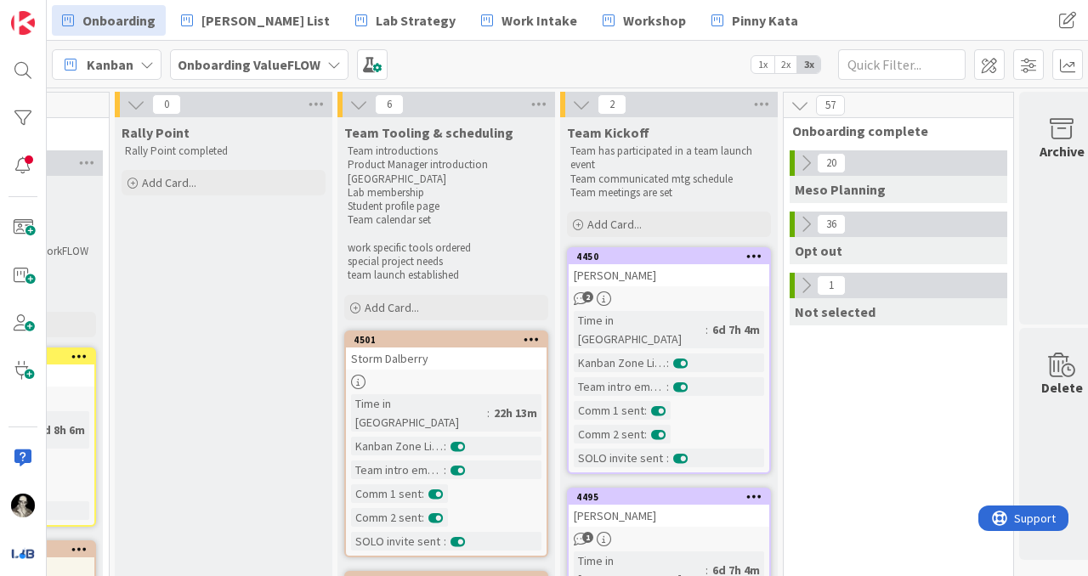
click at [803, 162] on icon at bounding box center [806, 163] width 19 height 19
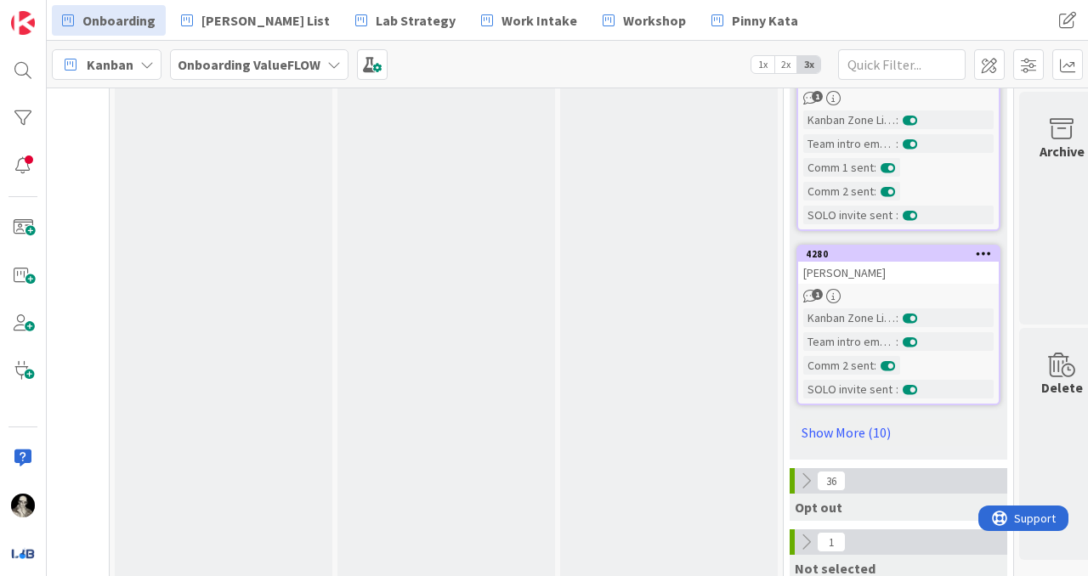
scroll to position [1712, 842]
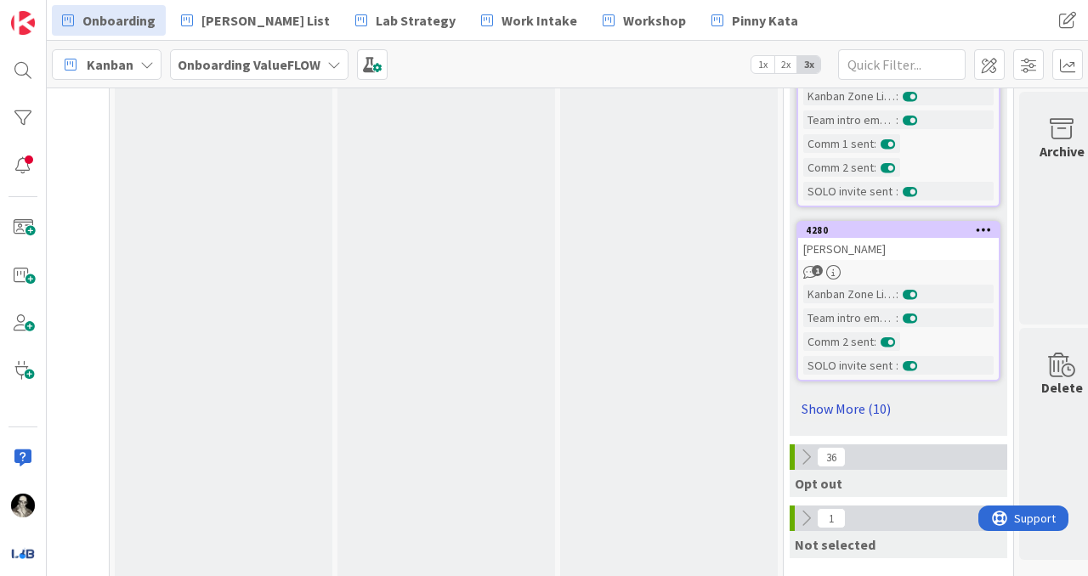
click at [839, 403] on link "Show More (10)" at bounding box center [899, 408] width 204 height 27
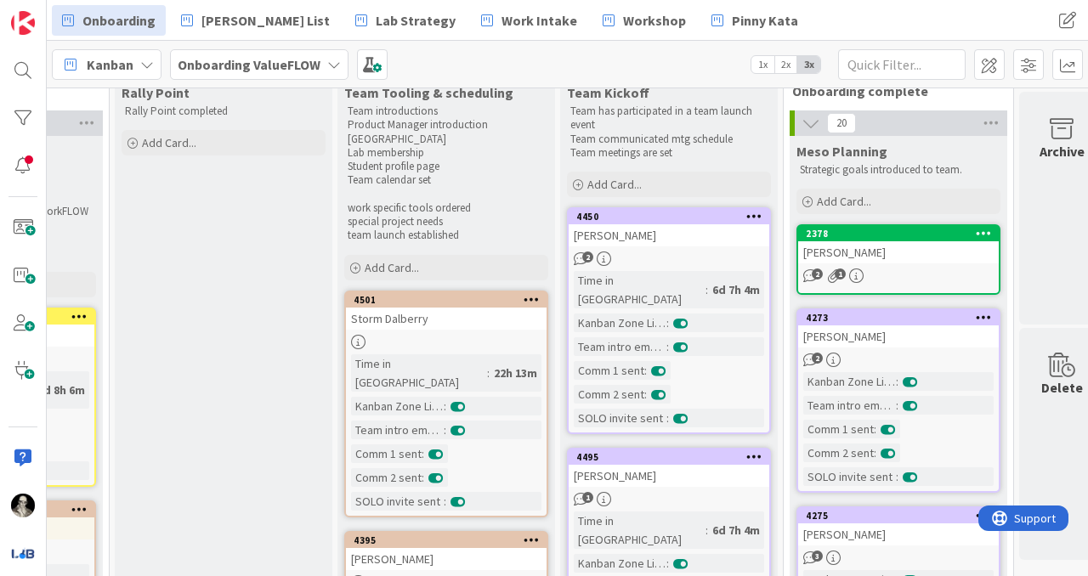
scroll to position [0, 842]
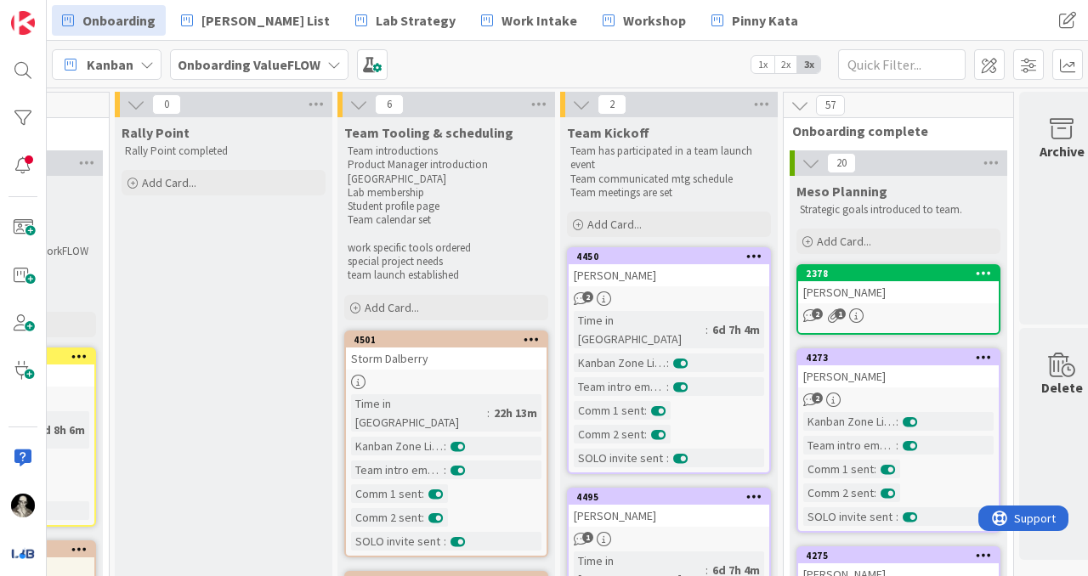
click at [800, 99] on icon at bounding box center [800, 105] width 19 height 19
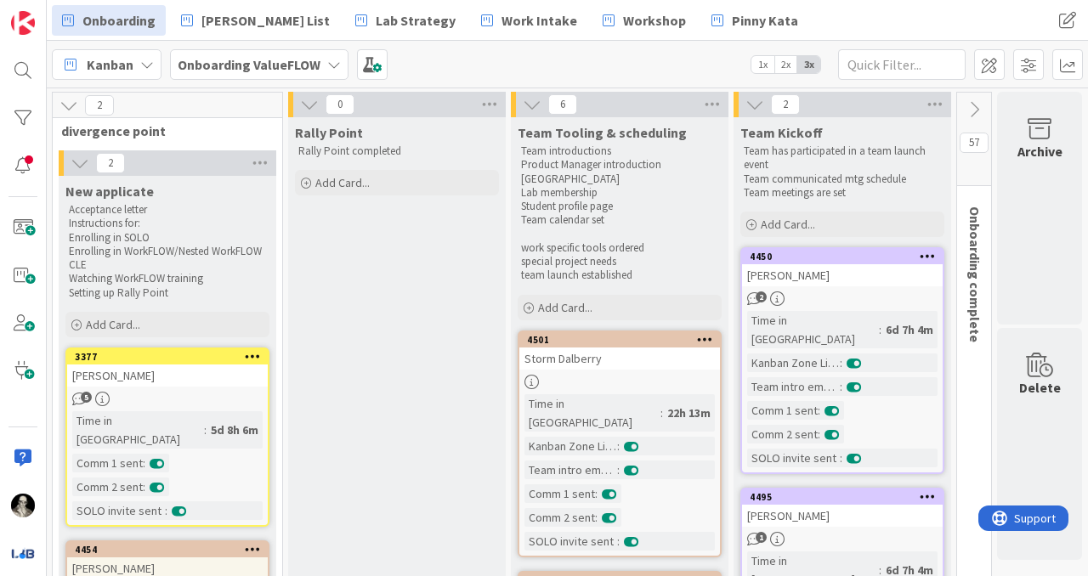
click at [968, 100] on icon at bounding box center [974, 109] width 19 height 19
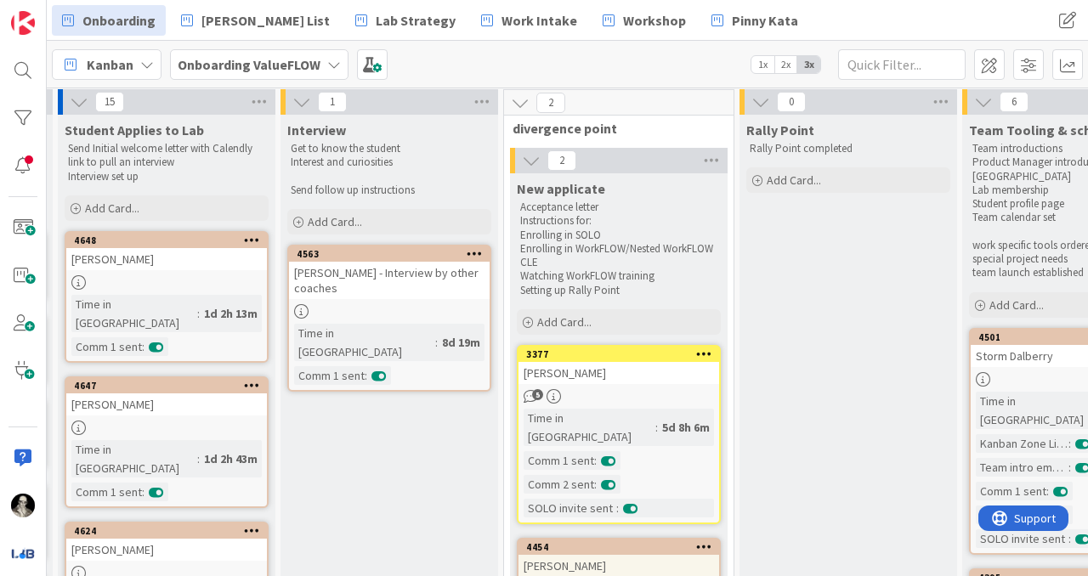
scroll to position [3, 212]
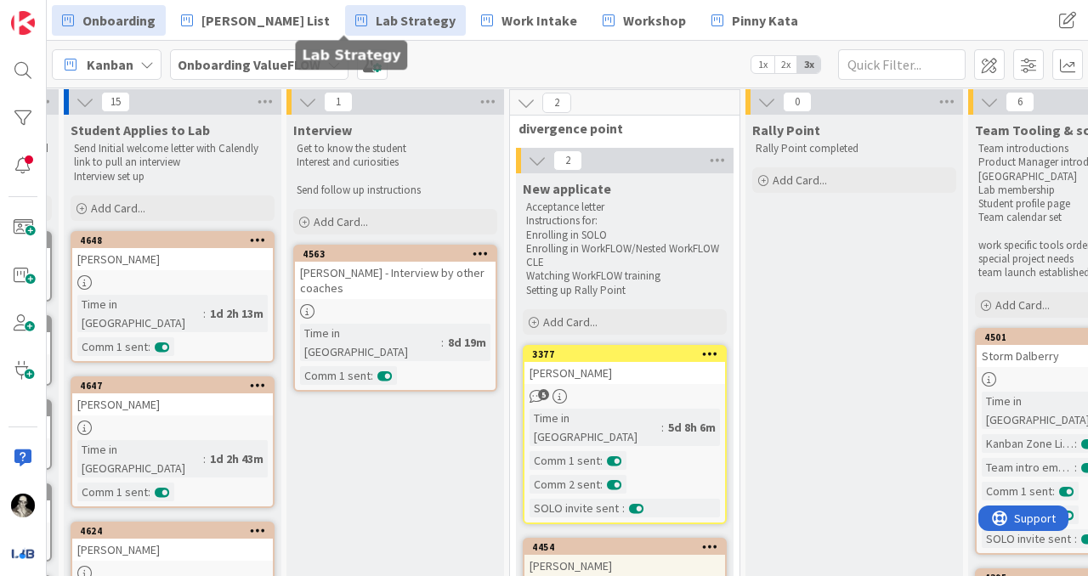
click at [376, 19] on span "Lab Strategy" at bounding box center [416, 20] width 80 height 20
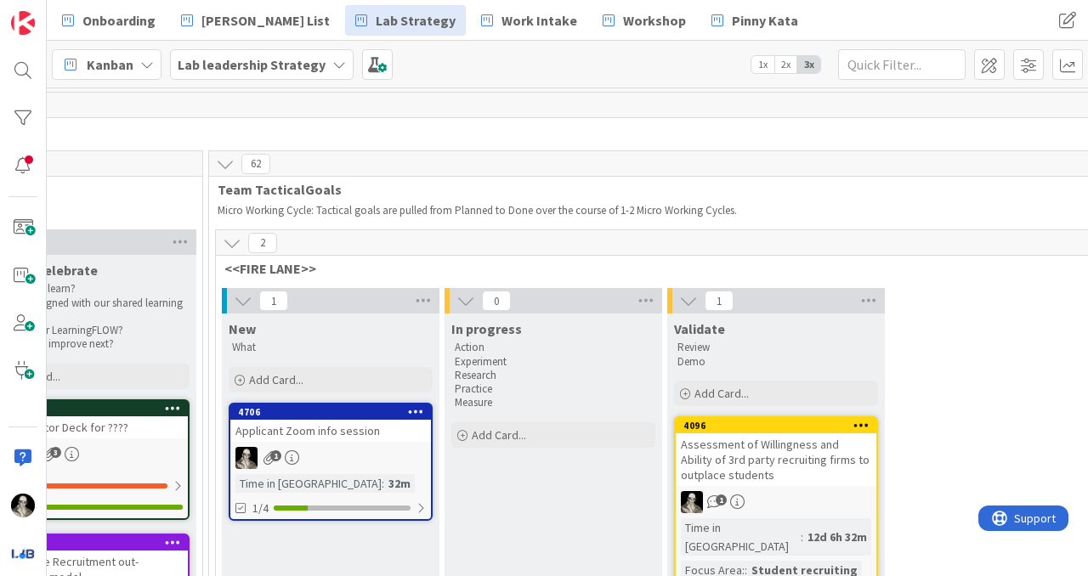
scroll to position [0, 2371]
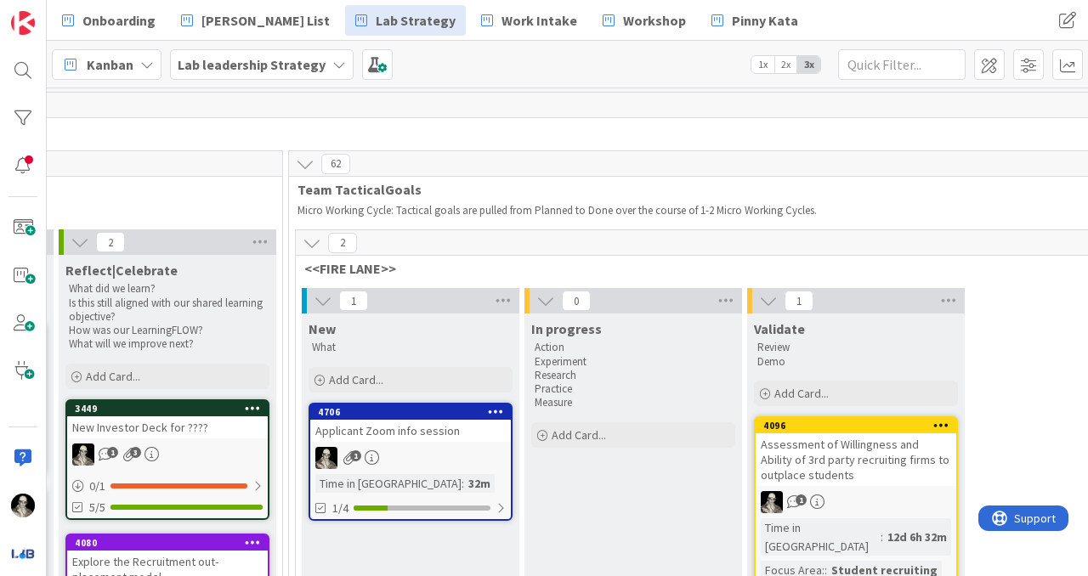
click at [461, 445] on link "4706 Applicant Zoom info session 1 Time in [GEOGRAPHIC_DATA] : 32m 1/4" at bounding box center [411, 462] width 204 height 118
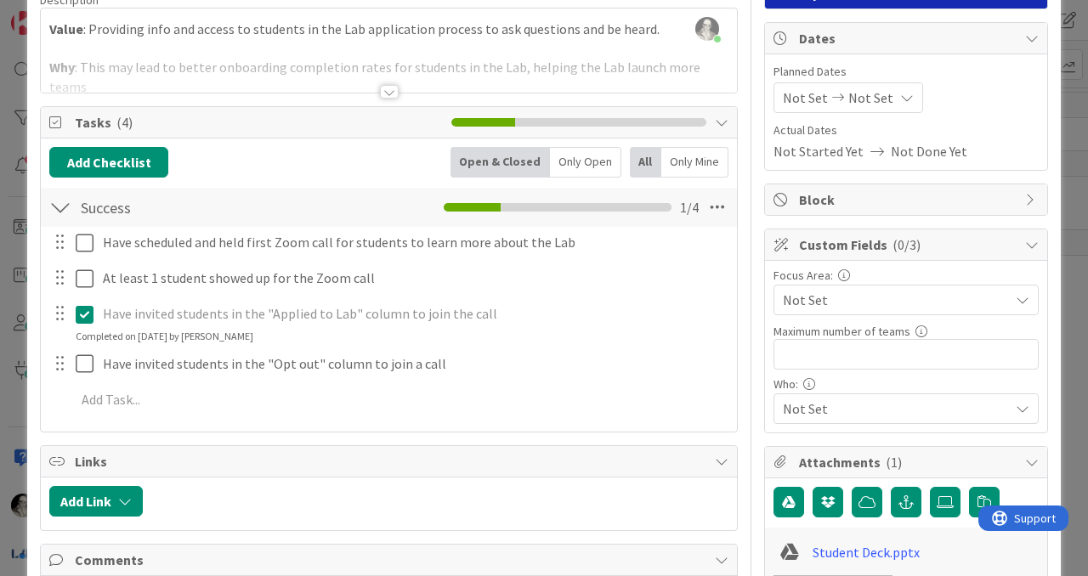
scroll to position [152, 0]
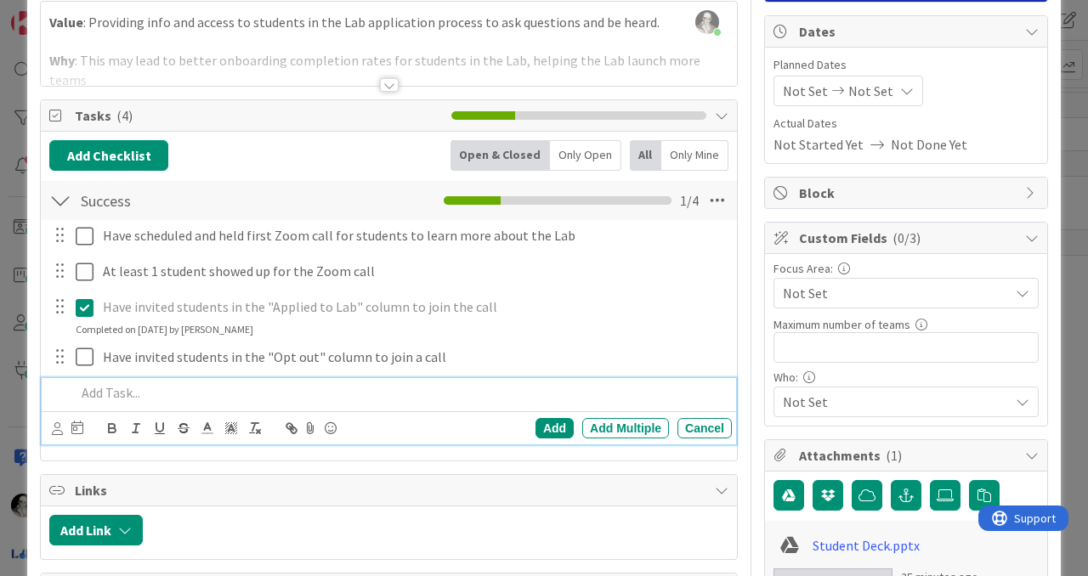
click at [128, 396] on p at bounding box center [401, 393] width 650 height 20
click at [548, 420] on div "Add" at bounding box center [555, 428] width 38 height 20
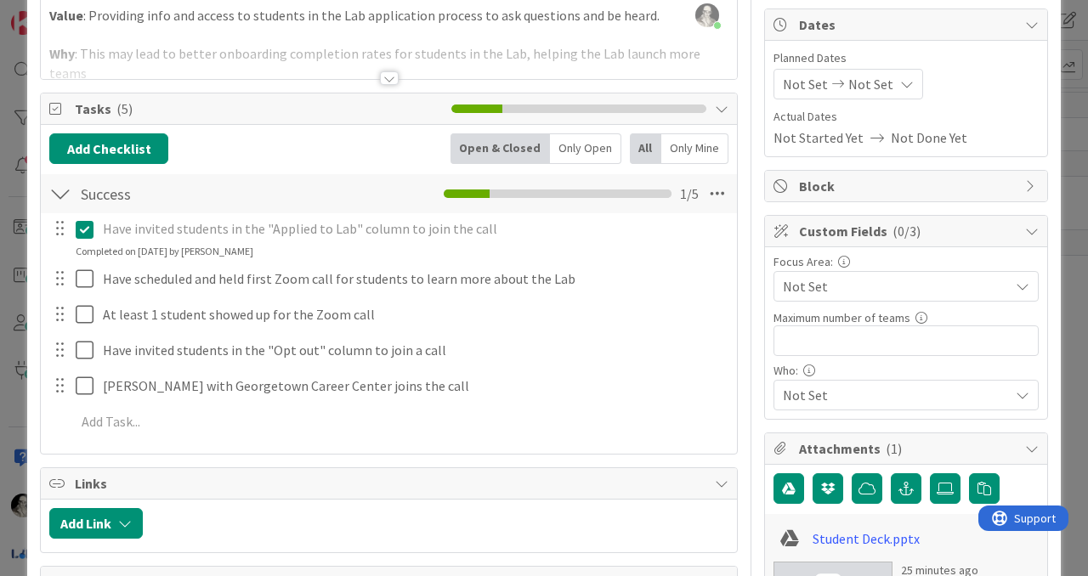
scroll to position [158, 0]
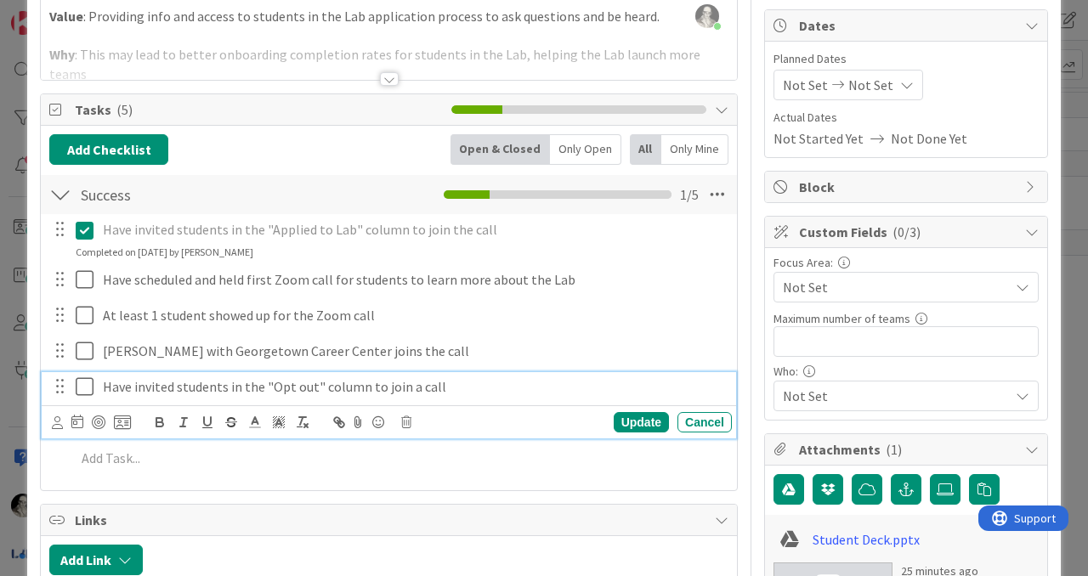
click at [429, 392] on p "Have invited students in the "Opt out" column to join a call" at bounding box center [414, 387] width 622 height 20
drag, startPoint x: 412, startPoint y: 388, endPoint x: 417, endPoint y: 356, distance: 31.9
click at [412, 387] on p "Have invited students in the "Opt out" column to join a call" at bounding box center [414, 387] width 622 height 20
click at [508, 383] on p "Have invited students in the "Opt out" column to join a future call" at bounding box center [414, 387] width 622 height 20
click at [645, 420] on div "Update" at bounding box center [641, 422] width 55 height 20
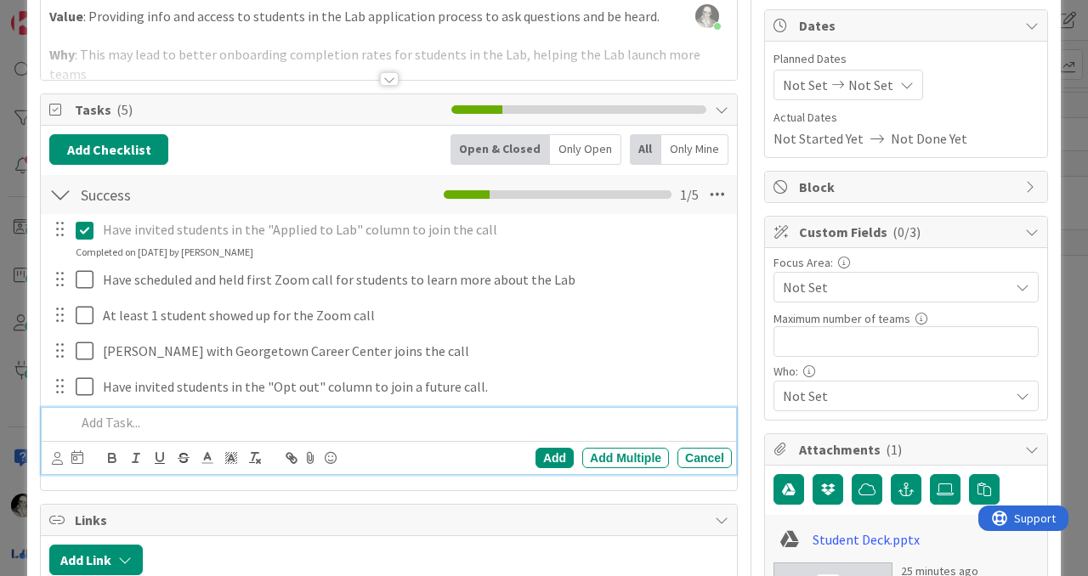
click at [116, 423] on p at bounding box center [401, 423] width 650 height 20
click at [283, 425] on p "Have written an customized email for students in "Opt out"" at bounding box center [401, 423] width 650 height 20
click at [550, 451] on div "Add" at bounding box center [555, 458] width 38 height 20
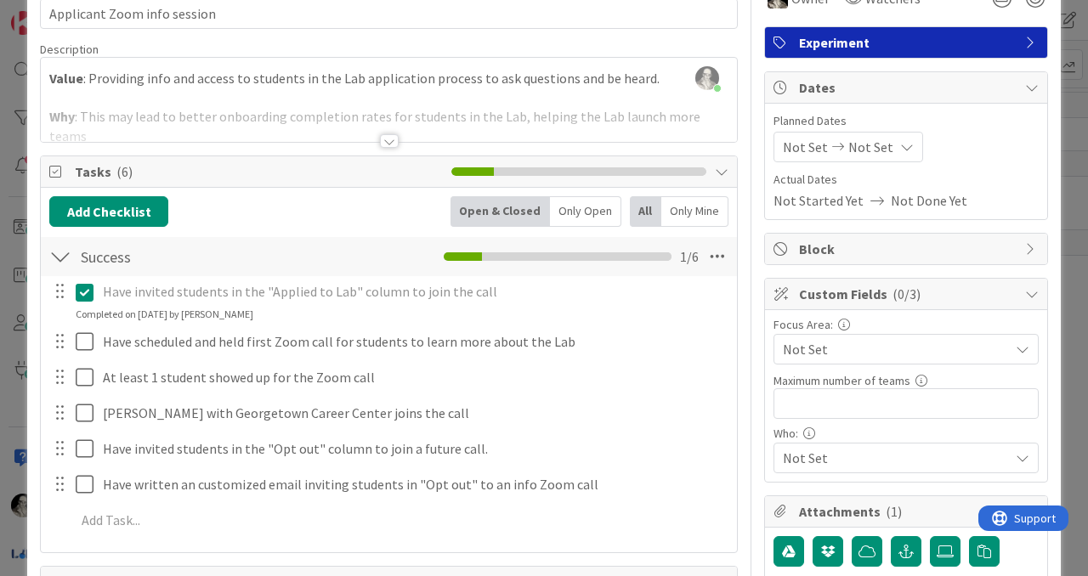
scroll to position [0, 0]
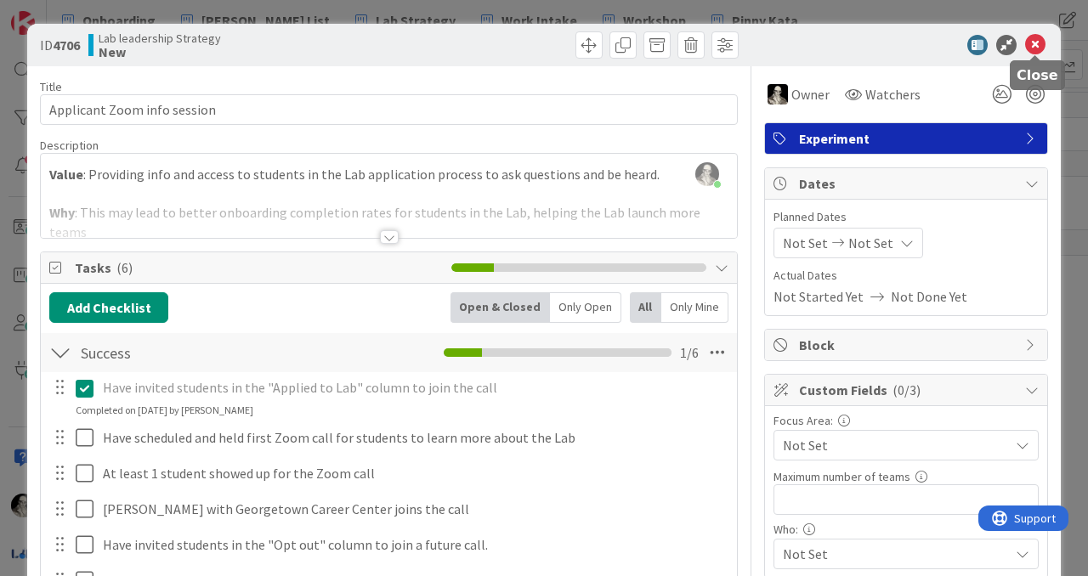
click at [1040, 41] on icon at bounding box center [1035, 45] width 20 height 20
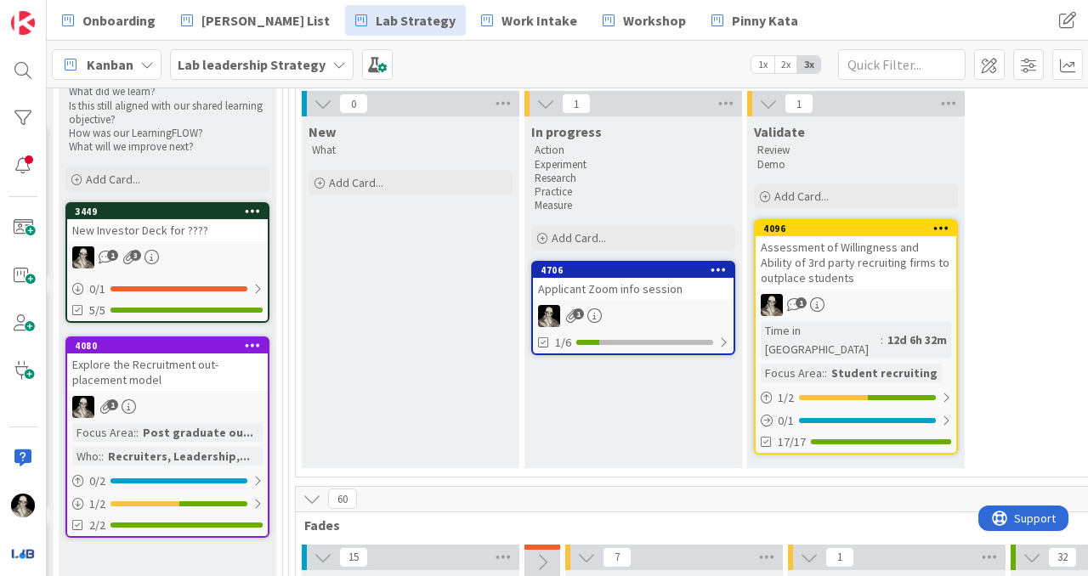
scroll to position [210, 2371]
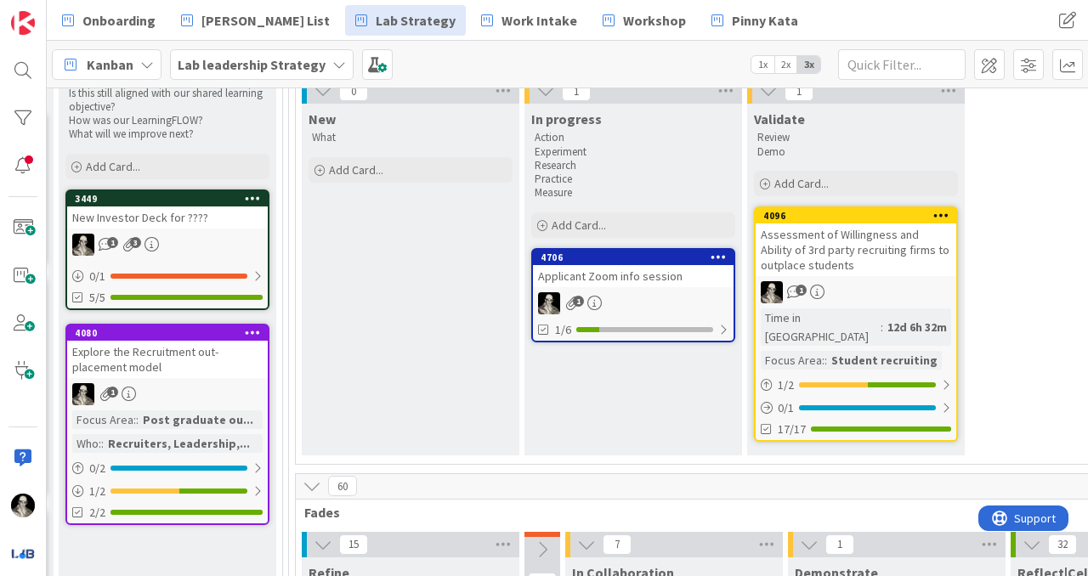
click at [639, 270] on div "Applicant Zoom info session" at bounding box center [633, 276] width 201 height 22
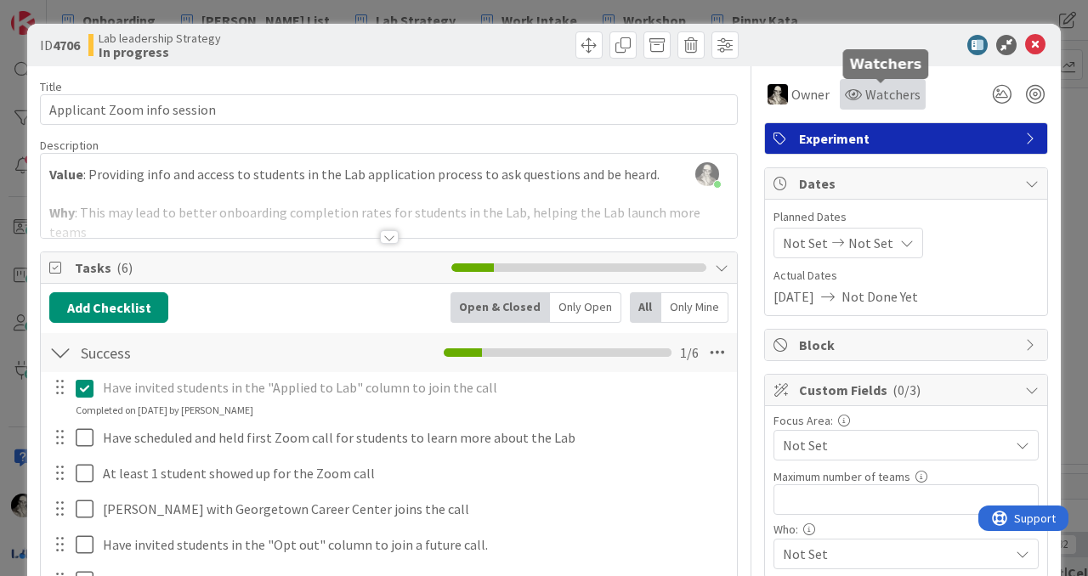
click at [877, 87] on span "Watchers" at bounding box center [892, 94] width 55 height 20
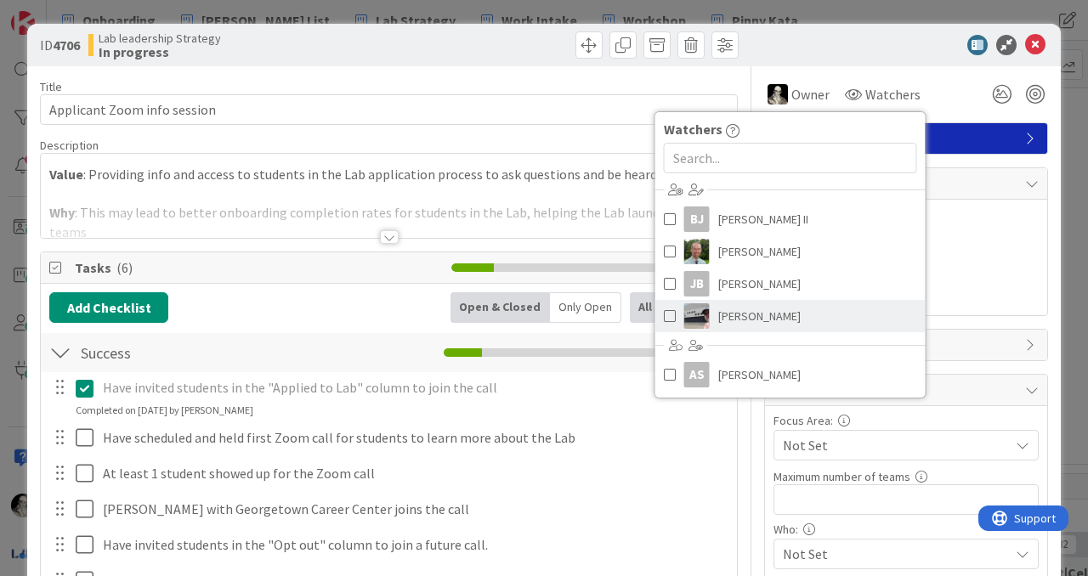
click at [664, 311] on span at bounding box center [670, 317] width 12 height 26
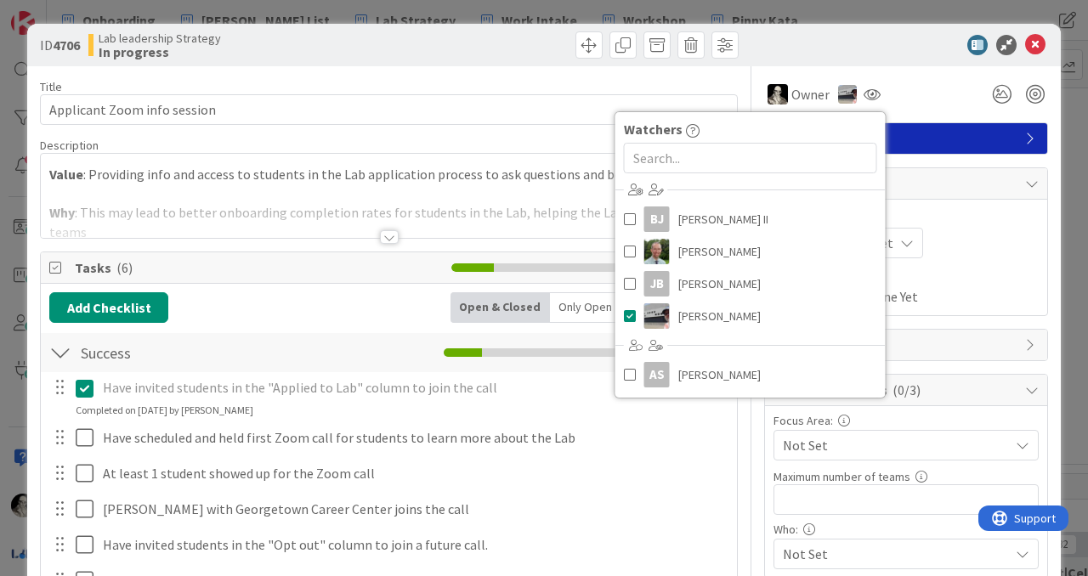
click at [530, 419] on div "Have invited students in the "Applied to Lab" column to join the call Update Ca…" at bounding box center [388, 505] width 679 height 266
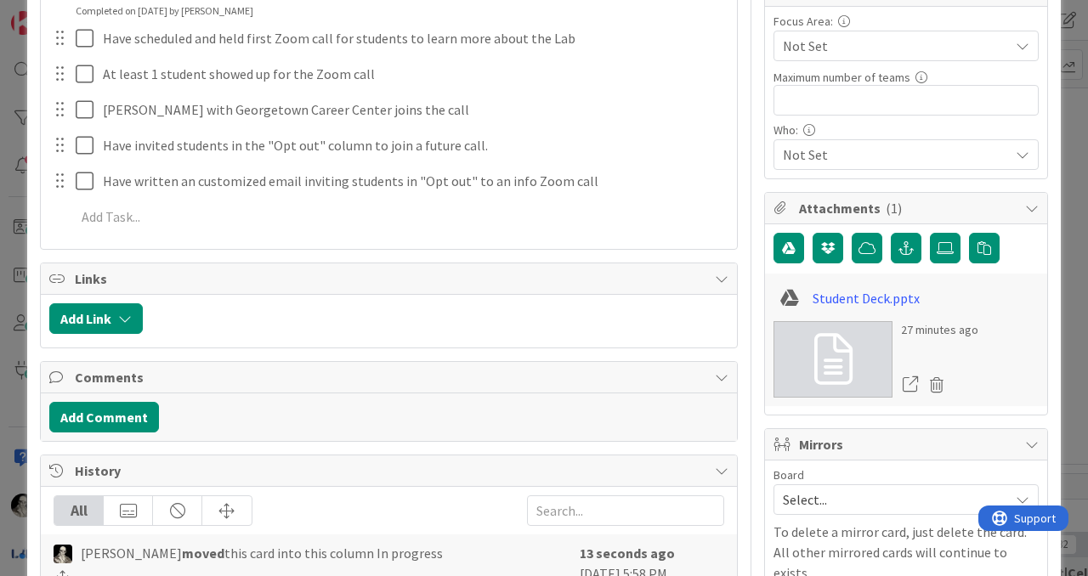
scroll to position [410, 0]
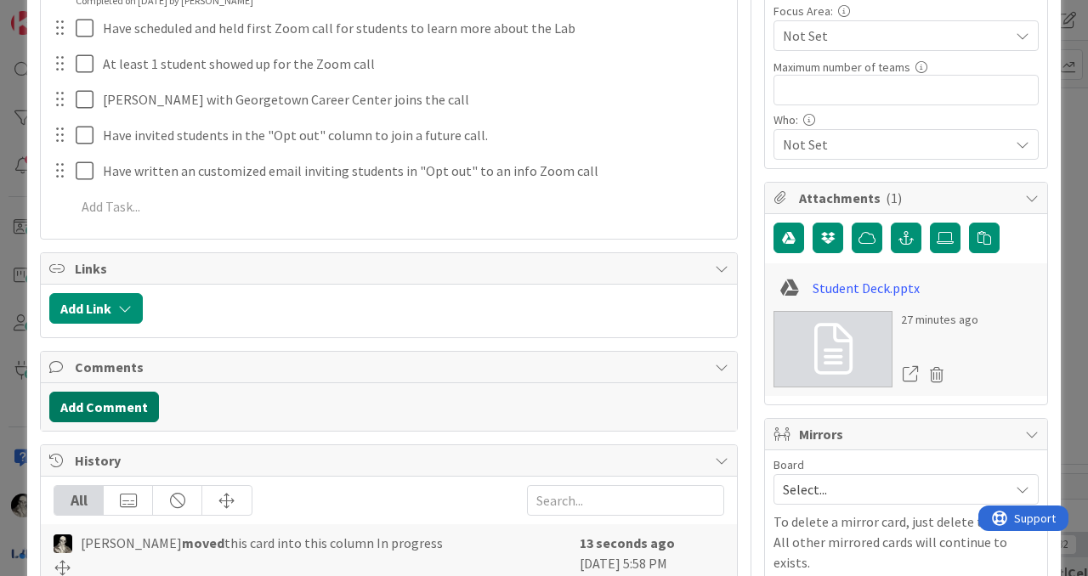
click at [127, 396] on button "Add Comment" at bounding box center [104, 407] width 110 height 31
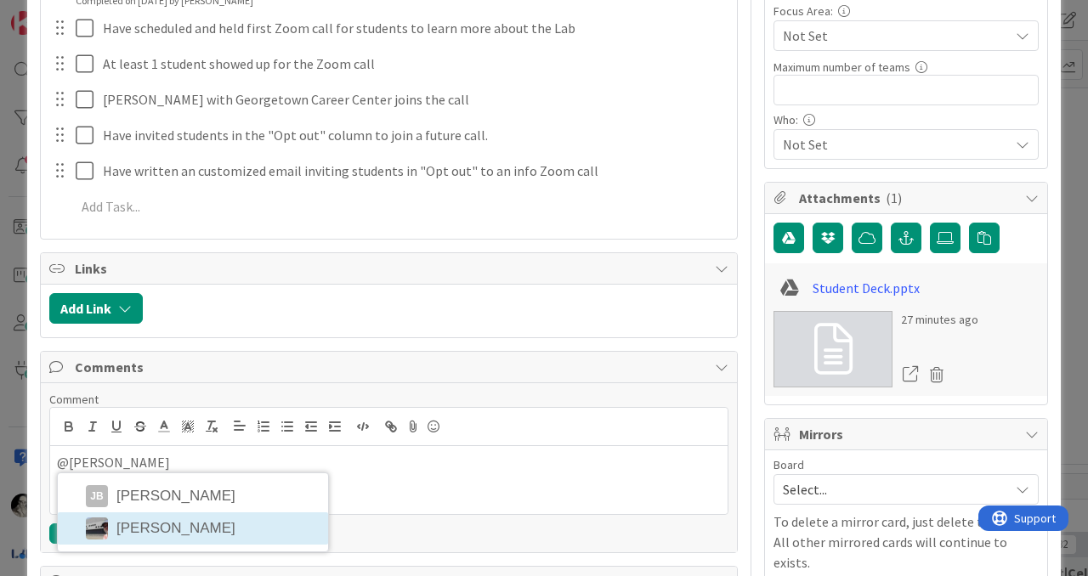
click at [136, 521] on li "[PERSON_NAME]" at bounding box center [193, 529] width 270 height 32
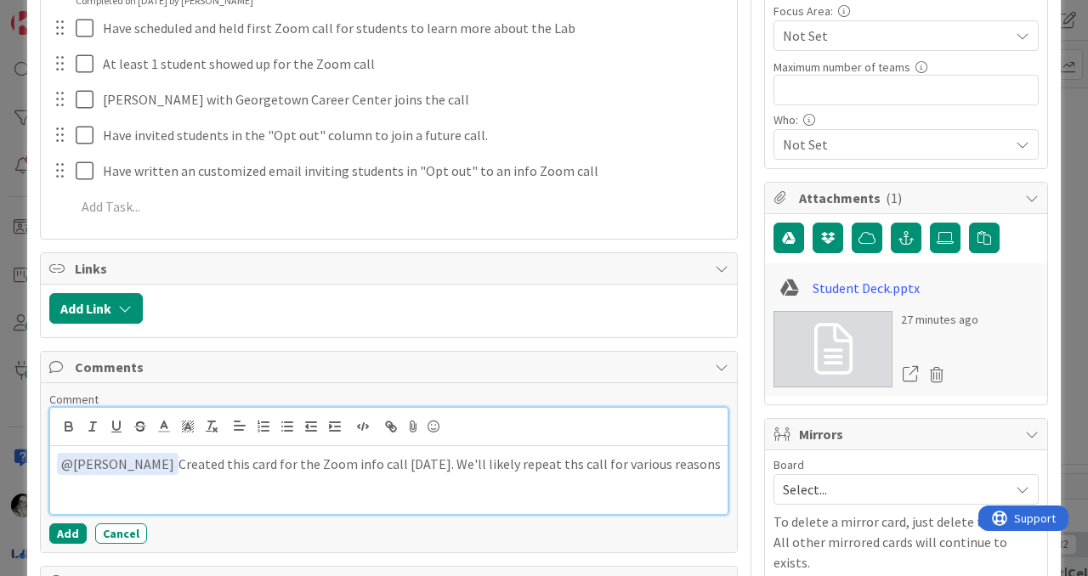
click at [531, 470] on p "﻿ @ [PERSON_NAME] ﻿ Created this card for the Zoom info call [DATE]. We'll like…" at bounding box center [389, 464] width 664 height 23
click at [83, 489] on p "﻿ @ [PERSON_NAME] ﻿ Created this card for the Zoom info call [DATE]. We'll like…" at bounding box center [389, 474] width 664 height 42
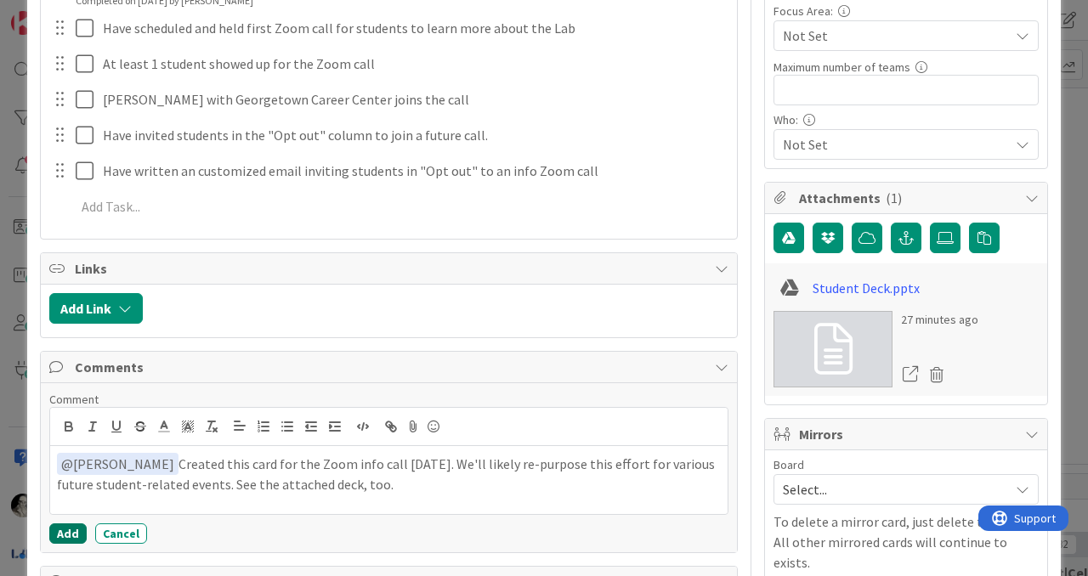
click at [67, 525] on button "Add" at bounding box center [67, 534] width 37 height 20
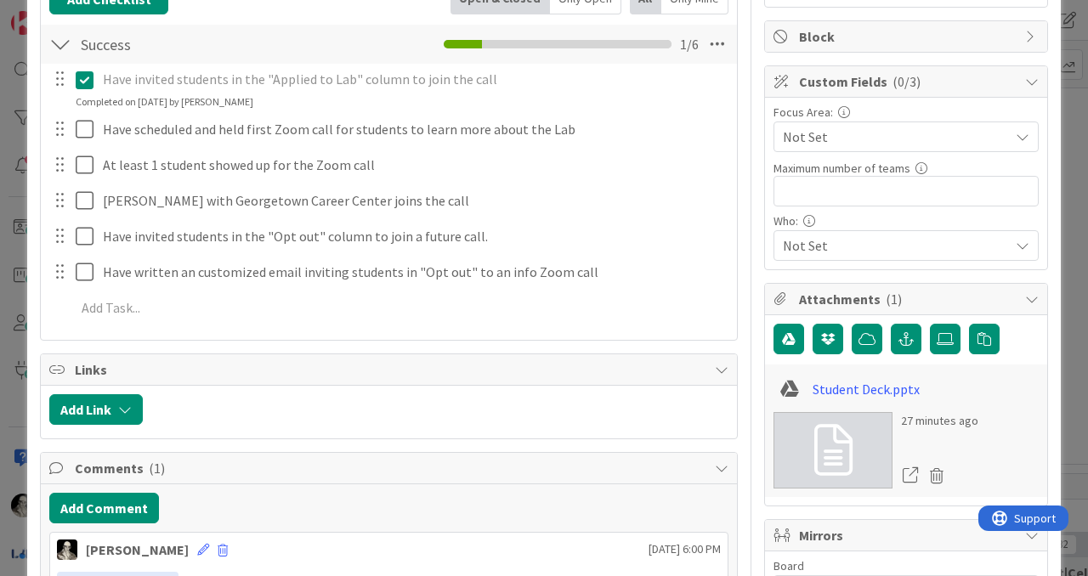
scroll to position [316, 0]
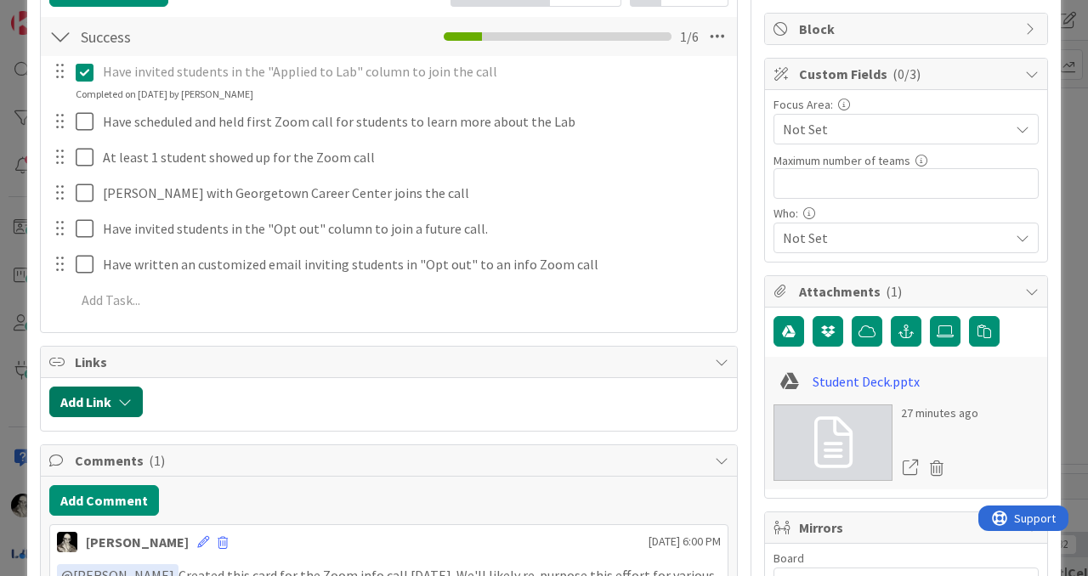
click at [104, 406] on button "Add Link" at bounding box center [96, 402] width 94 height 31
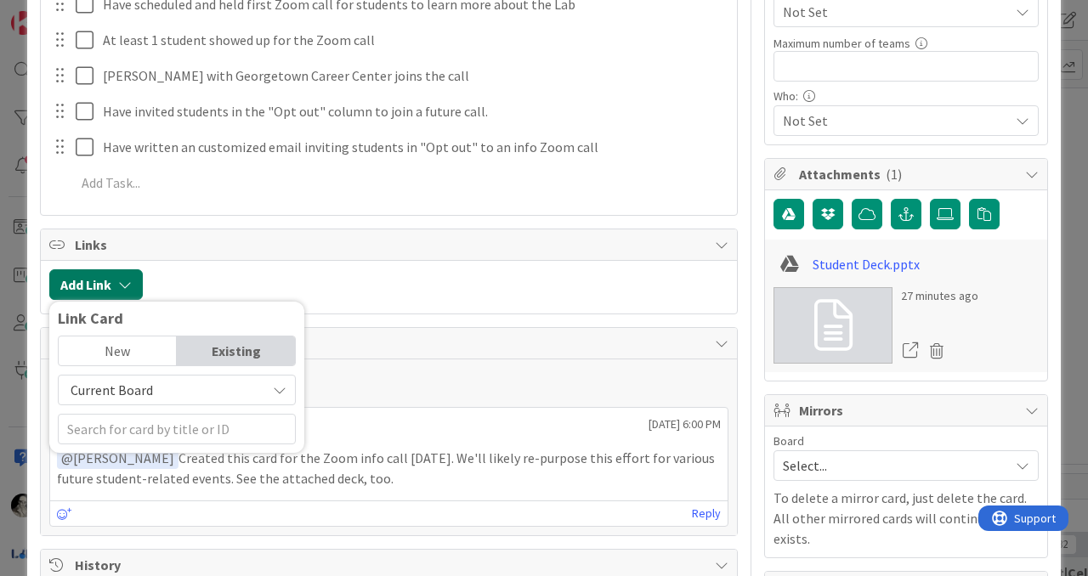
scroll to position [466, 0]
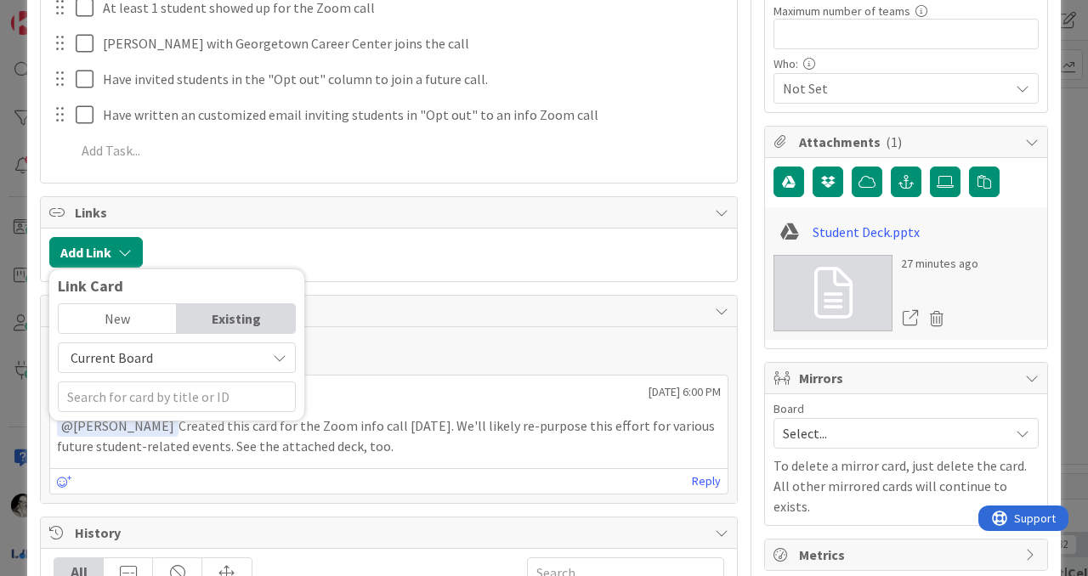
click at [127, 358] on span "Current Board" at bounding box center [112, 357] width 82 height 17
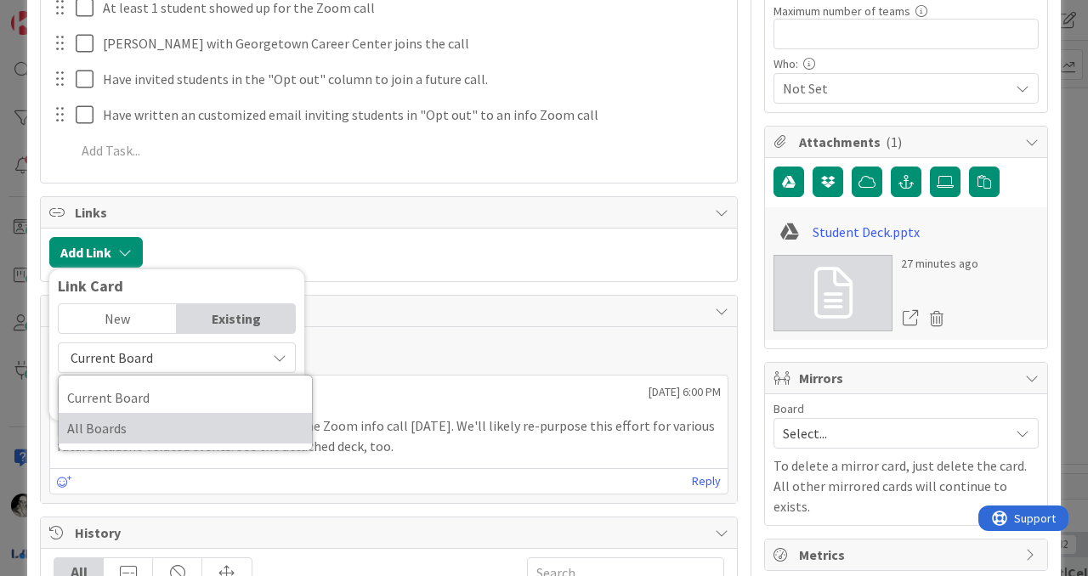
click at [121, 426] on span "All Boards" at bounding box center [185, 429] width 236 height 26
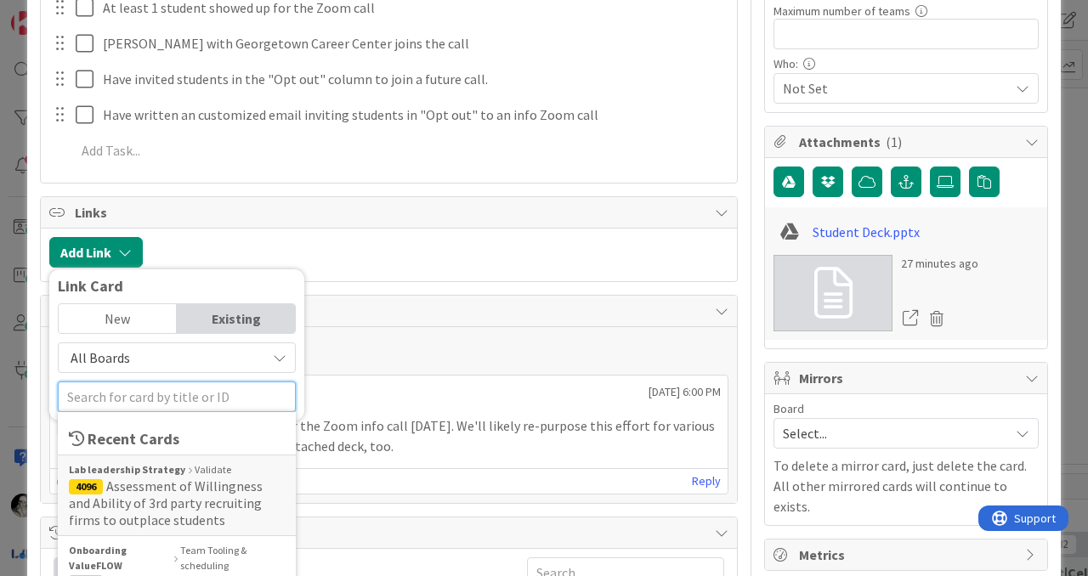
click at [138, 395] on input "text" at bounding box center [177, 397] width 238 height 31
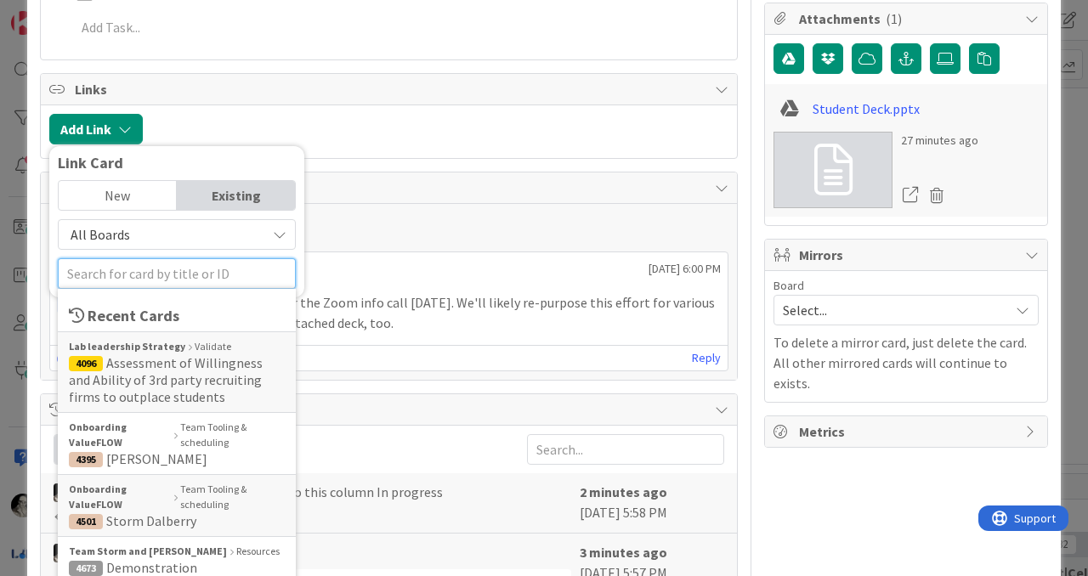
scroll to position [603, 0]
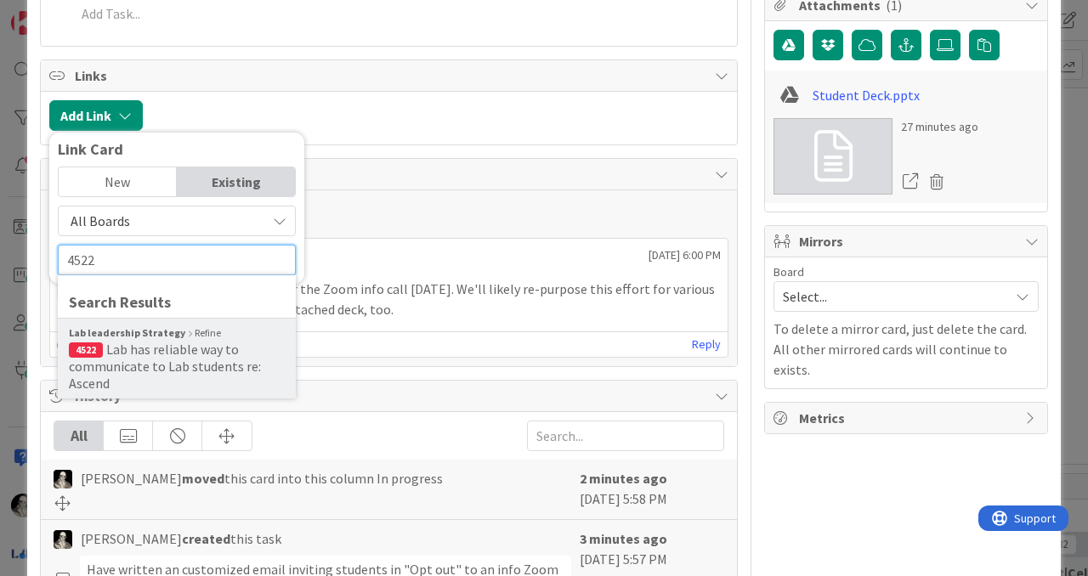
type input "4522"
click at [149, 354] on span "Lab has reliable way to communicate to Lab students re: Ascend" at bounding box center [165, 366] width 192 height 51
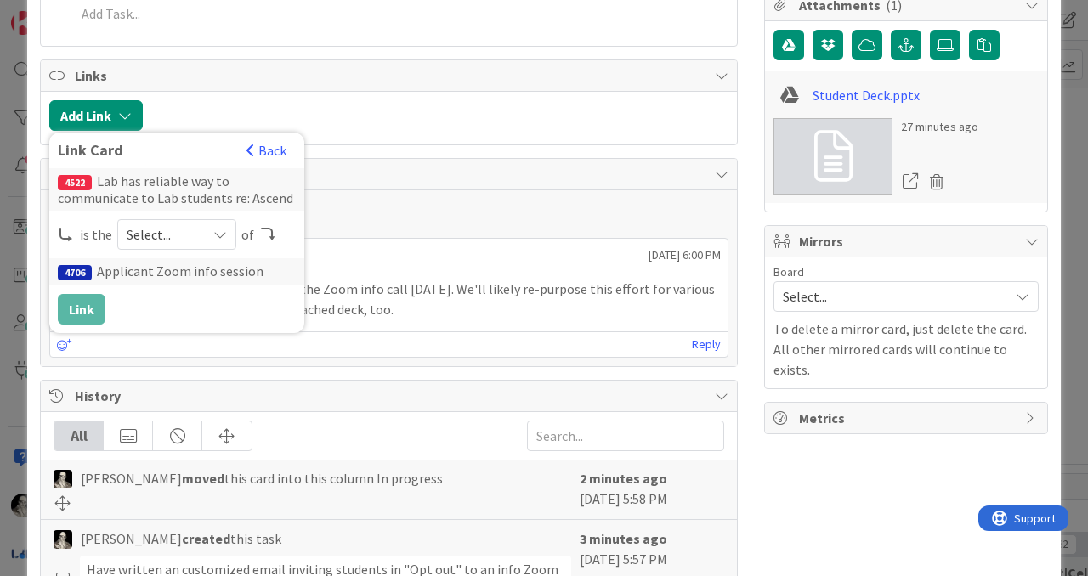
click at [224, 230] on div "Select..." at bounding box center [176, 234] width 119 height 31
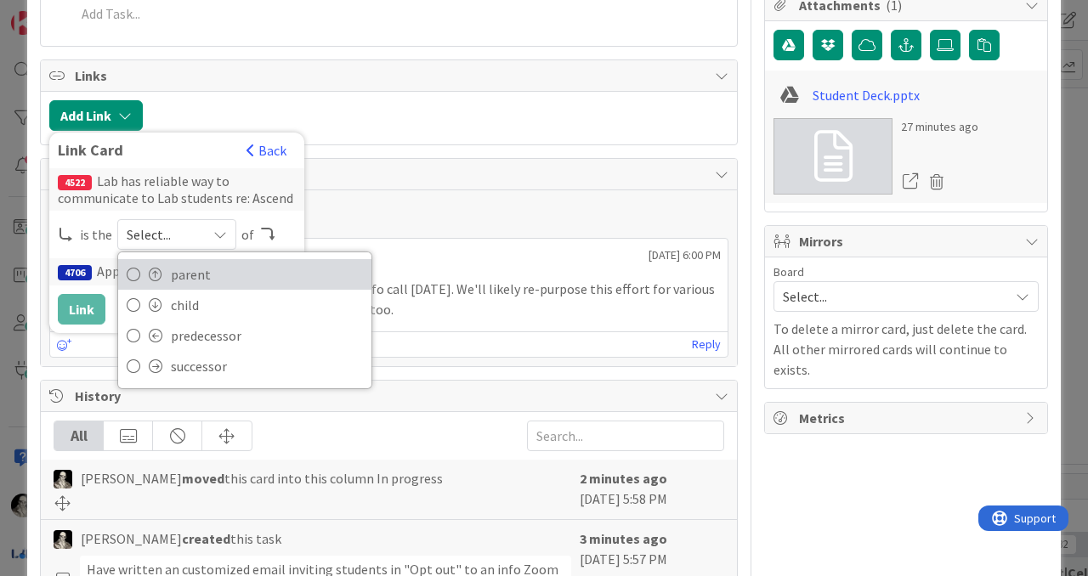
click at [204, 268] on span "parent" at bounding box center [267, 275] width 192 height 26
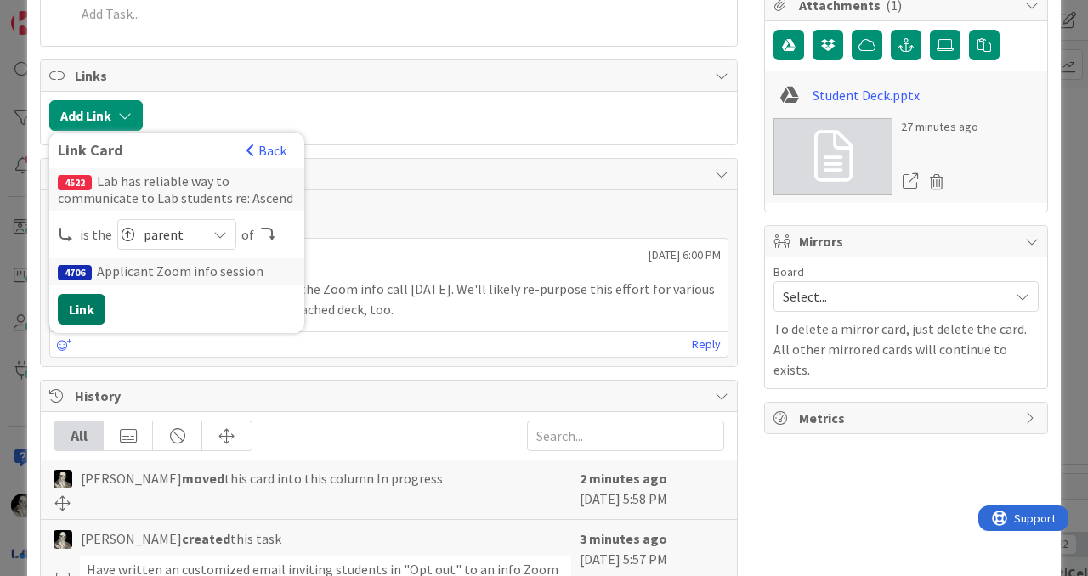
click at [79, 302] on button "Link" at bounding box center [82, 309] width 48 height 31
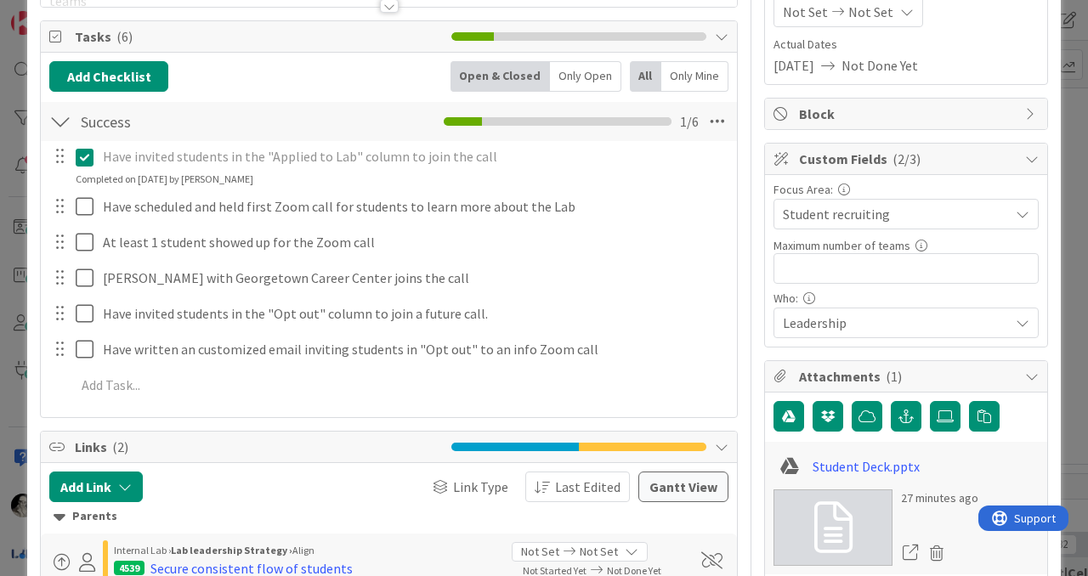
scroll to position [0, 0]
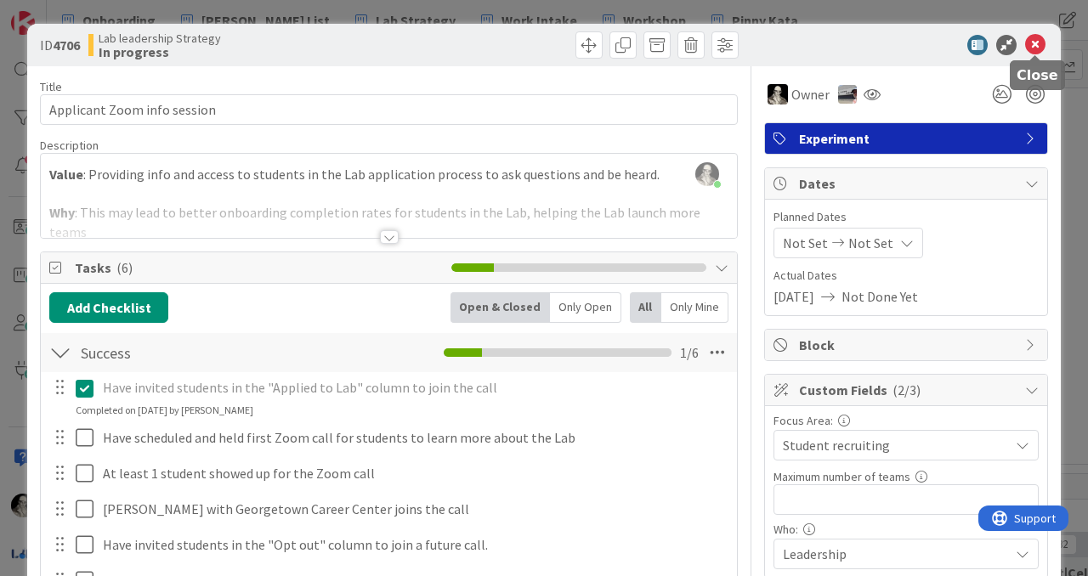
click at [1033, 44] on icon at bounding box center [1035, 45] width 20 height 20
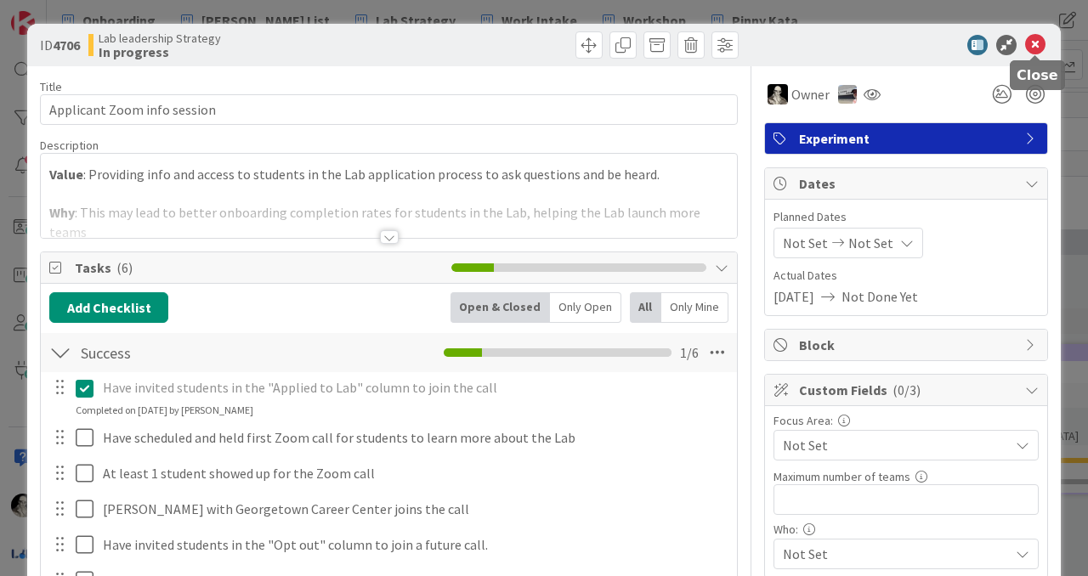
click at [1043, 36] on icon at bounding box center [1035, 45] width 20 height 20
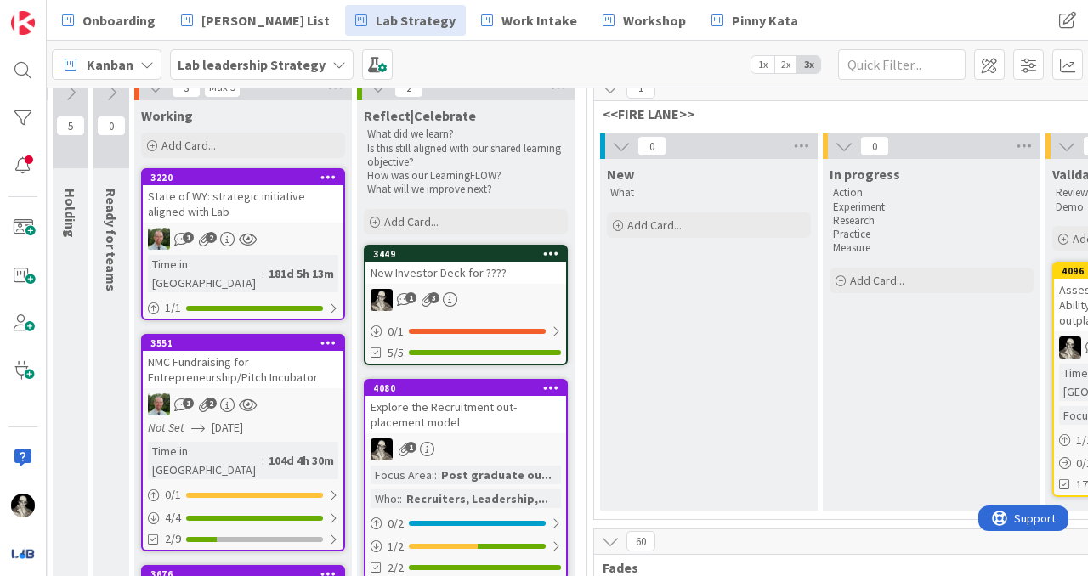
scroll to position [155, 2039]
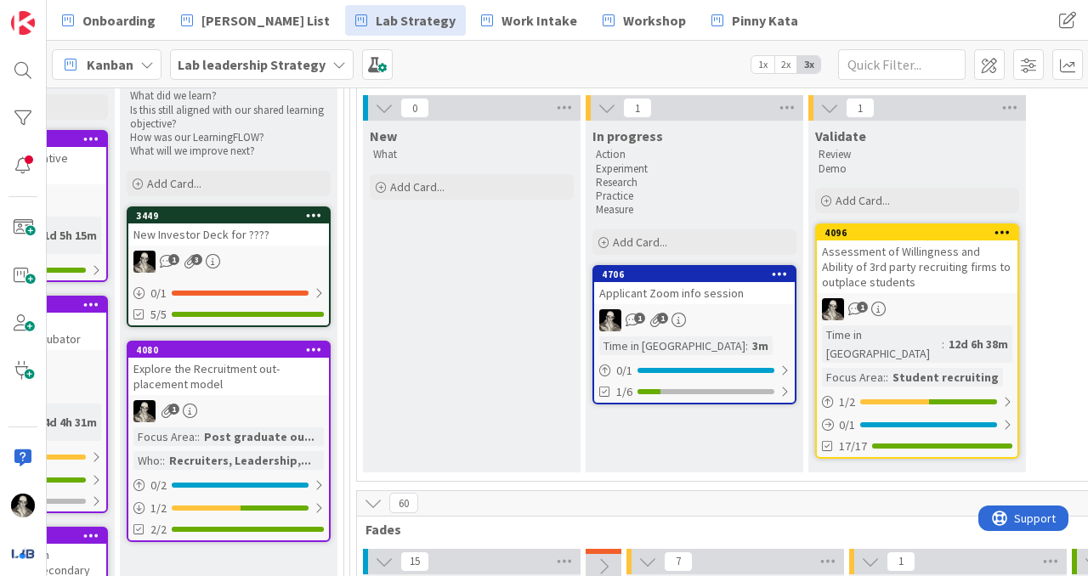
scroll to position [205, 2310]
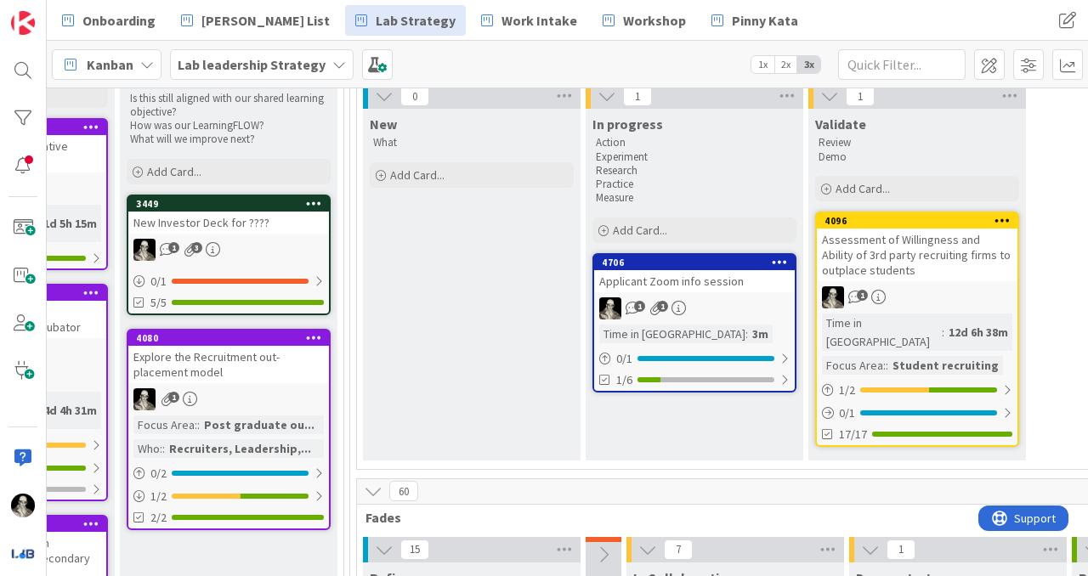
click at [740, 311] on div "1 1" at bounding box center [694, 309] width 201 height 22
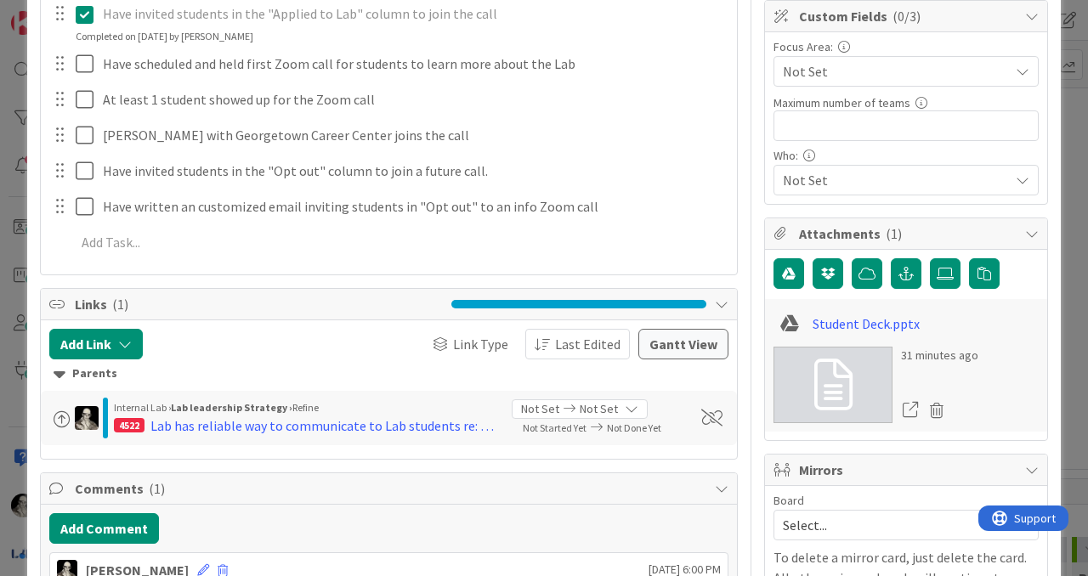
scroll to position [383, 0]
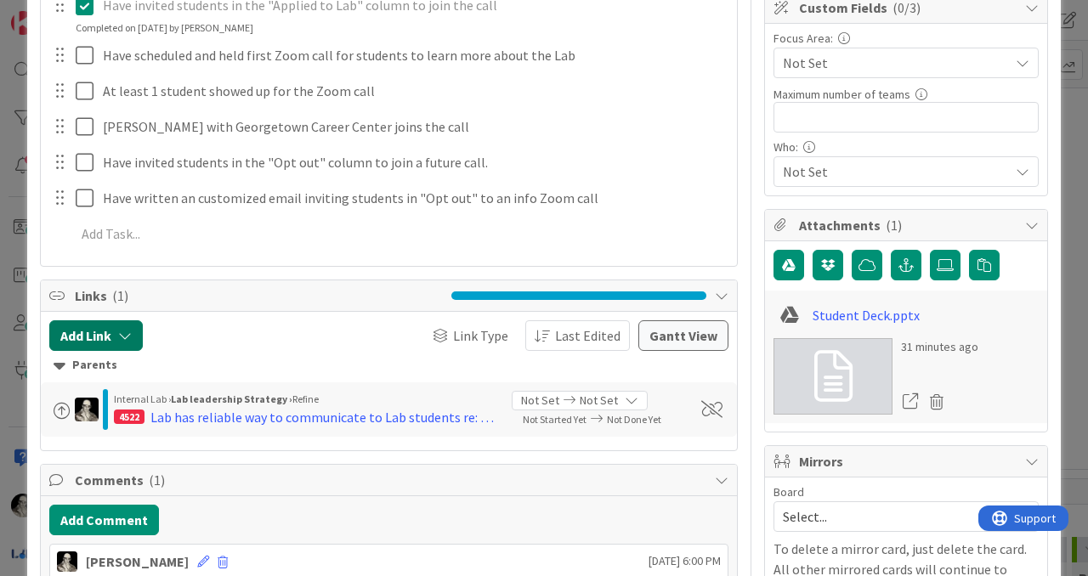
click at [130, 329] on icon "button" at bounding box center [125, 336] width 14 height 14
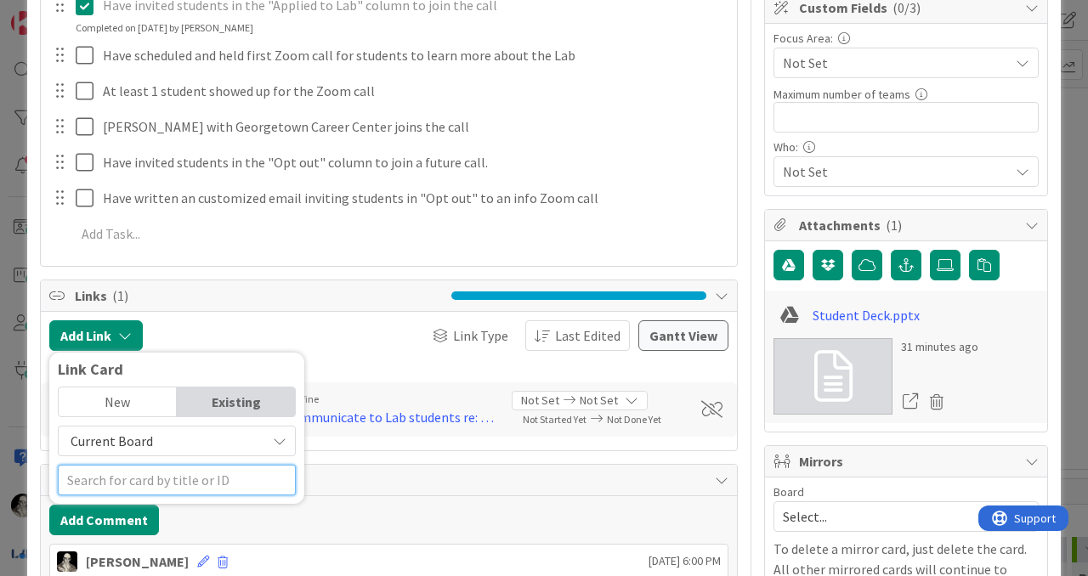
click at [156, 473] on input "text" at bounding box center [177, 480] width 238 height 31
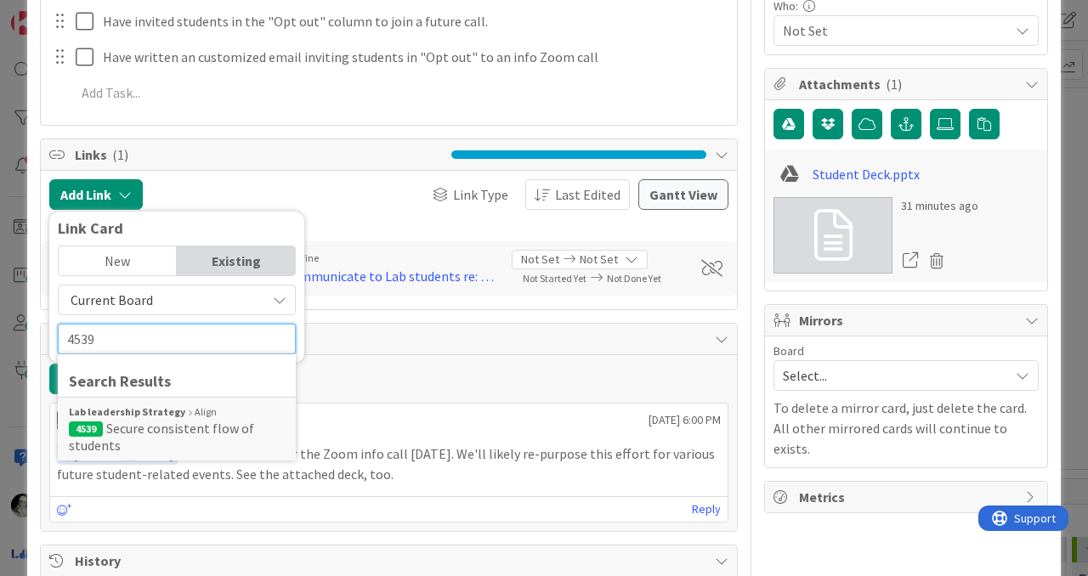
scroll to position [529, 0]
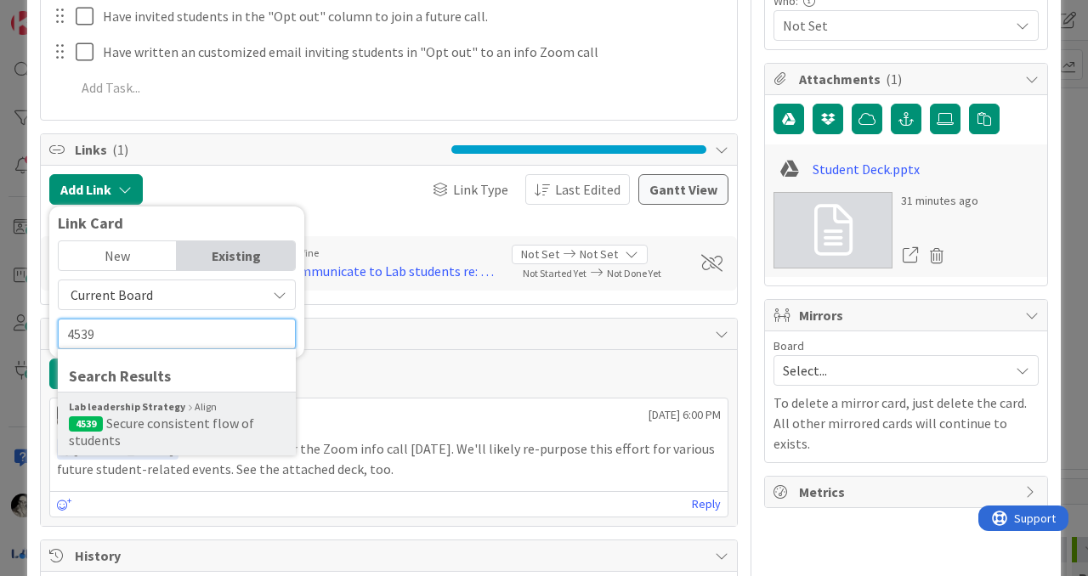
type input "4539"
click at [127, 428] on span "Secure consistent flow of students" at bounding box center [161, 432] width 185 height 34
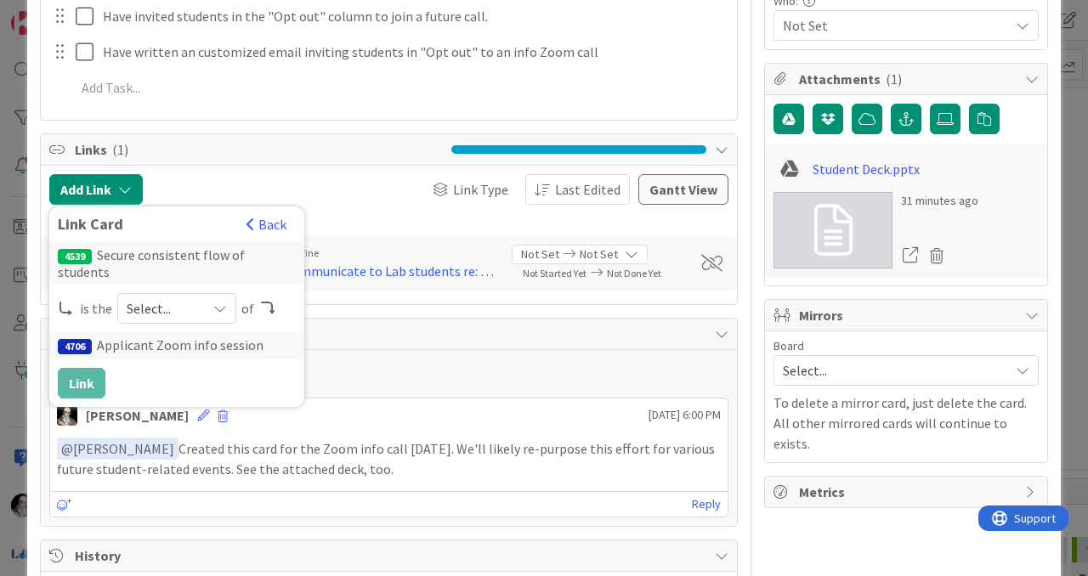
click at [220, 302] on icon at bounding box center [220, 309] width 14 height 14
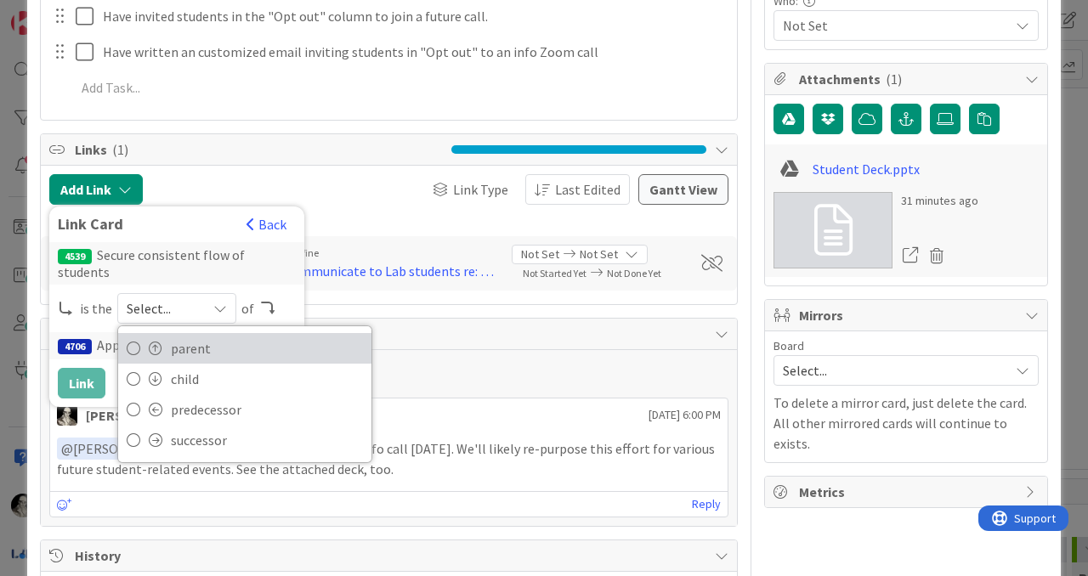
click at [205, 336] on span "parent" at bounding box center [267, 349] width 192 height 26
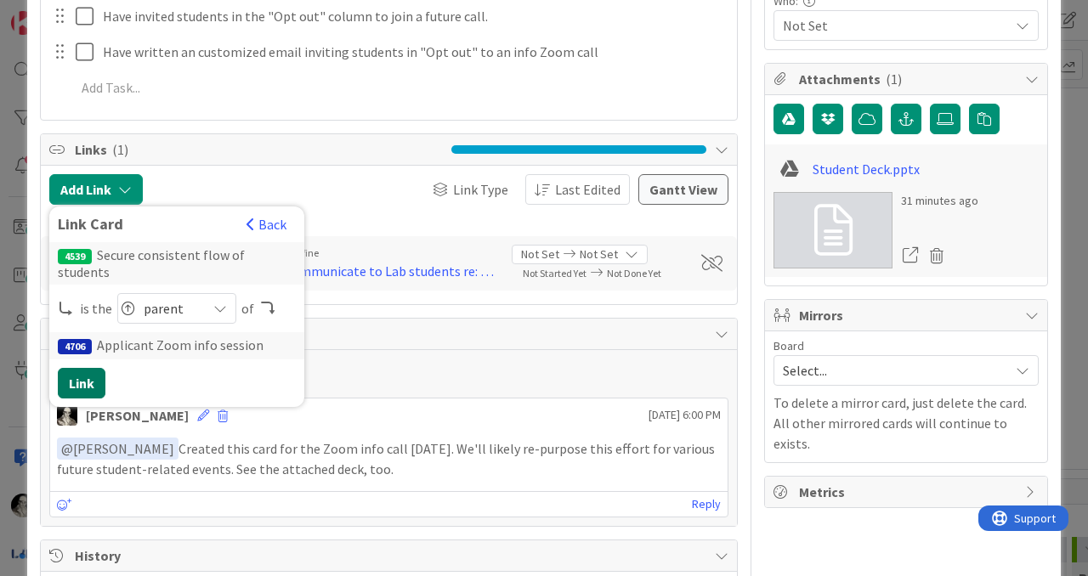
click at [90, 368] on button "Link" at bounding box center [82, 383] width 48 height 31
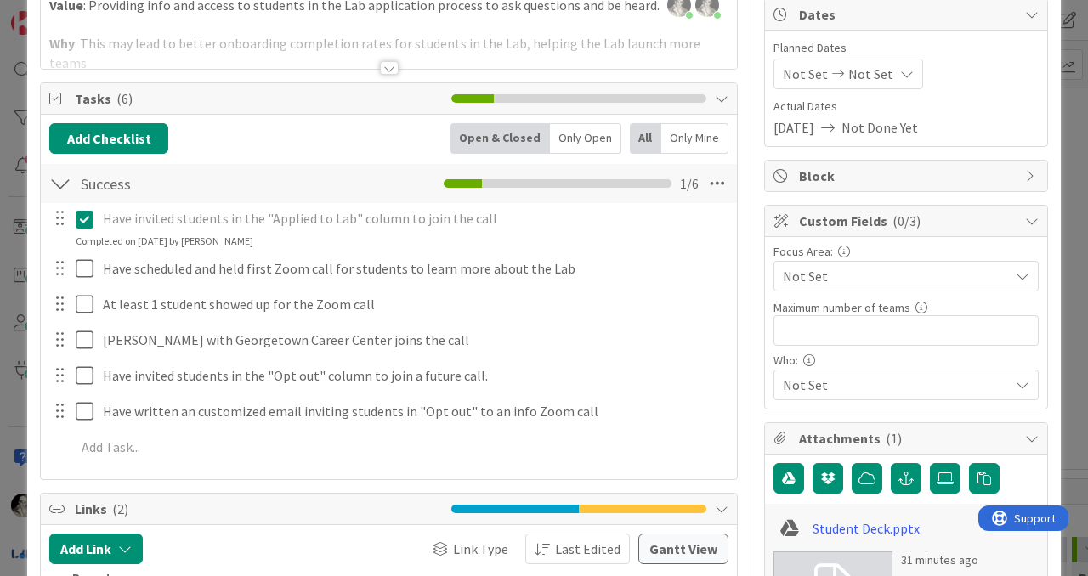
scroll to position [172, 0]
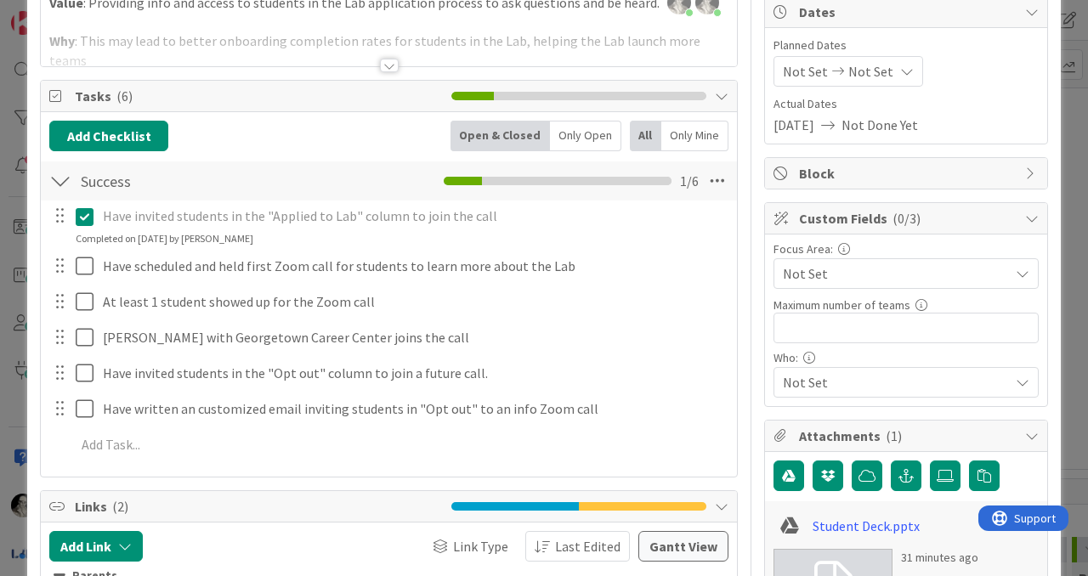
click at [831, 267] on span "Not Set" at bounding box center [896, 274] width 226 height 20
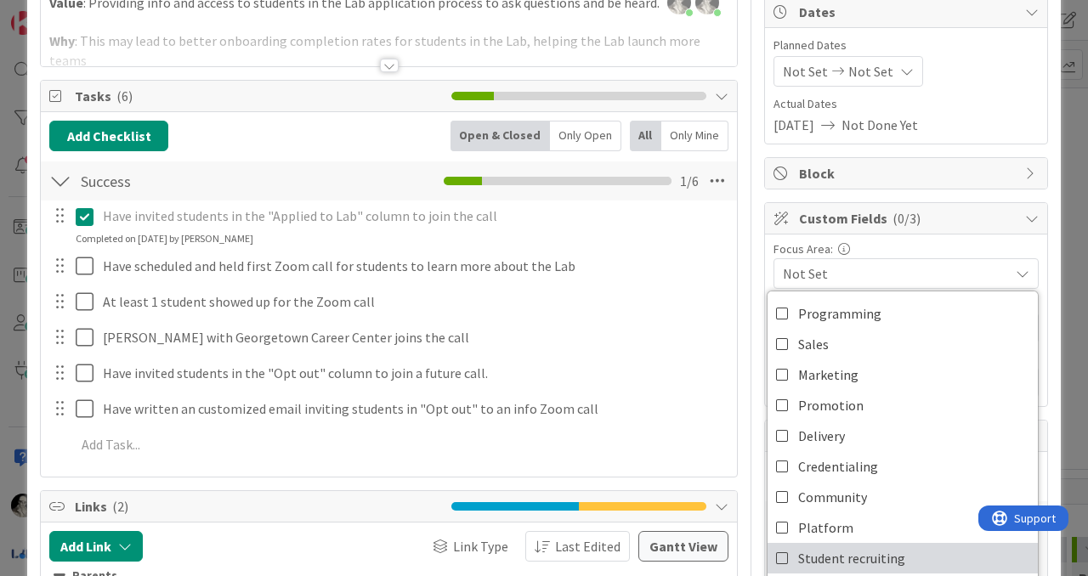
click at [780, 557] on icon at bounding box center [783, 559] width 14 height 26
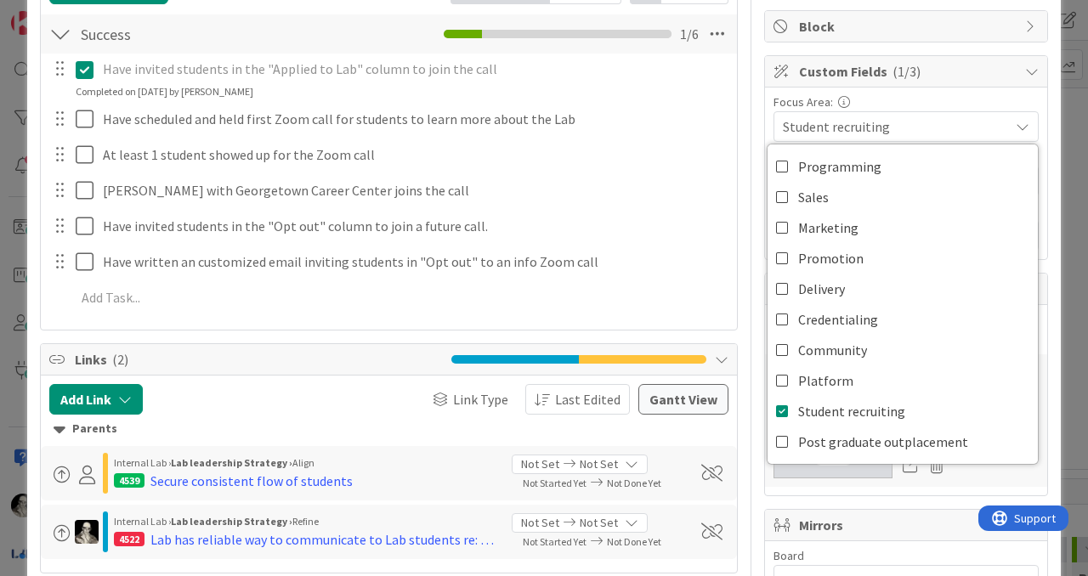
scroll to position [326, 0]
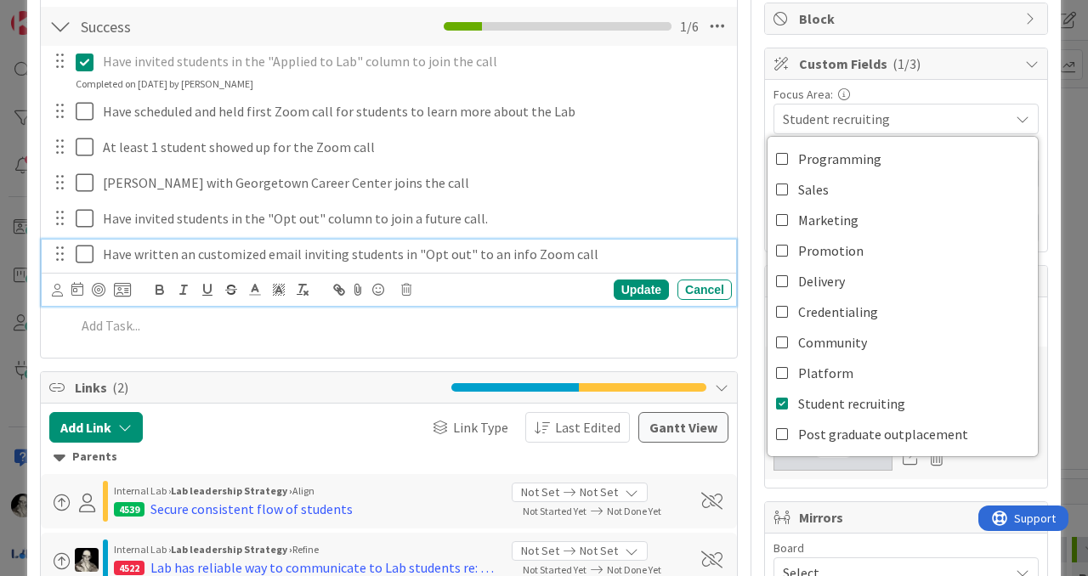
click at [712, 240] on div "Have written an customized email inviting students in "Opt out" to an info Zoom…" at bounding box center [414, 255] width 636 height 30
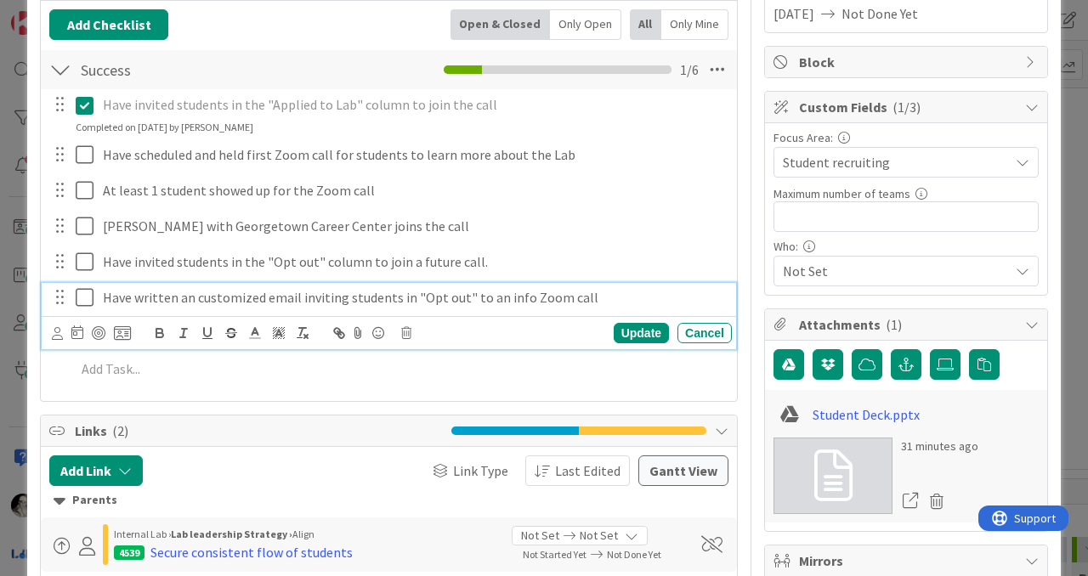
scroll to position [281, 0]
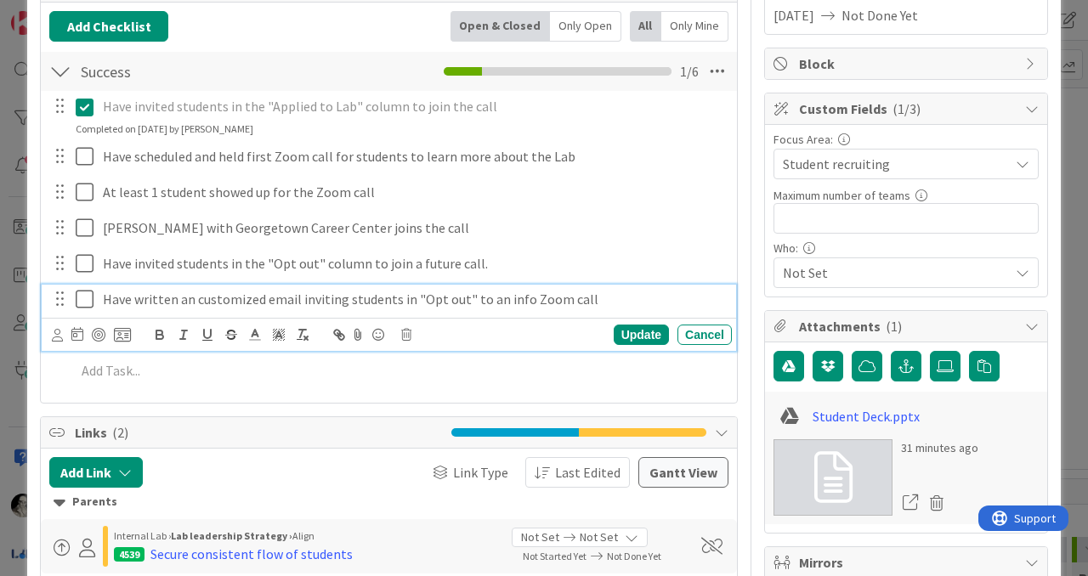
click at [858, 264] on span "Not Set" at bounding box center [896, 273] width 226 height 20
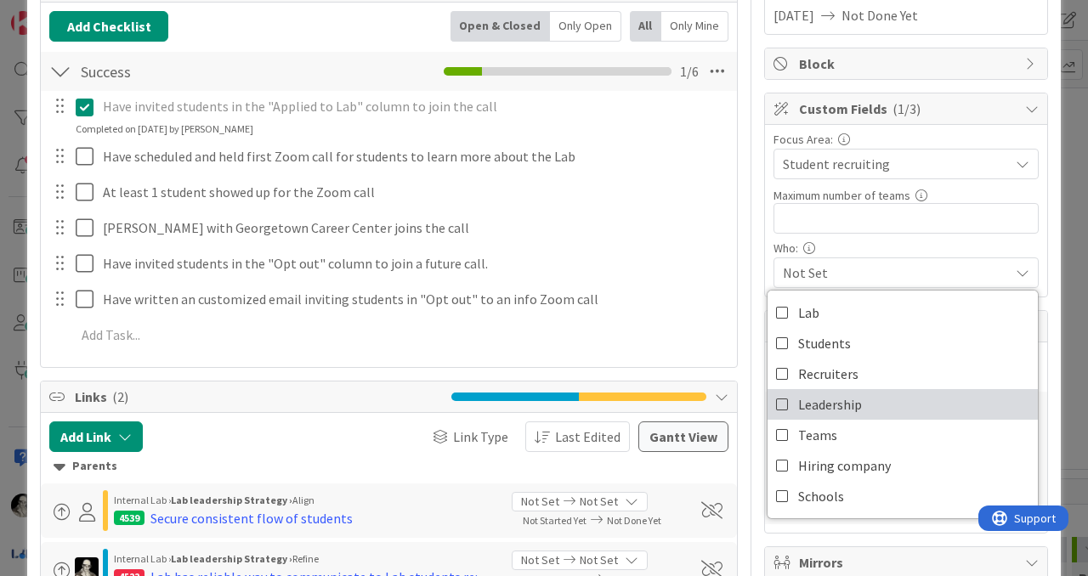
click at [783, 403] on icon at bounding box center [783, 405] width 14 height 26
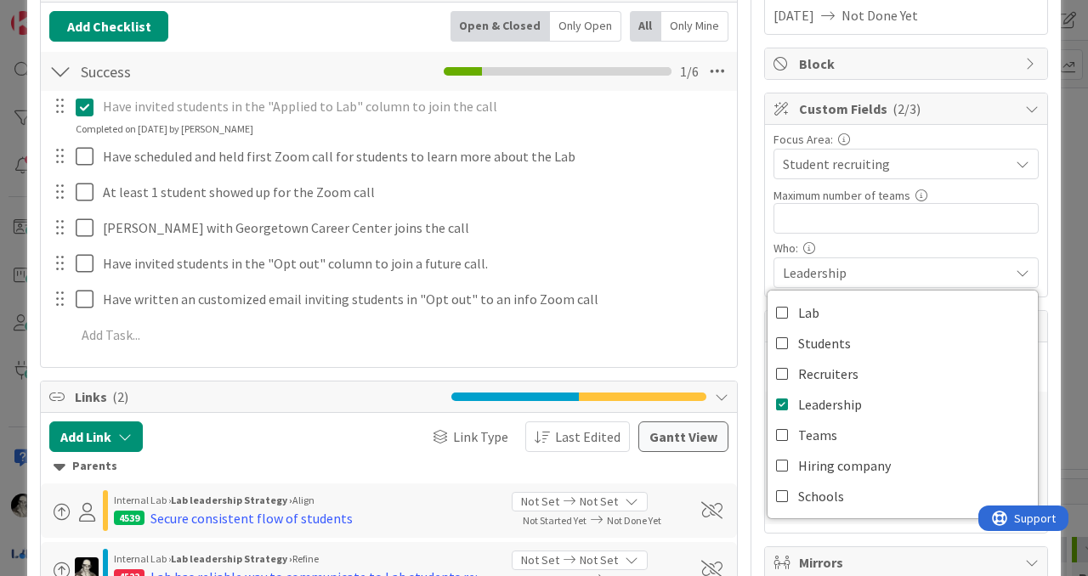
click at [876, 240] on div "Focus Area: Student recruiting Programming Sales Marketing Promotion Delivery C…" at bounding box center [906, 210] width 265 height 155
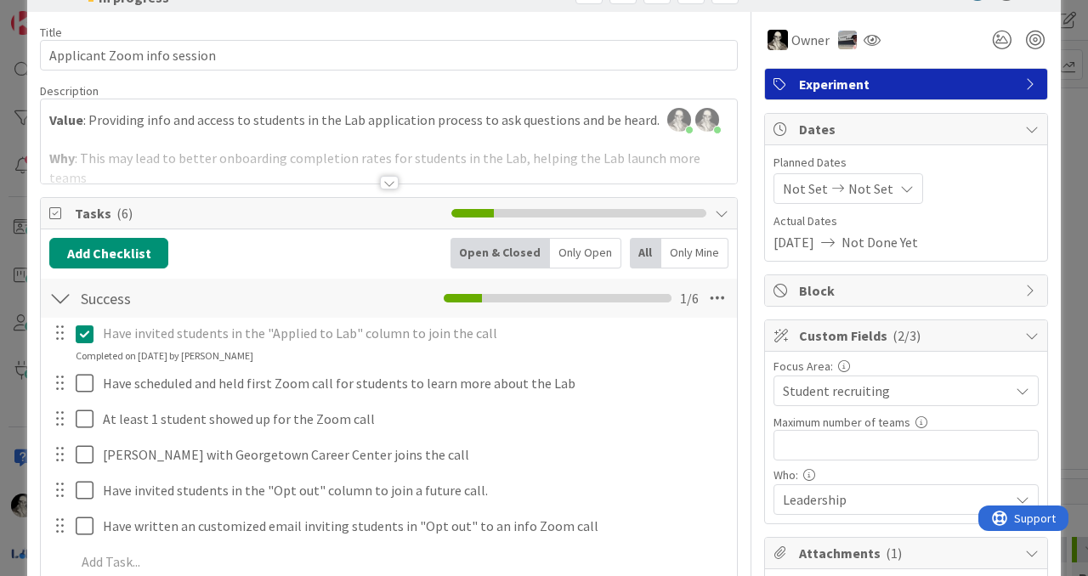
scroll to position [0, 0]
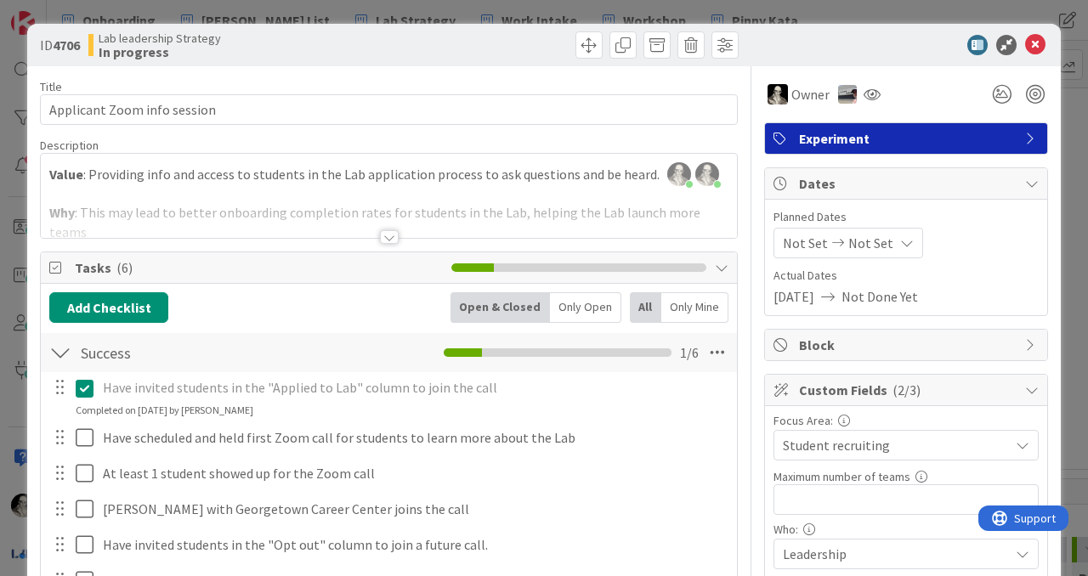
click at [385, 235] on div at bounding box center [389, 237] width 19 height 14
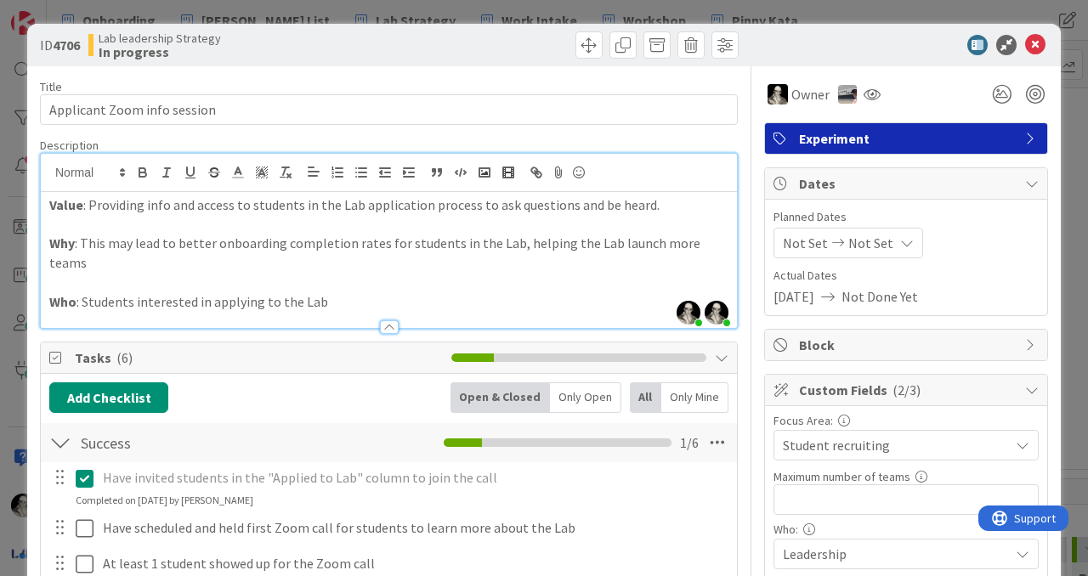
click at [393, 321] on div at bounding box center [389, 328] width 19 height 14
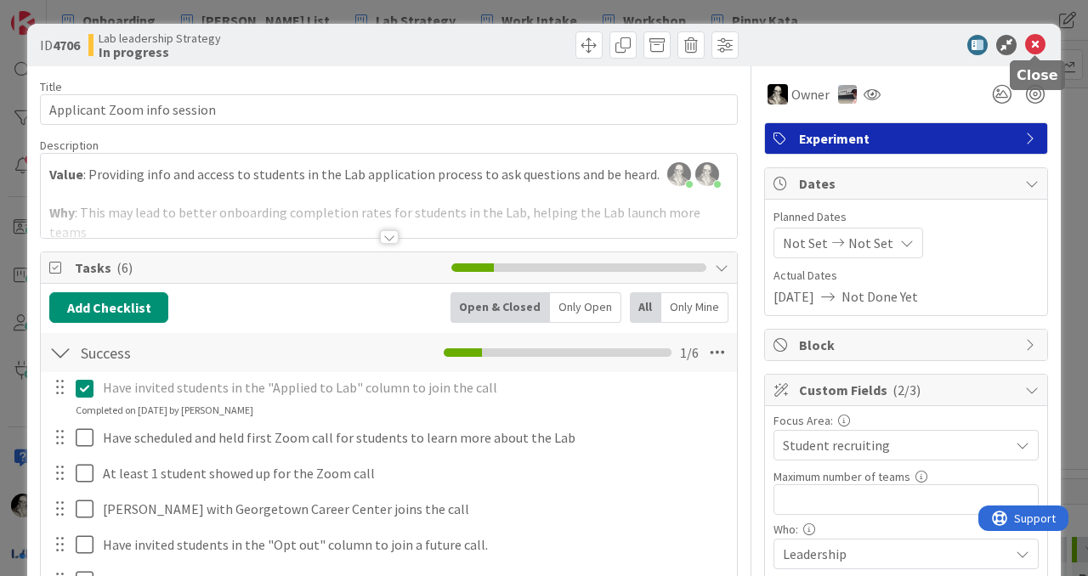
click at [1036, 43] on icon at bounding box center [1035, 45] width 20 height 20
